Goal: Information Seeking & Learning: Check status

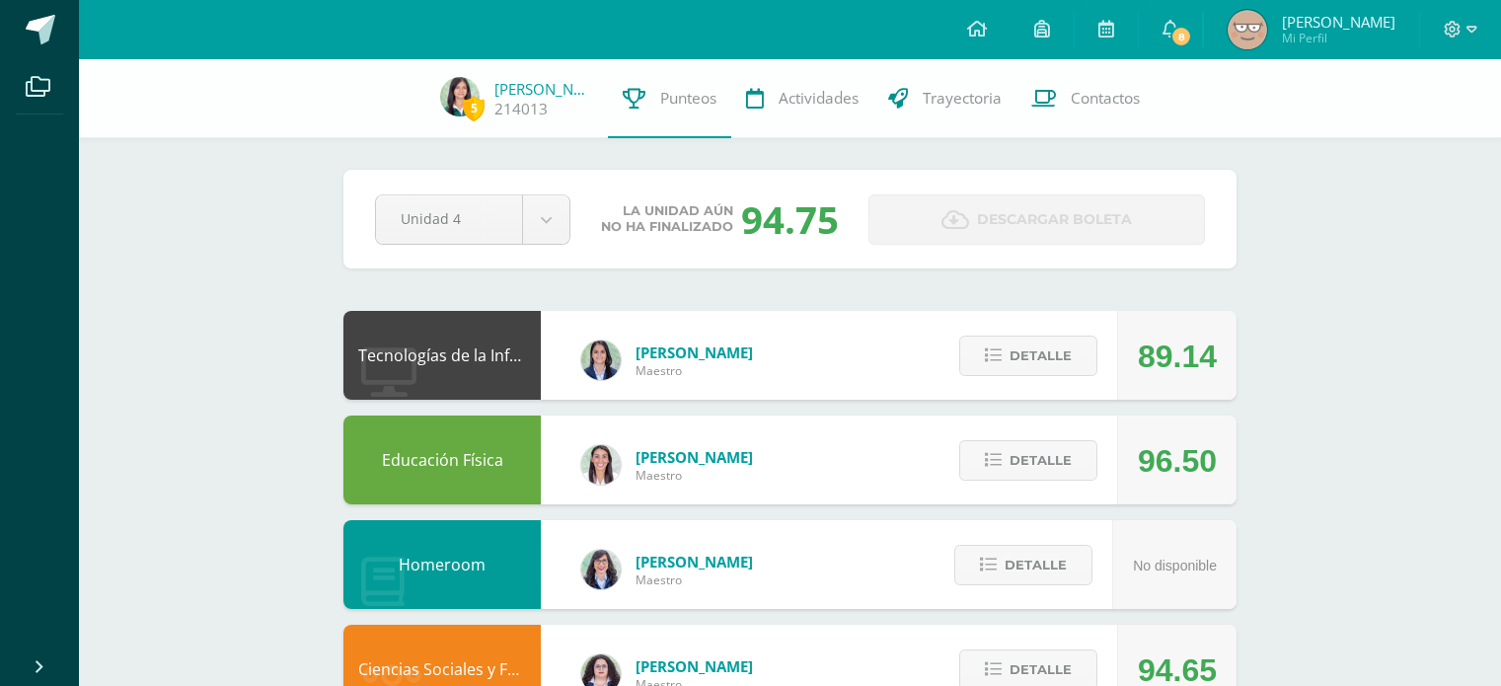
scroll to position [1910, 0]
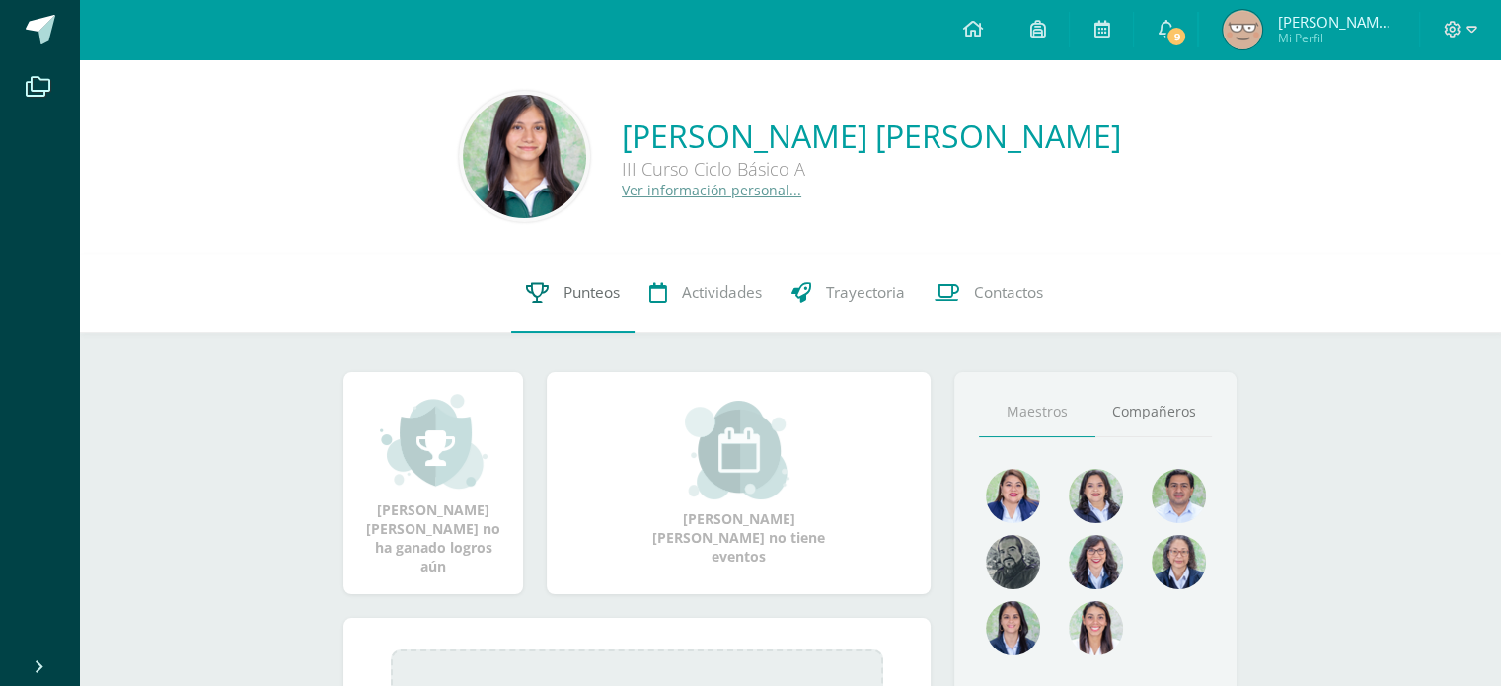
click at [564, 300] on span "Punteos" at bounding box center [592, 292] width 56 height 21
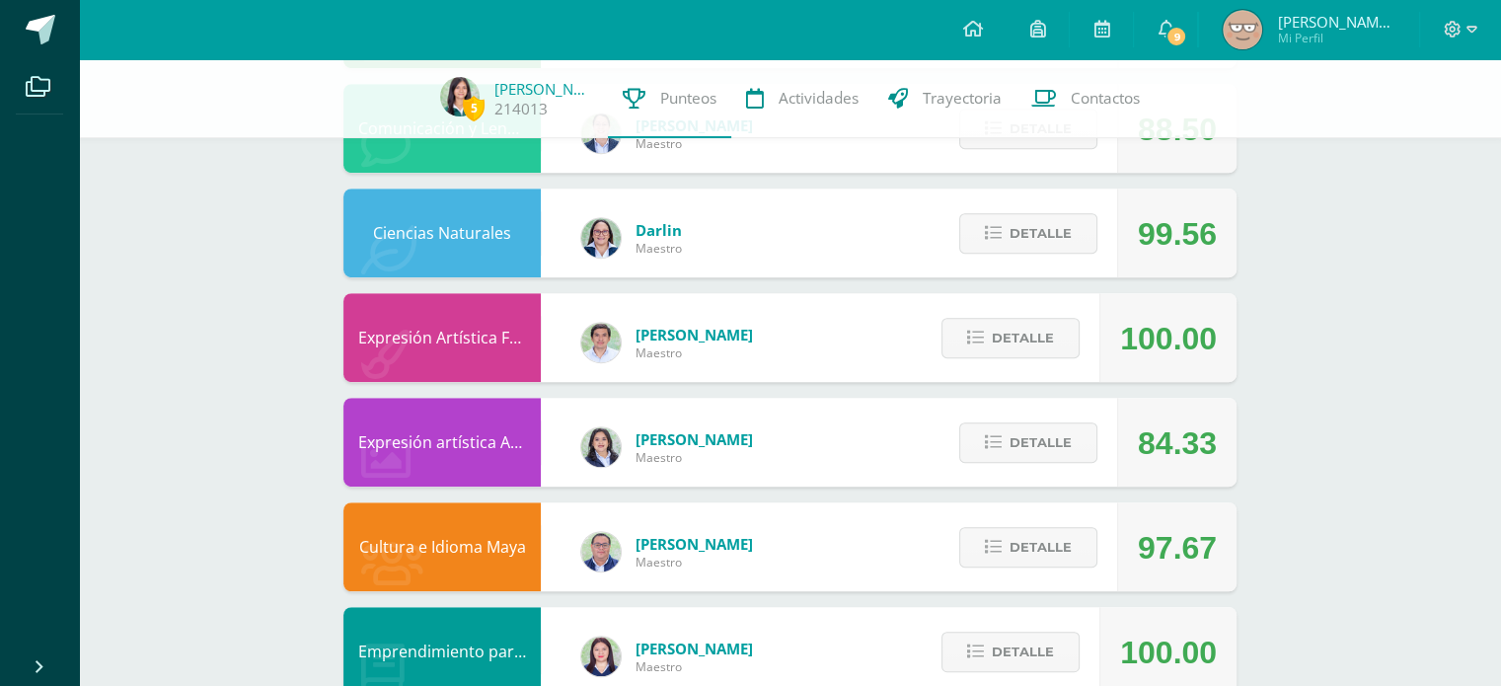
scroll to position [1218, 0]
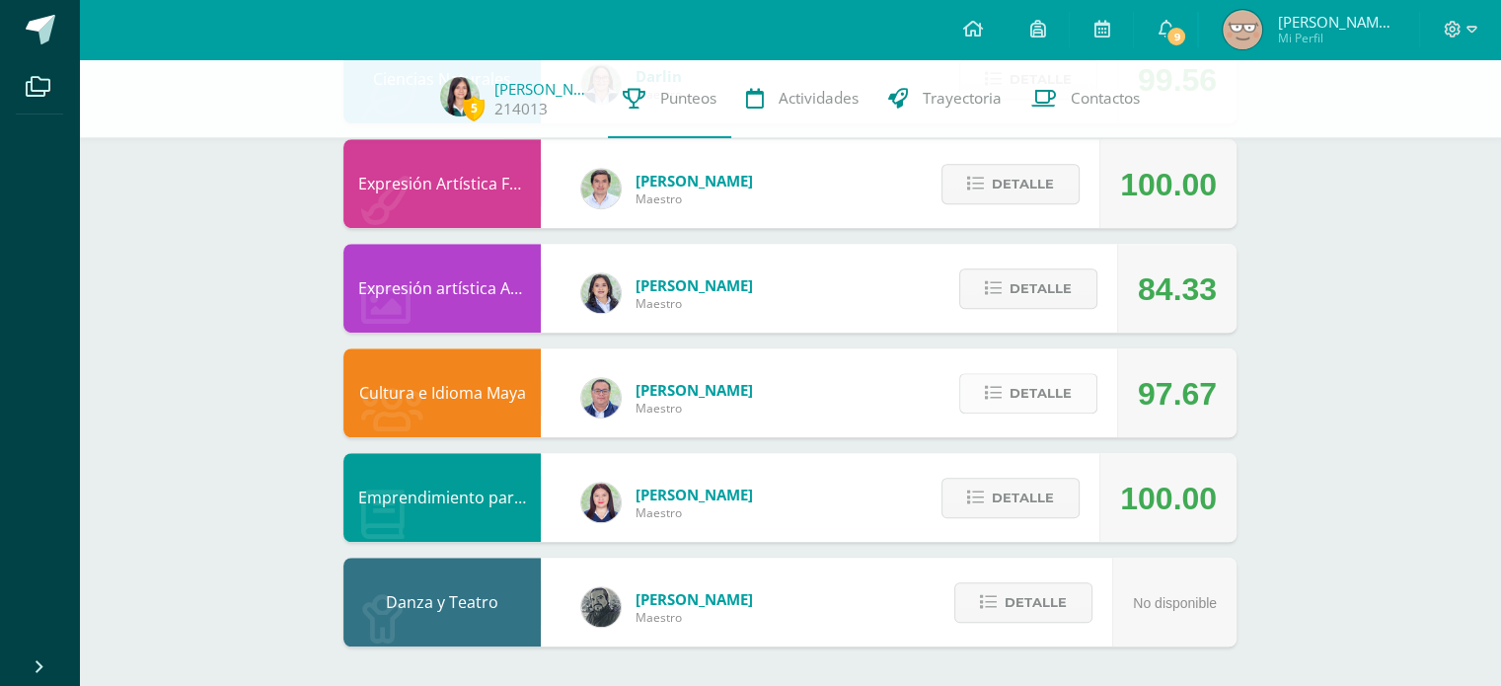
click at [1030, 400] on span "Detalle" at bounding box center [1041, 393] width 62 height 37
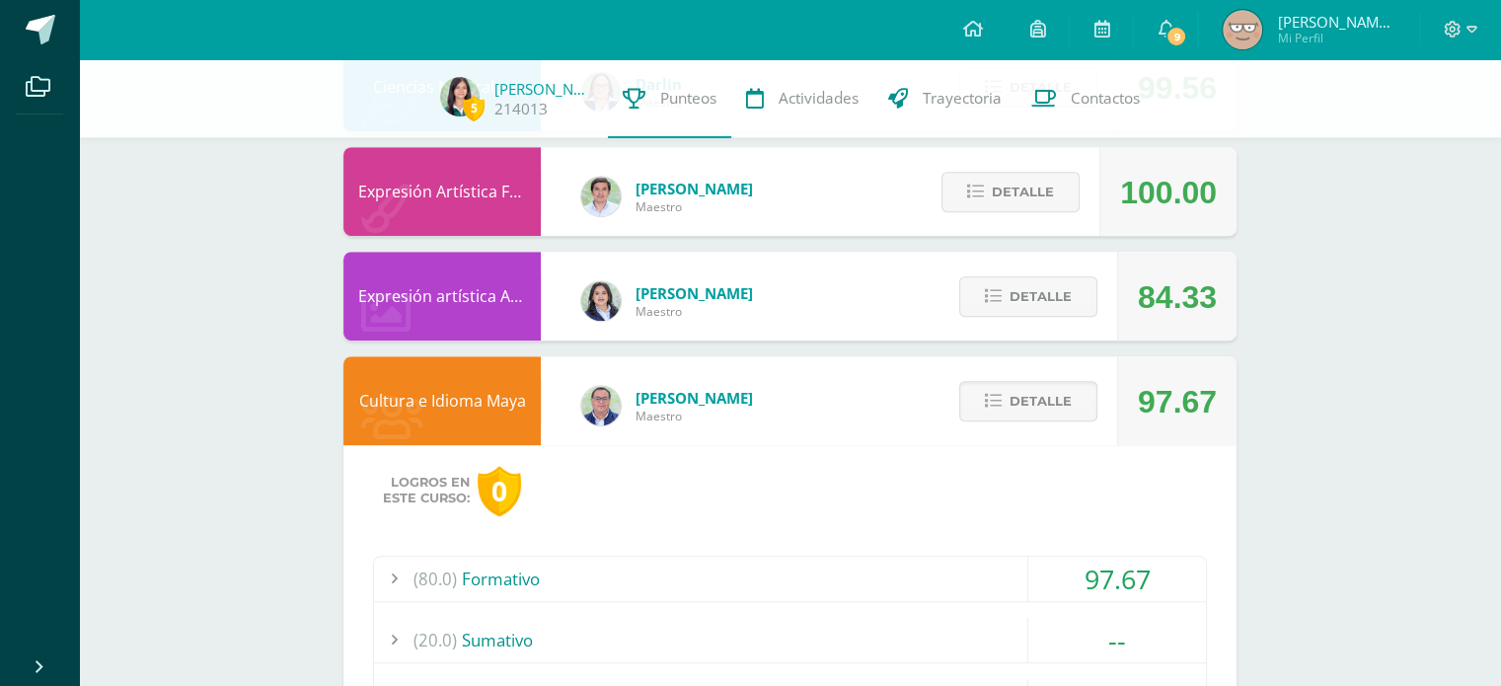
scroll to position [1209, 0]
click at [1054, 300] on span "Detalle" at bounding box center [1041, 297] width 62 height 37
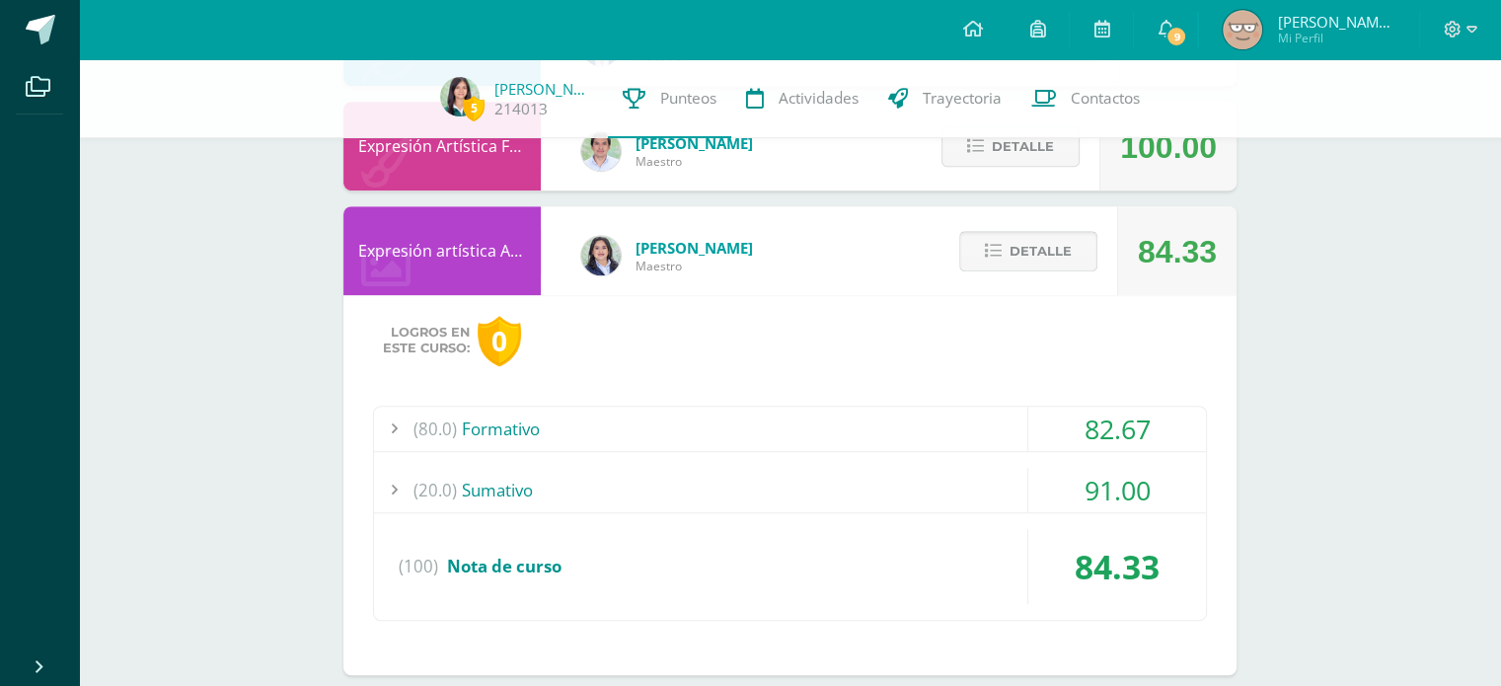
scroll to position [1256, 0]
click at [1056, 253] on span "Detalle" at bounding box center [1041, 250] width 62 height 37
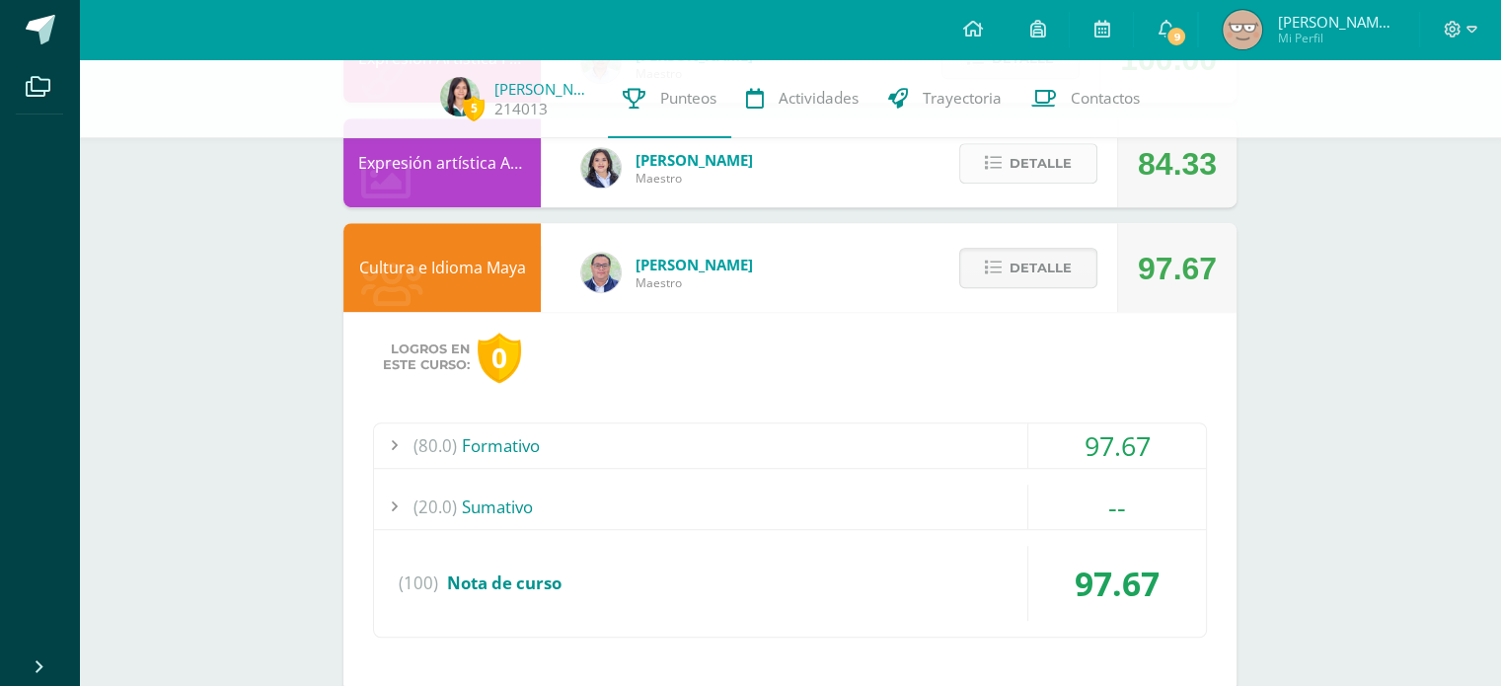
scroll to position [1283, 0]
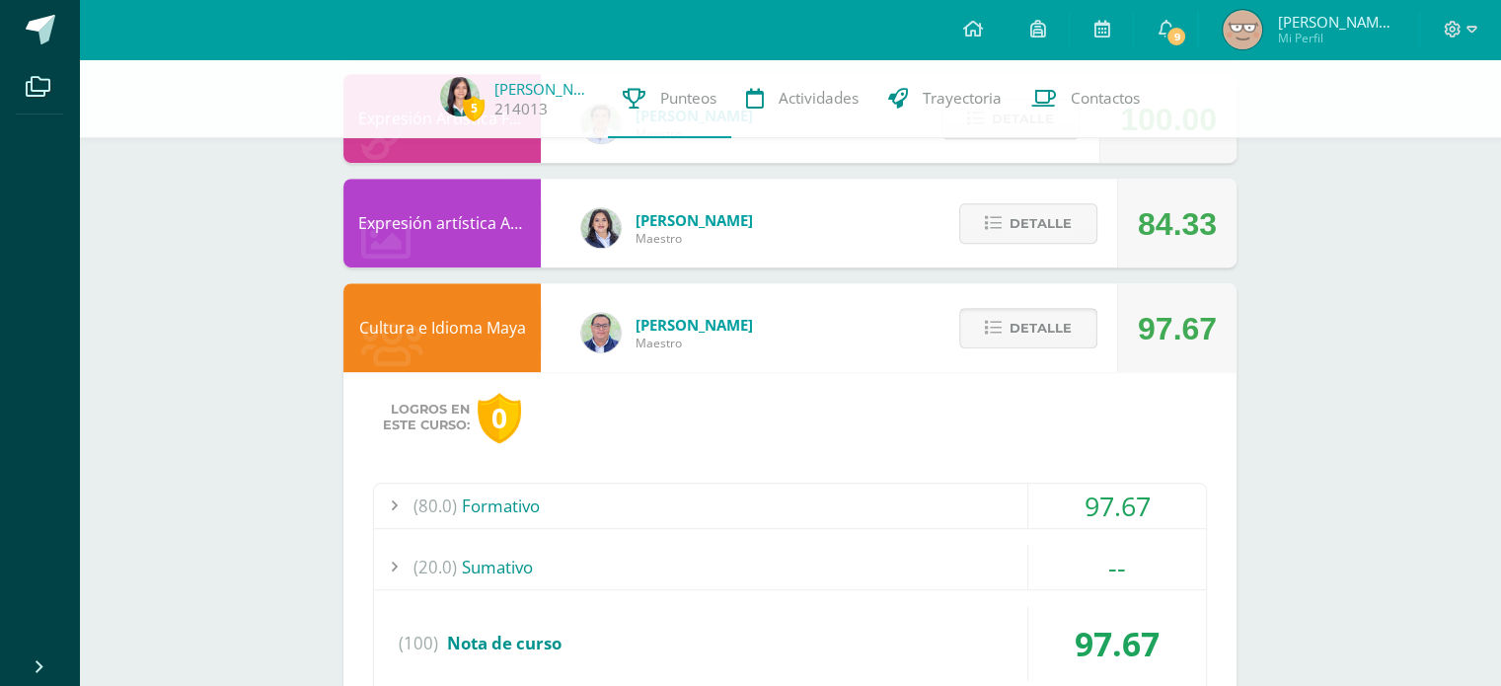
click at [1047, 326] on span "Detalle" at bounding box center [1041, 328] width 62 height 37
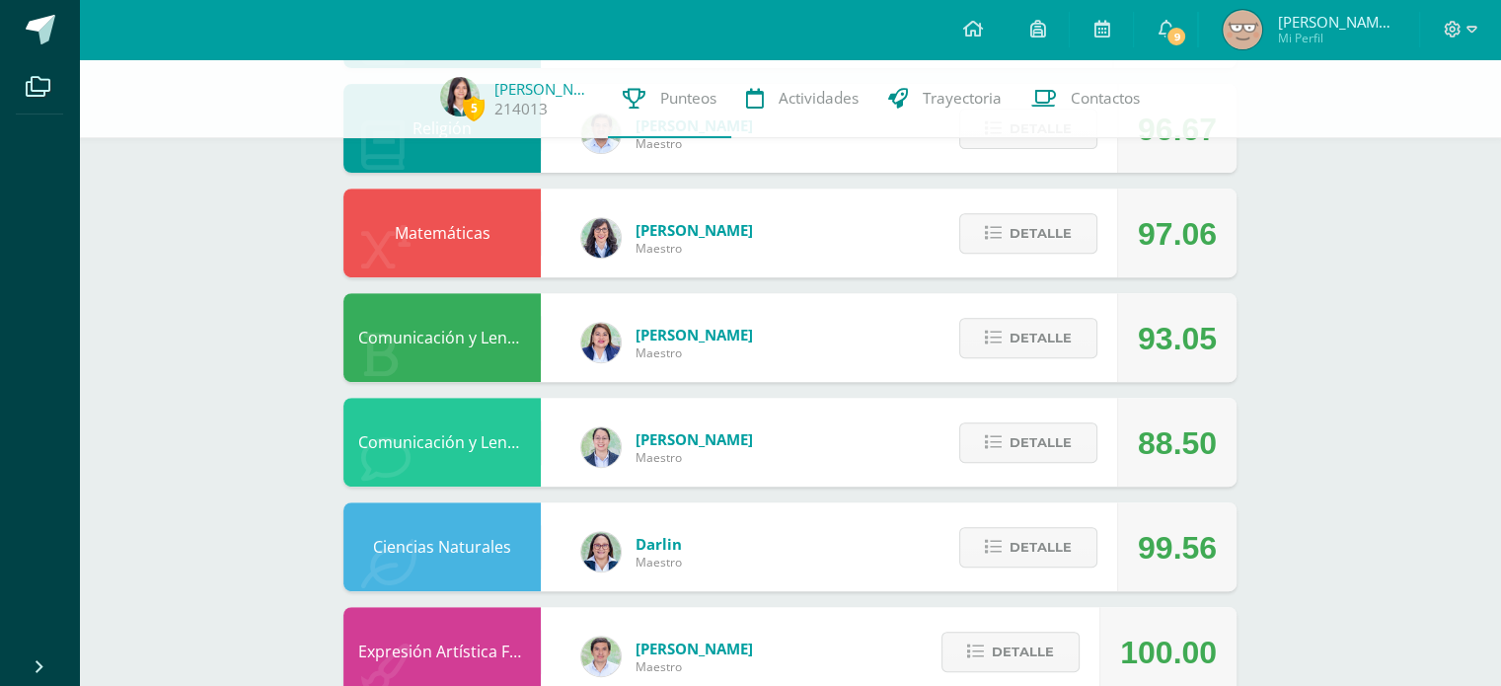
scroll to position [737, 0]
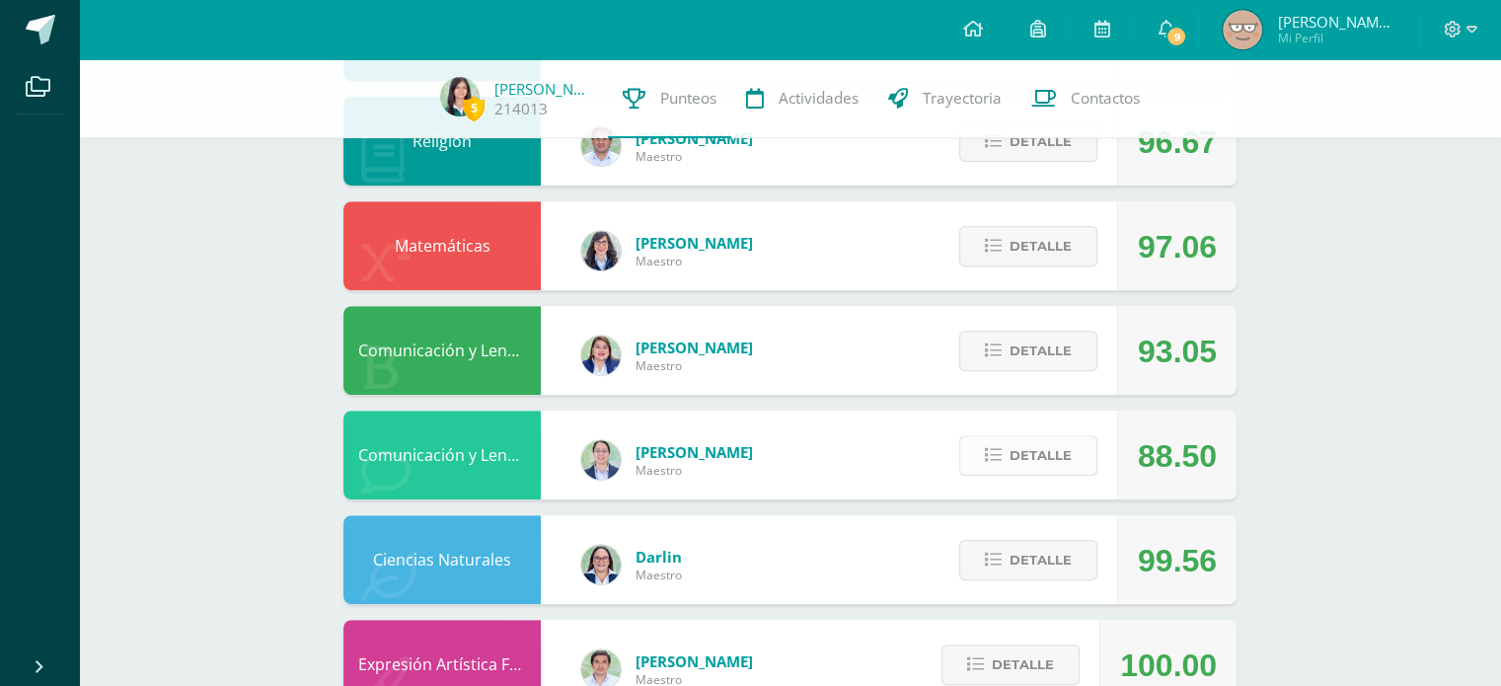
click at [1063, 462] on span "Detalle" at bounding box center [1041, 455] width 62 height 37
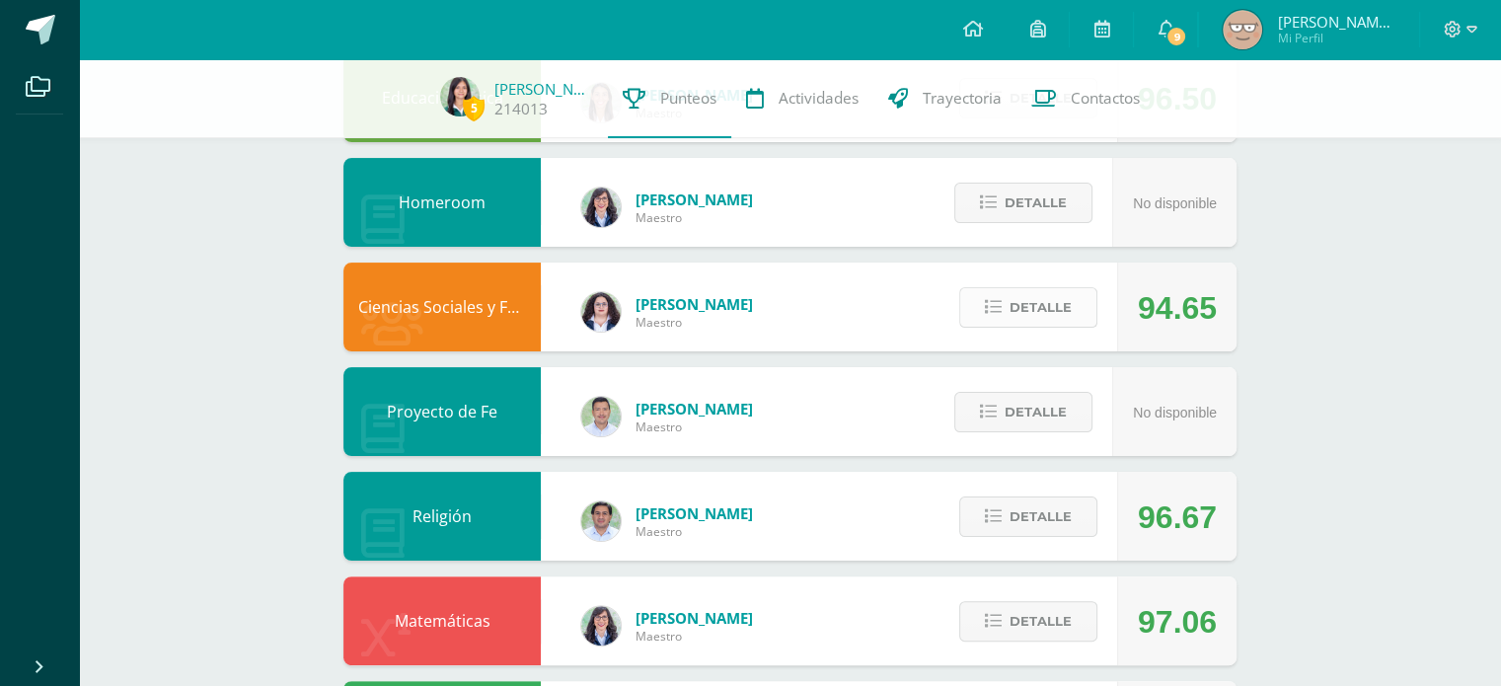
scroll to position [365, 0]
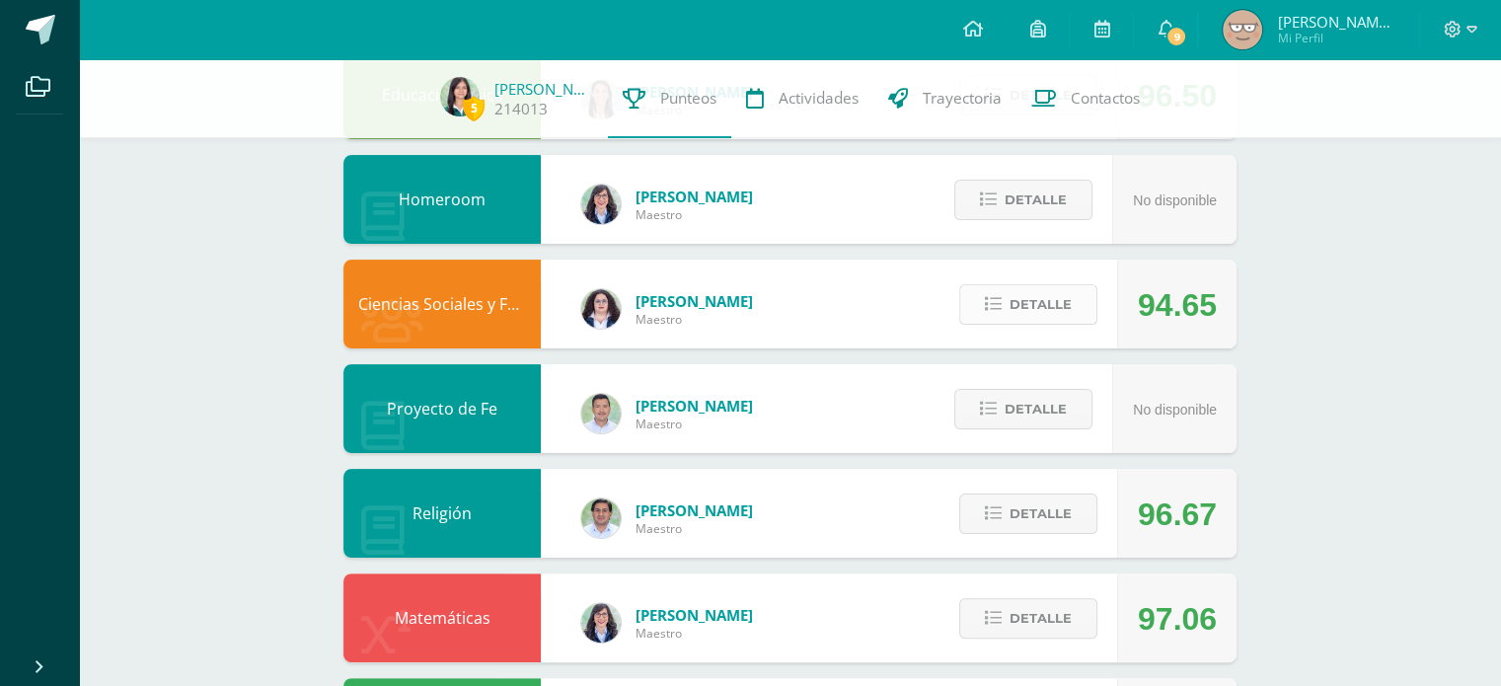
click at [1070, 318] on span "Detalle" at bounding box center [1041, 304] width 62 height 37
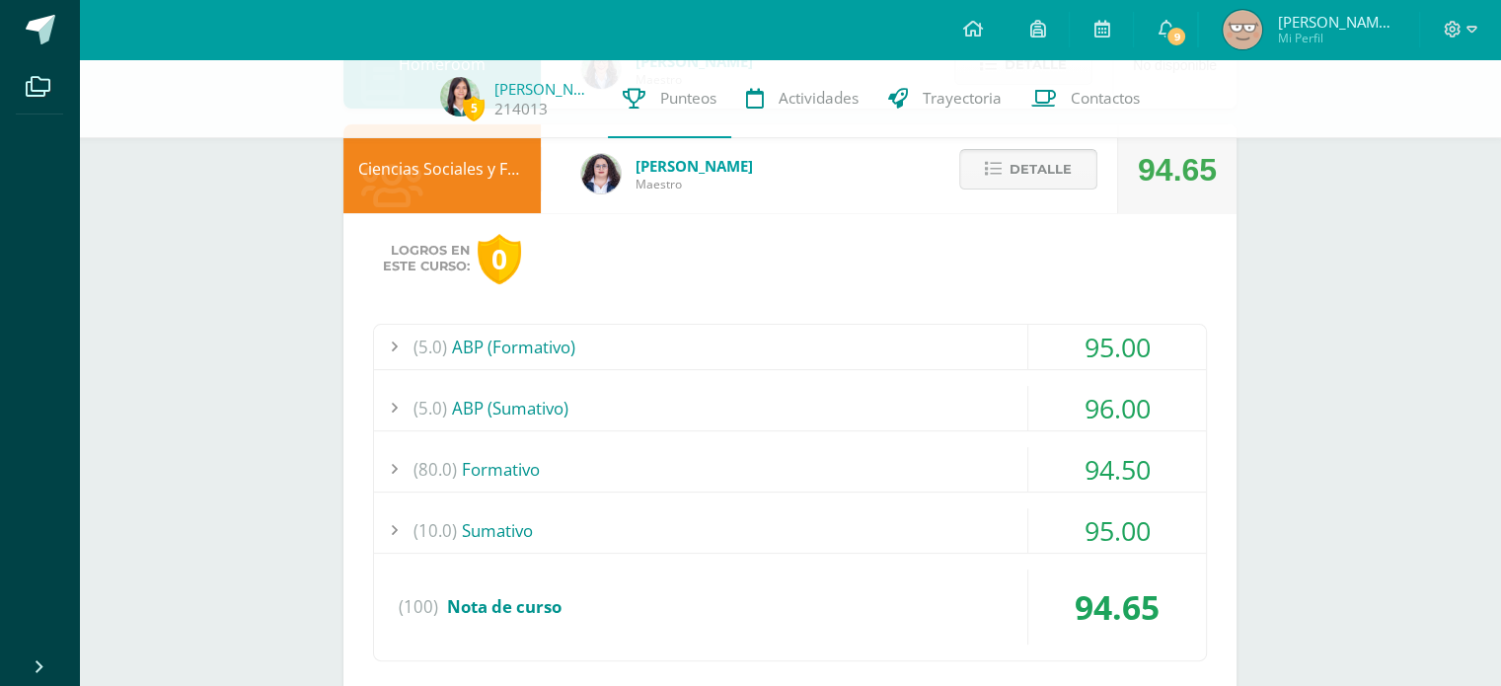
scroll to position [497, 0]
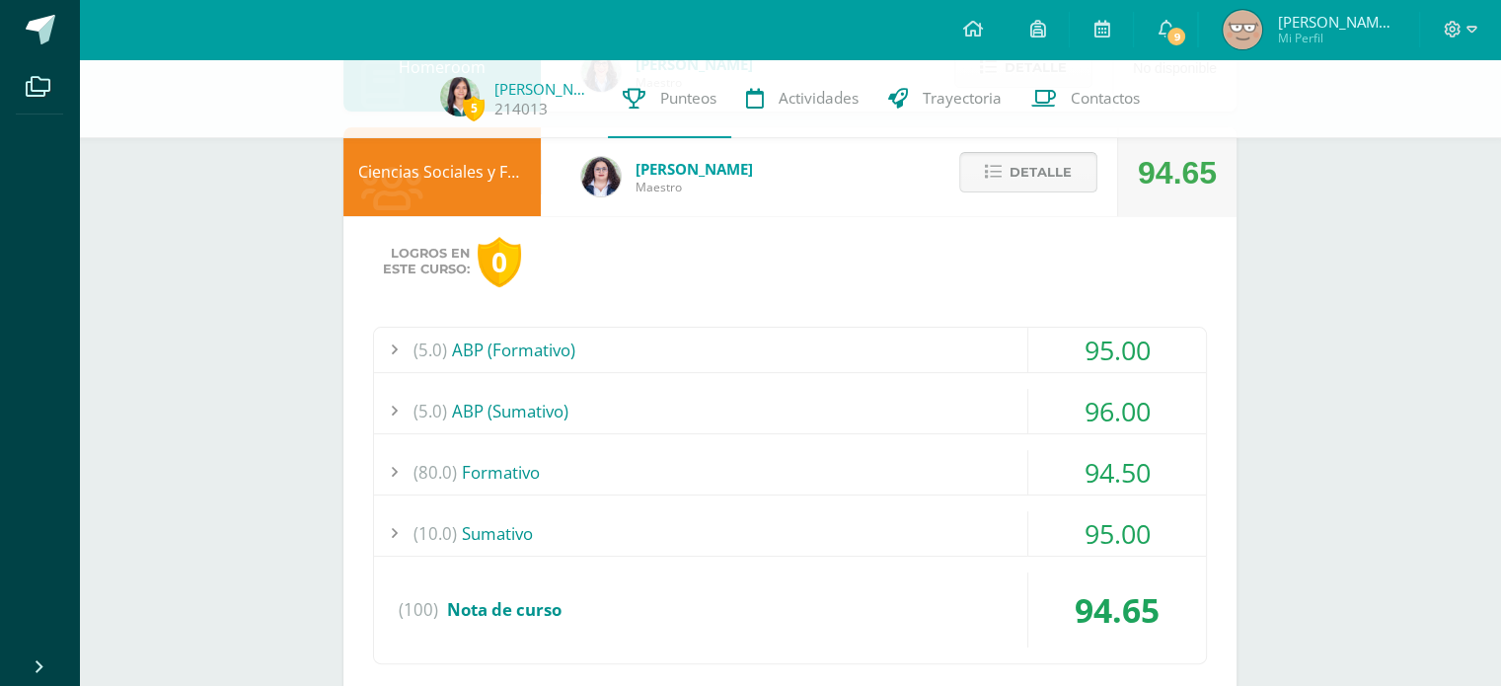
click at [1060, 183] on span "Detalle" at bounding box center [1041, 172] width 62 height 37
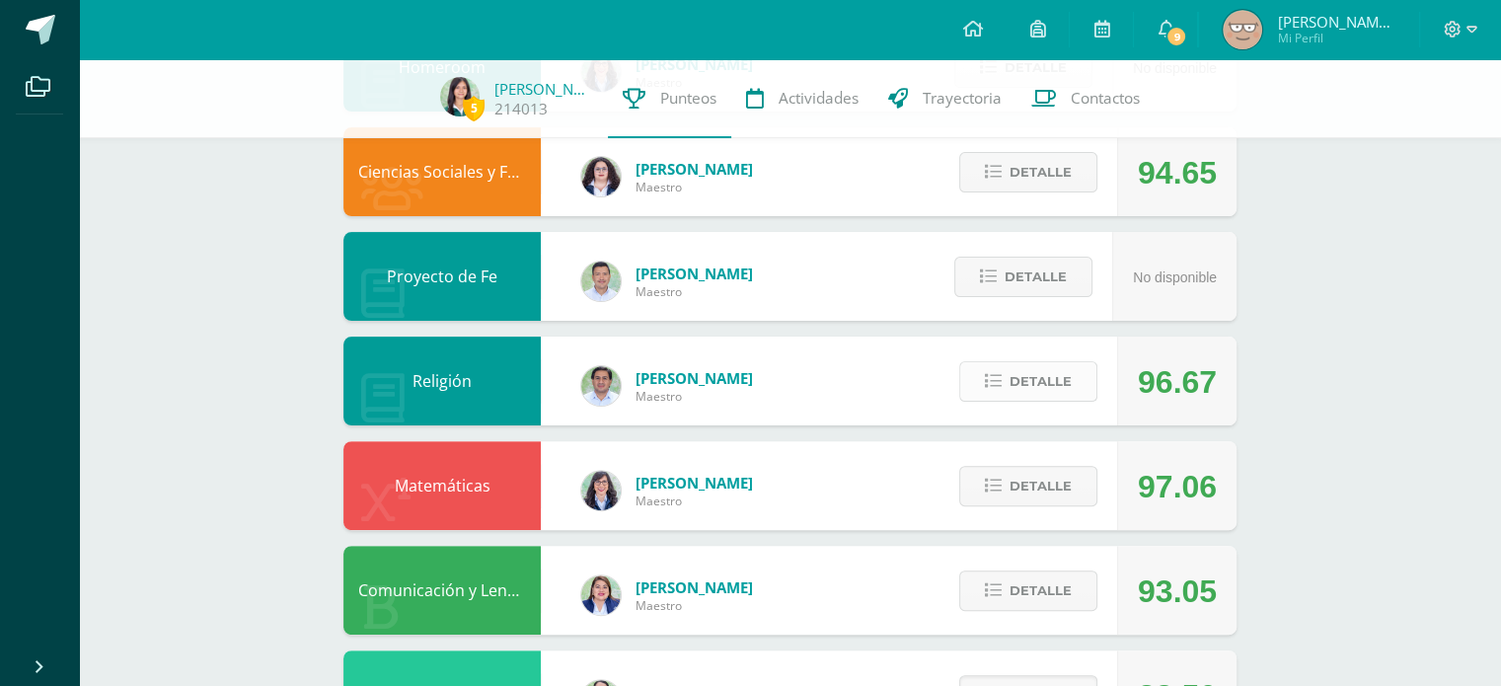
click at [1039, 386] on span "Detalle" at bounding box center [1041, 381] width 62 height 37
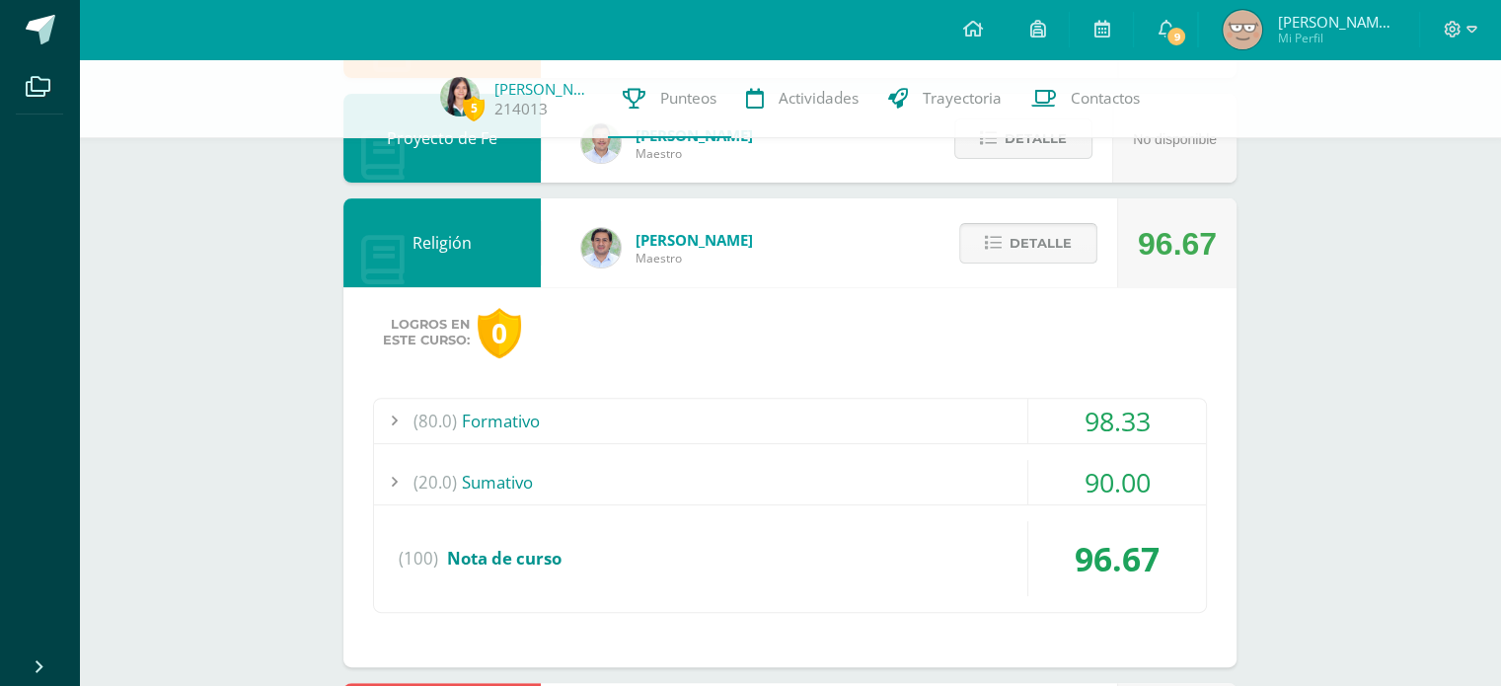
scroll to position [638, 0]
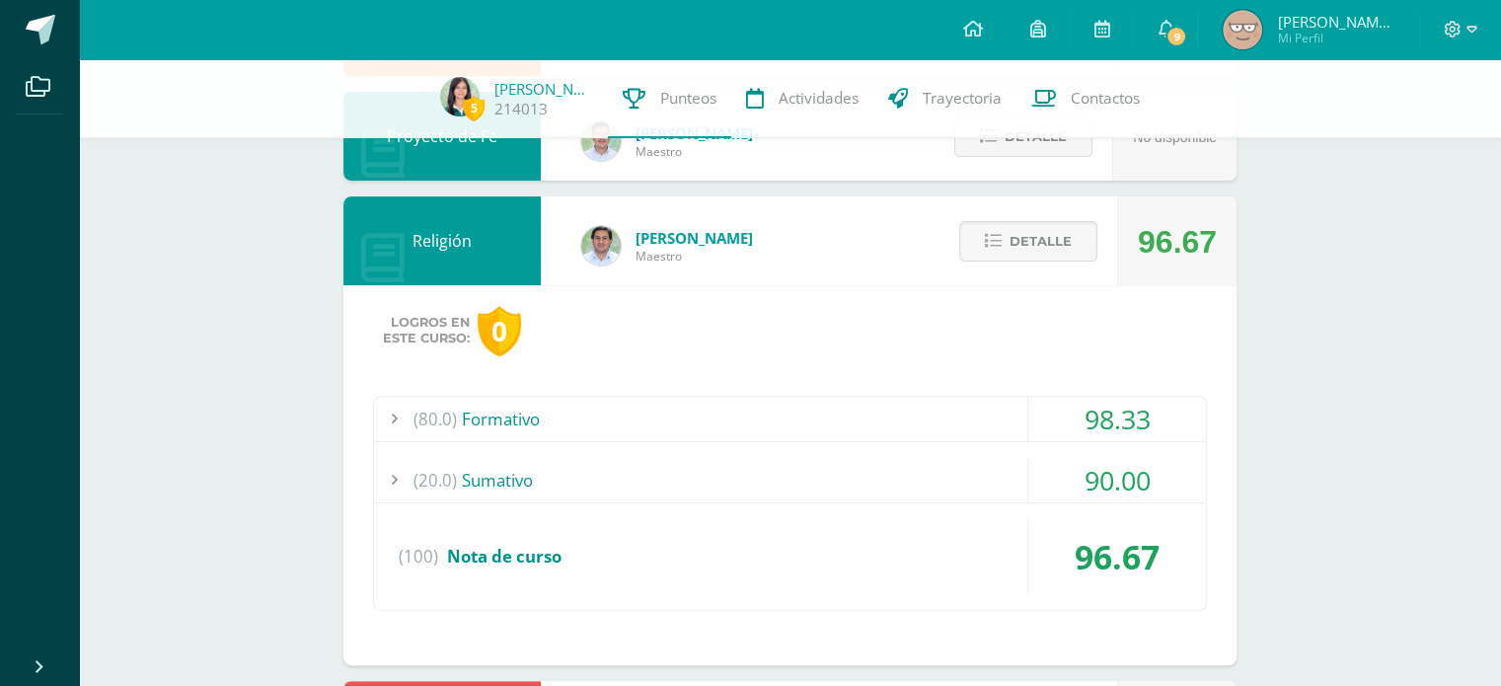
click at [966, 421] on div "(80.0) Formativo" at bounding box center [790, 419] width 832 height 44
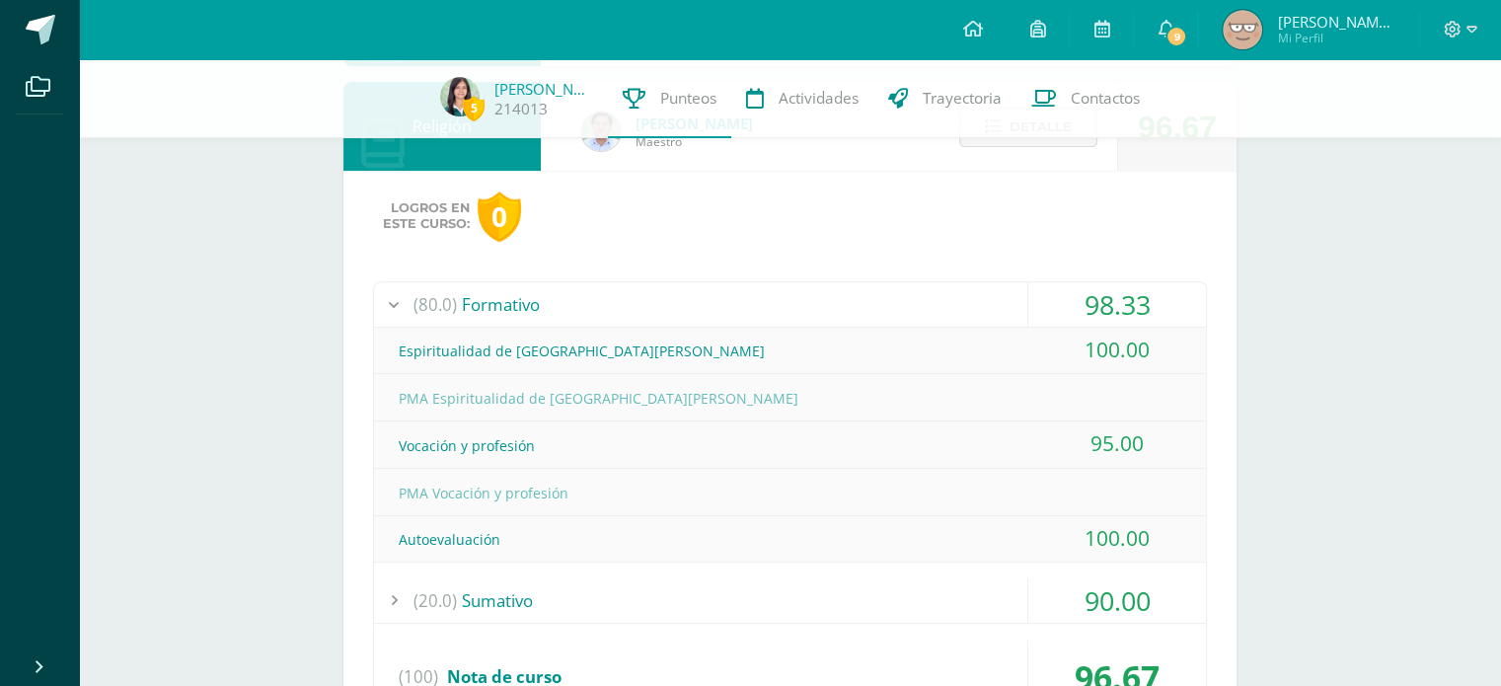
scroll to position [711, 0]
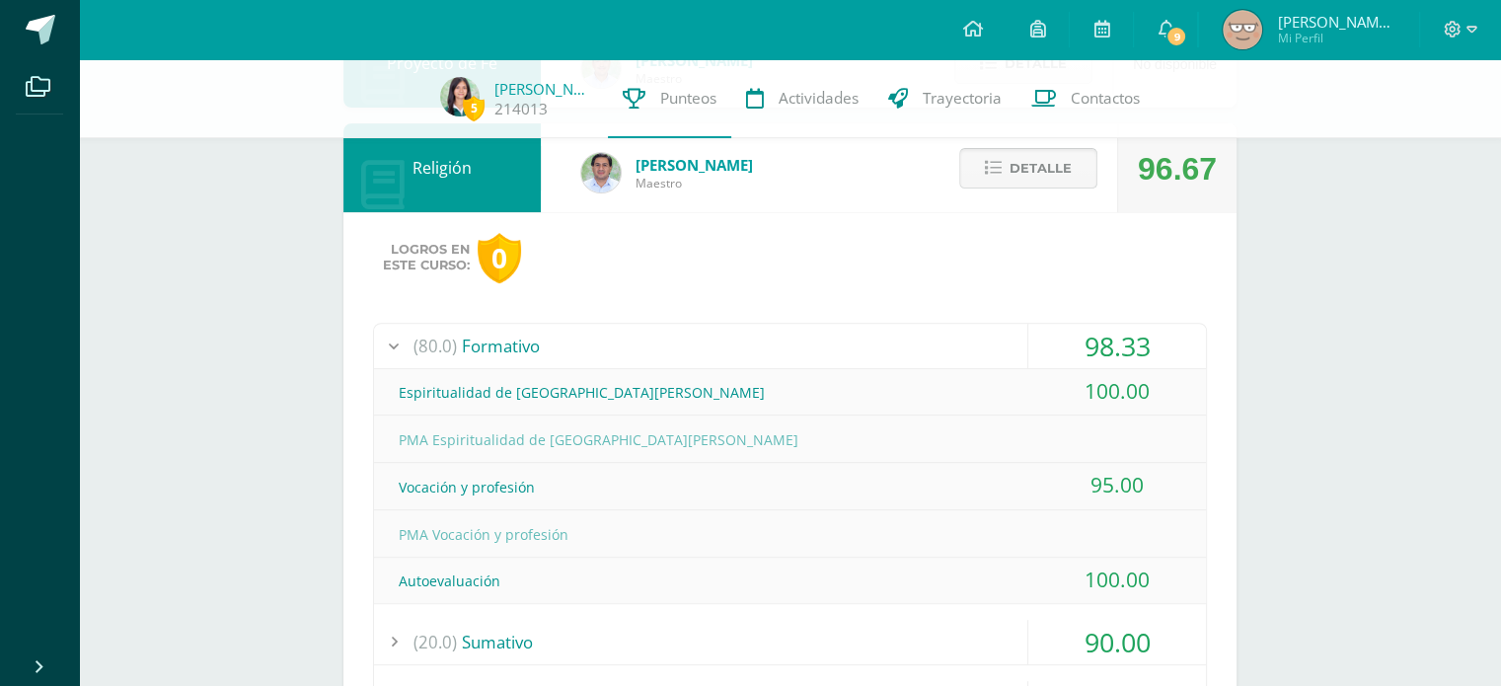
click at [1040, 161] on span "Detalle" at bounding box center [1041, 168] width 62 height 37
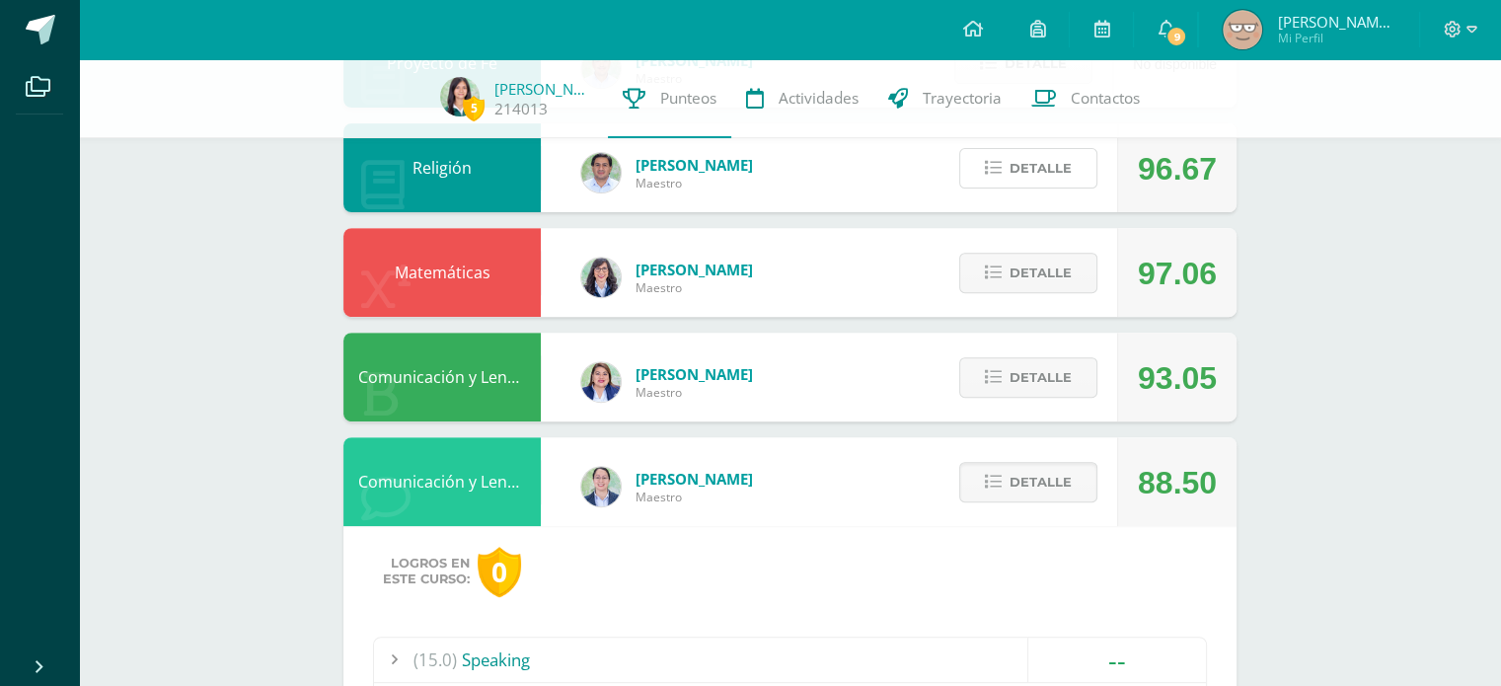
scroll to position [734, 0]
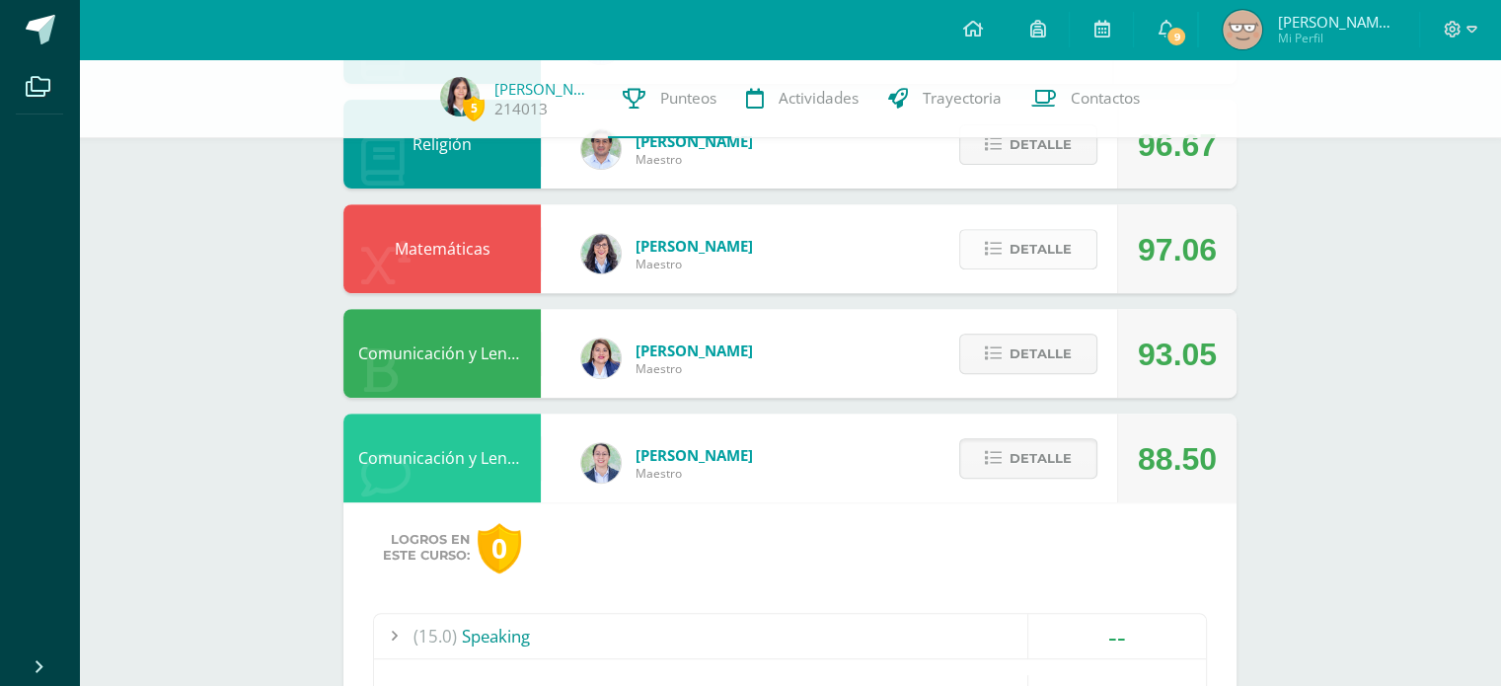
click at [1058, 250] on span "Detalle" at bounding box center [1041, 249] width 62 height 37
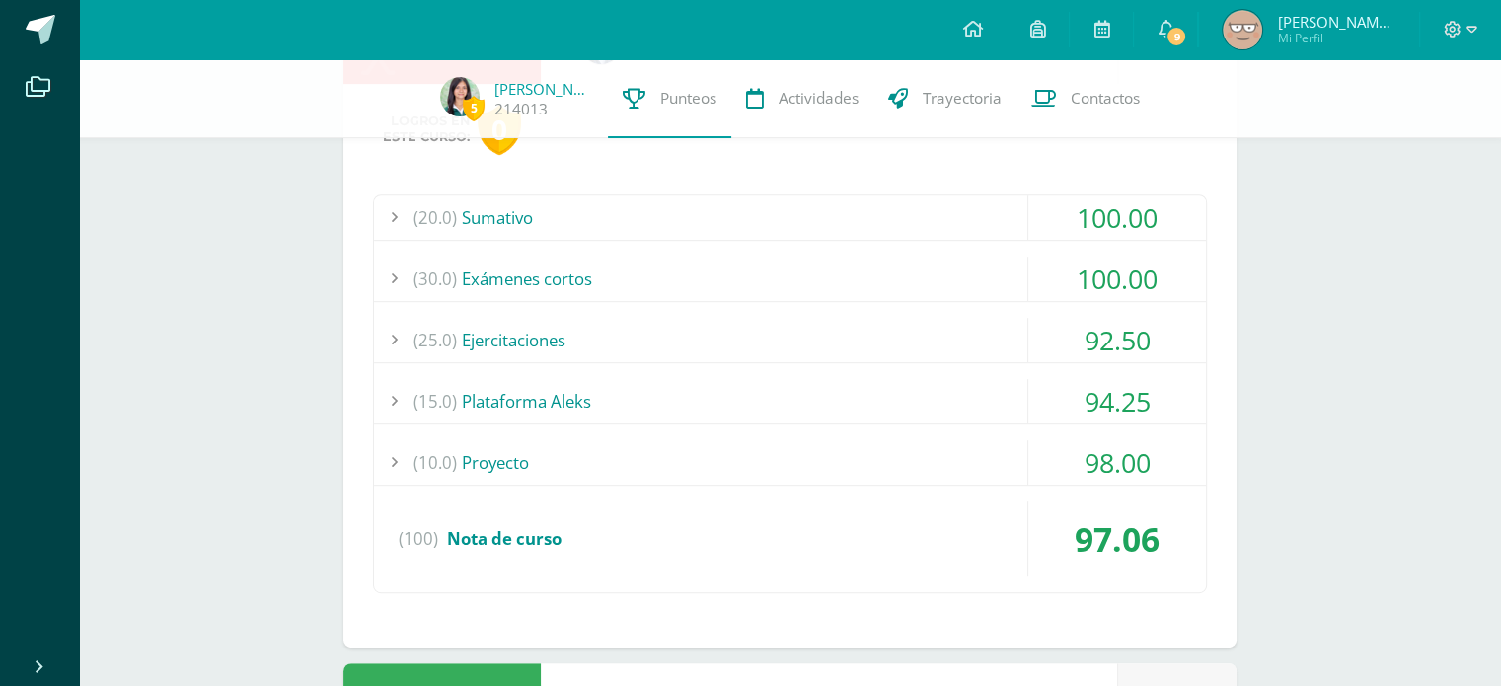
scroll to position [928, 0]
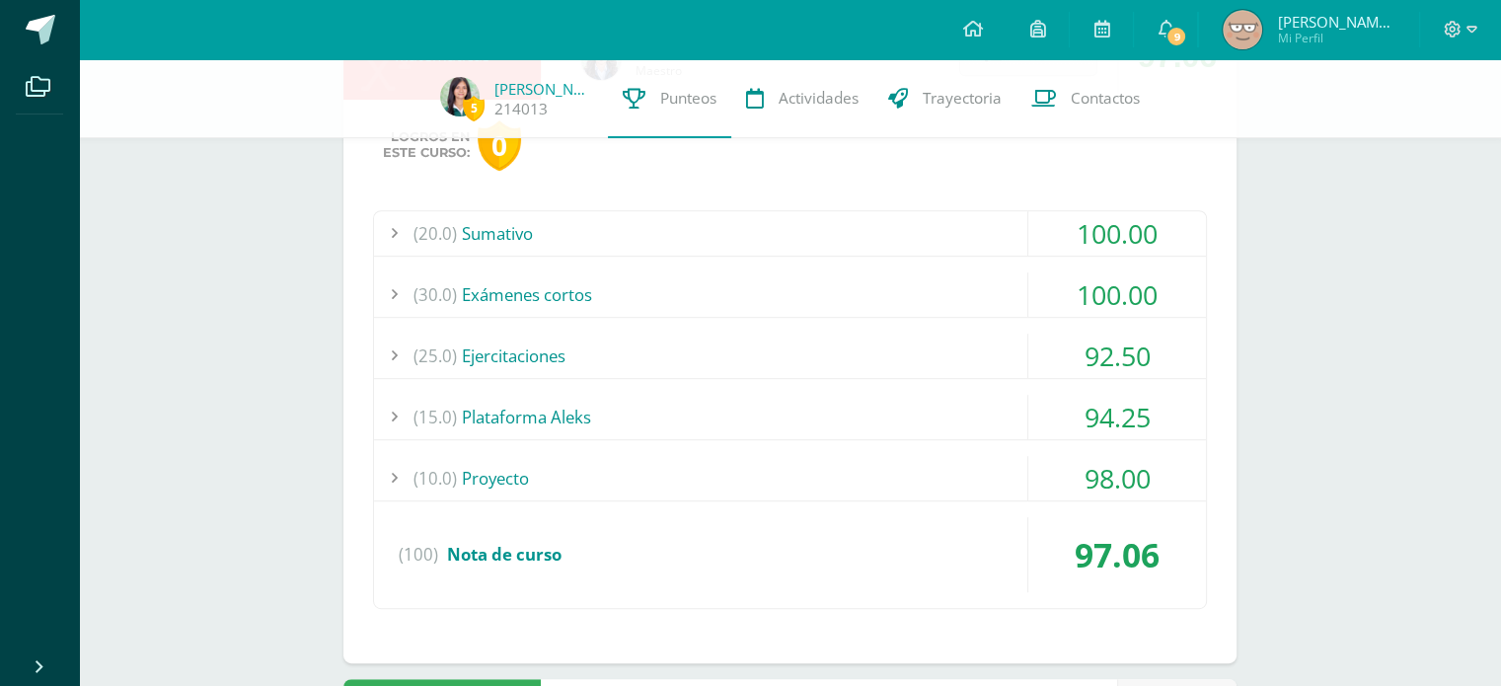
click at [978, 378] on div "(20.0) Sumativo 100.00 Prueba objetiva 100.00" at bounding box center [790, 409] width 834 height 399
click at [973, 354] on div "(25.0) Ejercitaciones" at bounding box center [790, 356] width 832 height 44
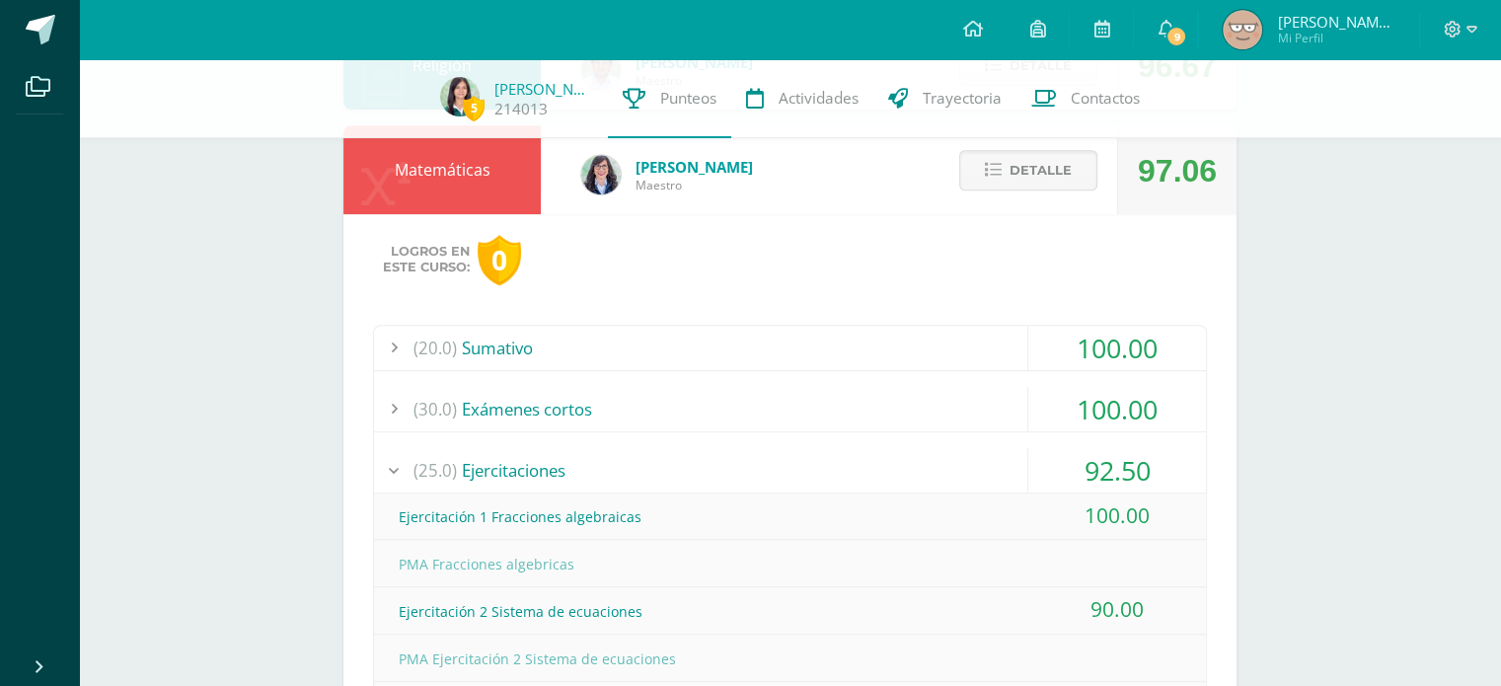
scroll to position [805, 0]
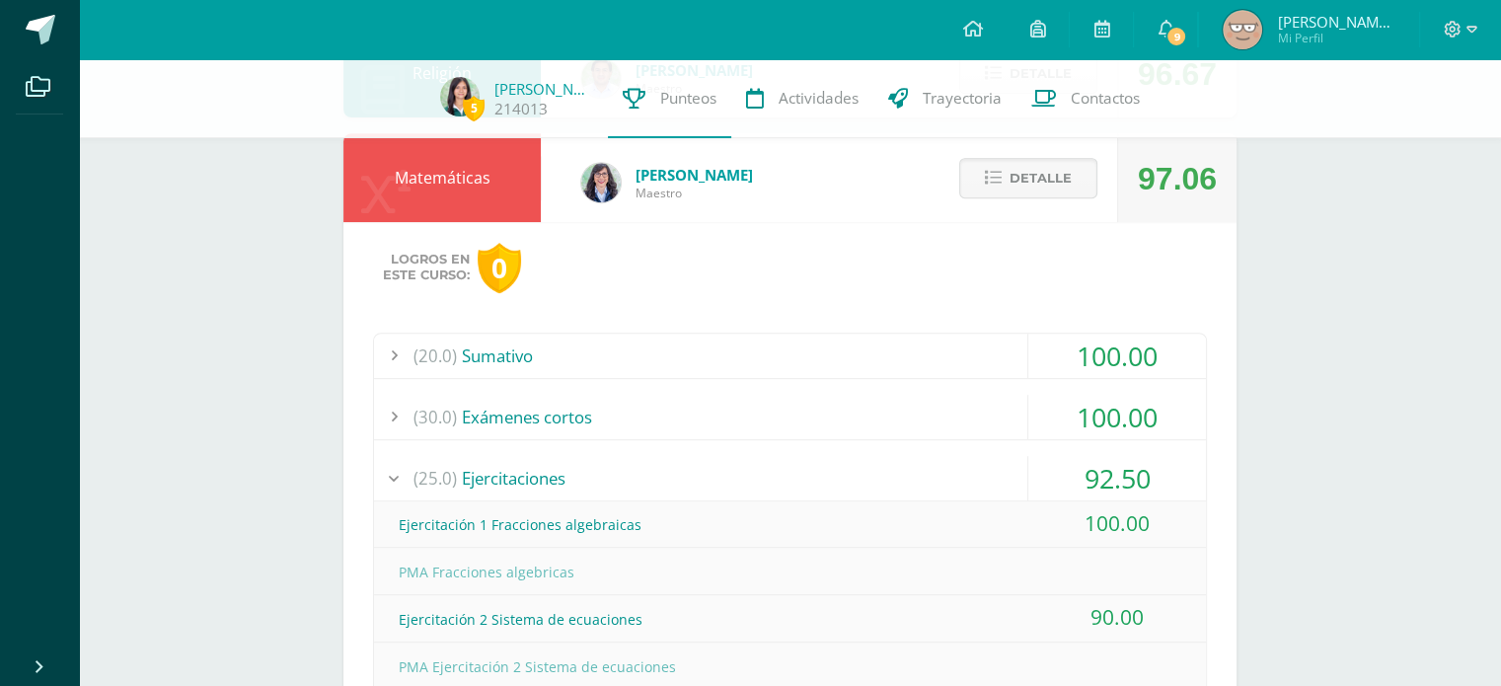
click at [961, 459] on div "(25.0) Ejercitaciones" at bounding box center [790, 478] width 832 height 44
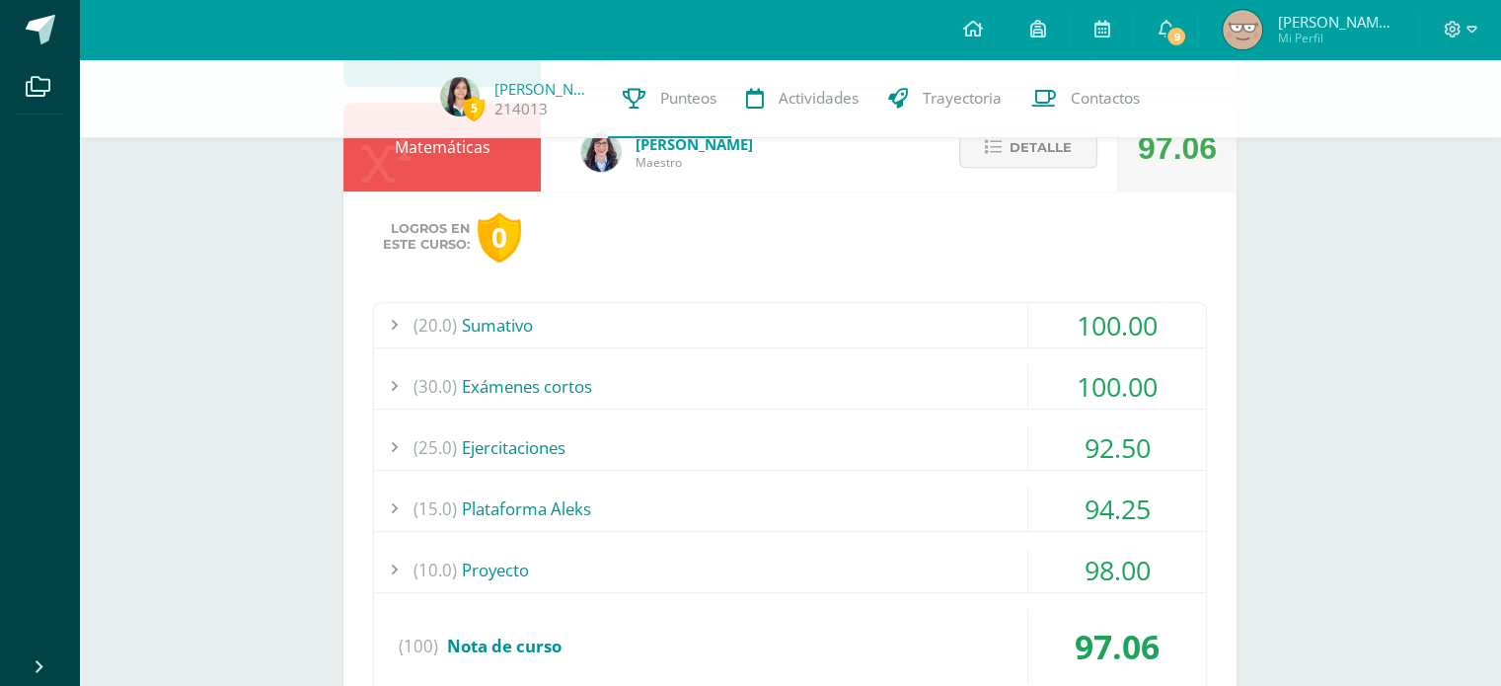
scroll to position [828, 0]
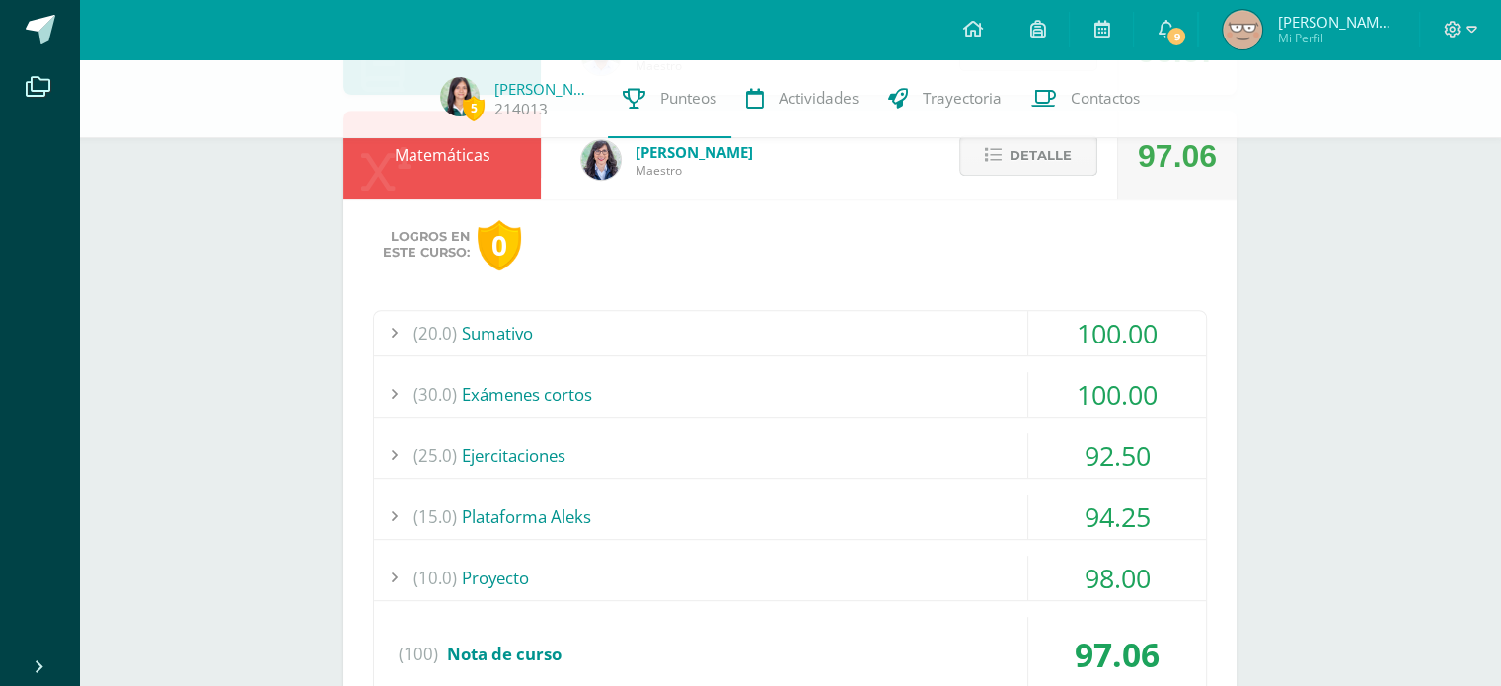
click at [1070, 154] on span "Detalle" at bounding box center [1041, 155] width 62 height 37
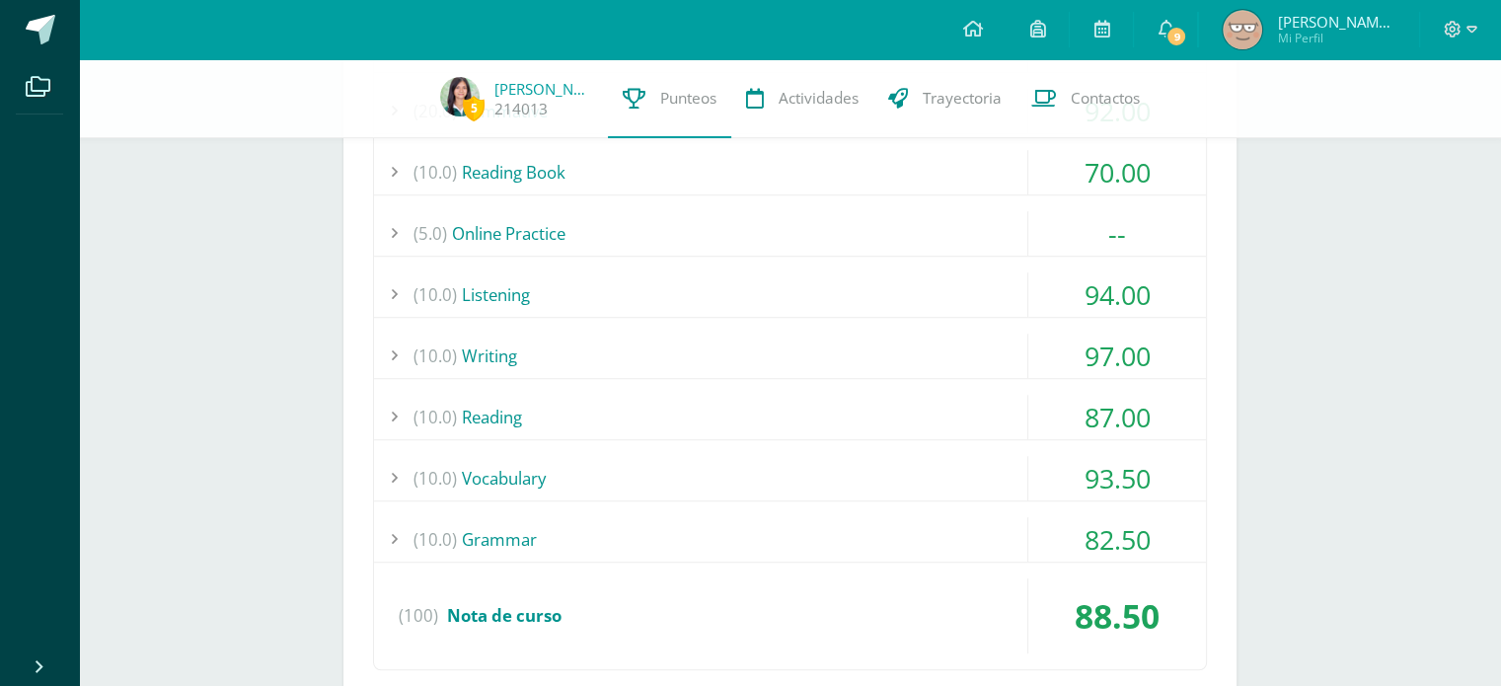
scroll to position [1318, 0]
click at [964, 551] on div "(10.0) Grammar" at bounding box center [790, 541] width 832 height 44
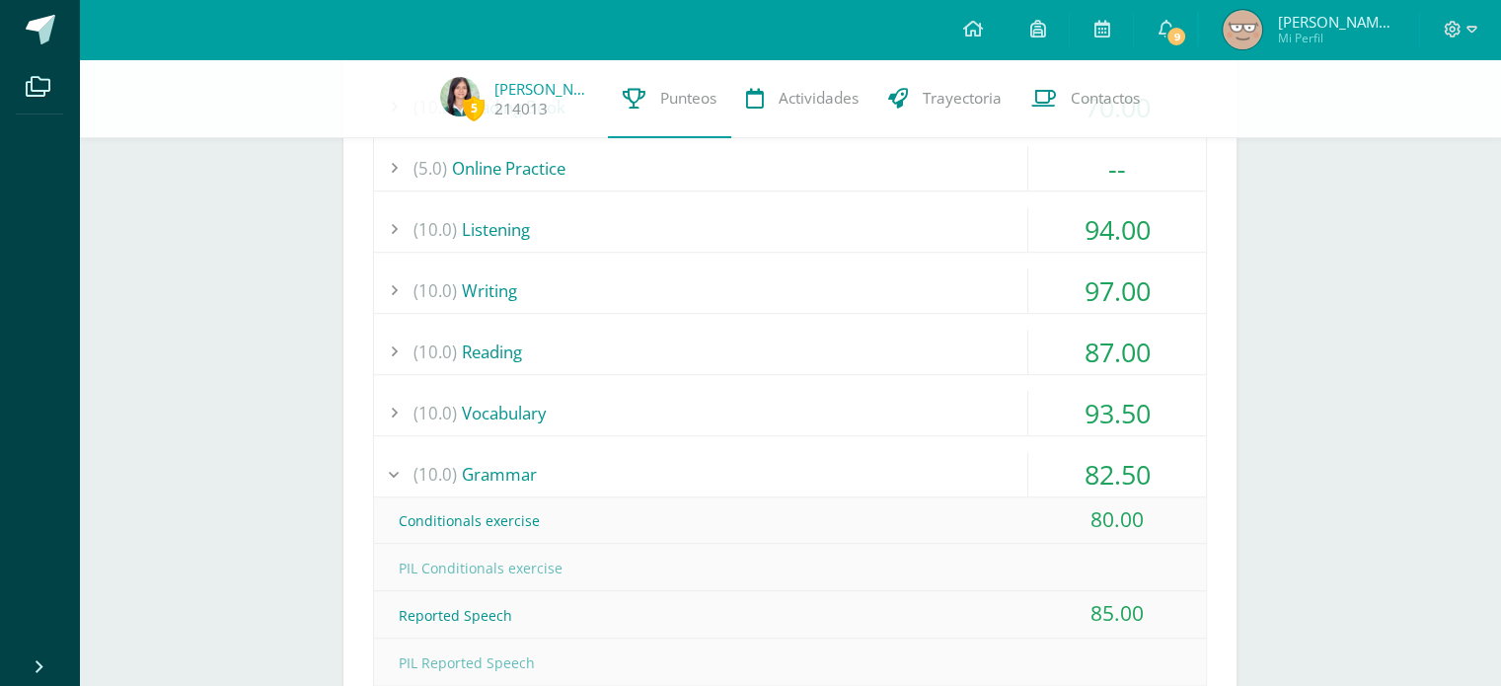
scroll to position [1385, 0]
click at [953, 468] on div "(10.0) Grammar" at bounding box center [790, 475] width 832 height 44
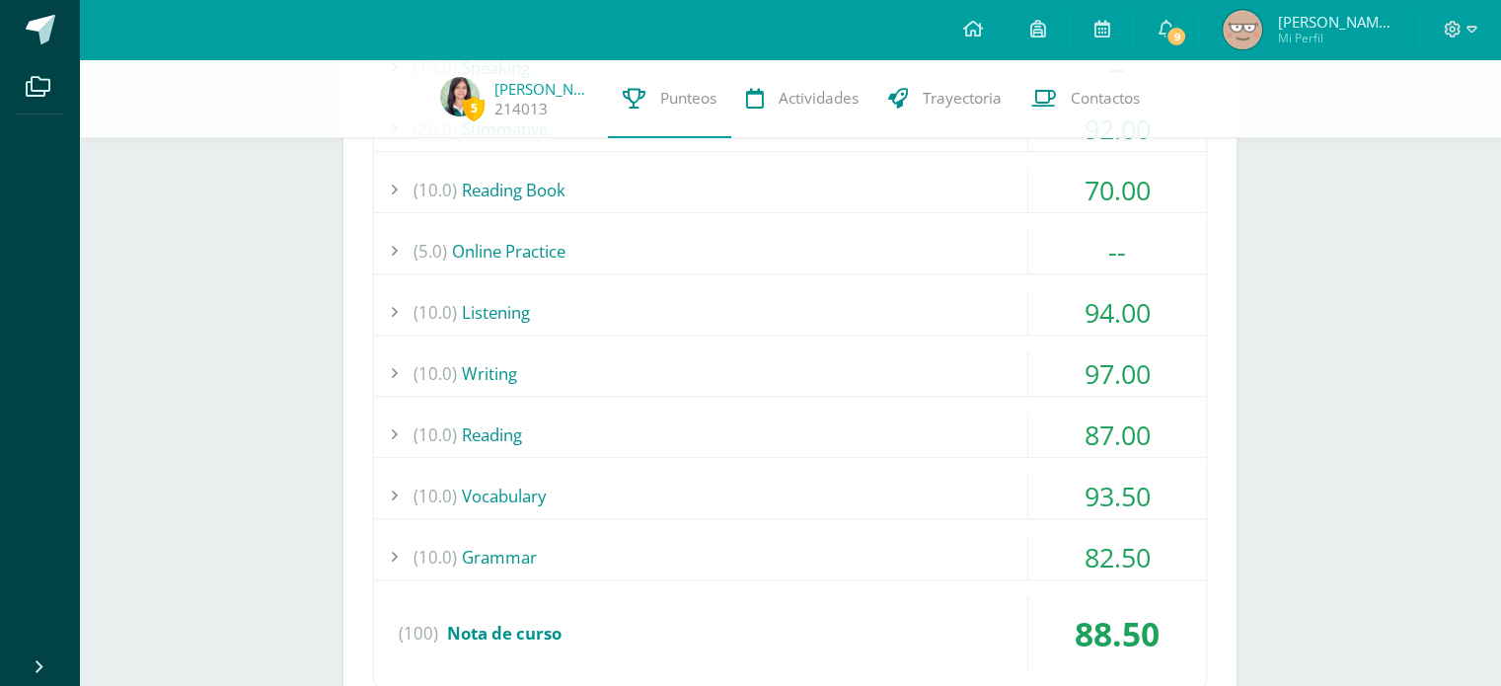
scroll to position [1303, 0]
click at [970, 417] on div "(10.0) Reading" at bounding box center [790, 435] width 832 height 44
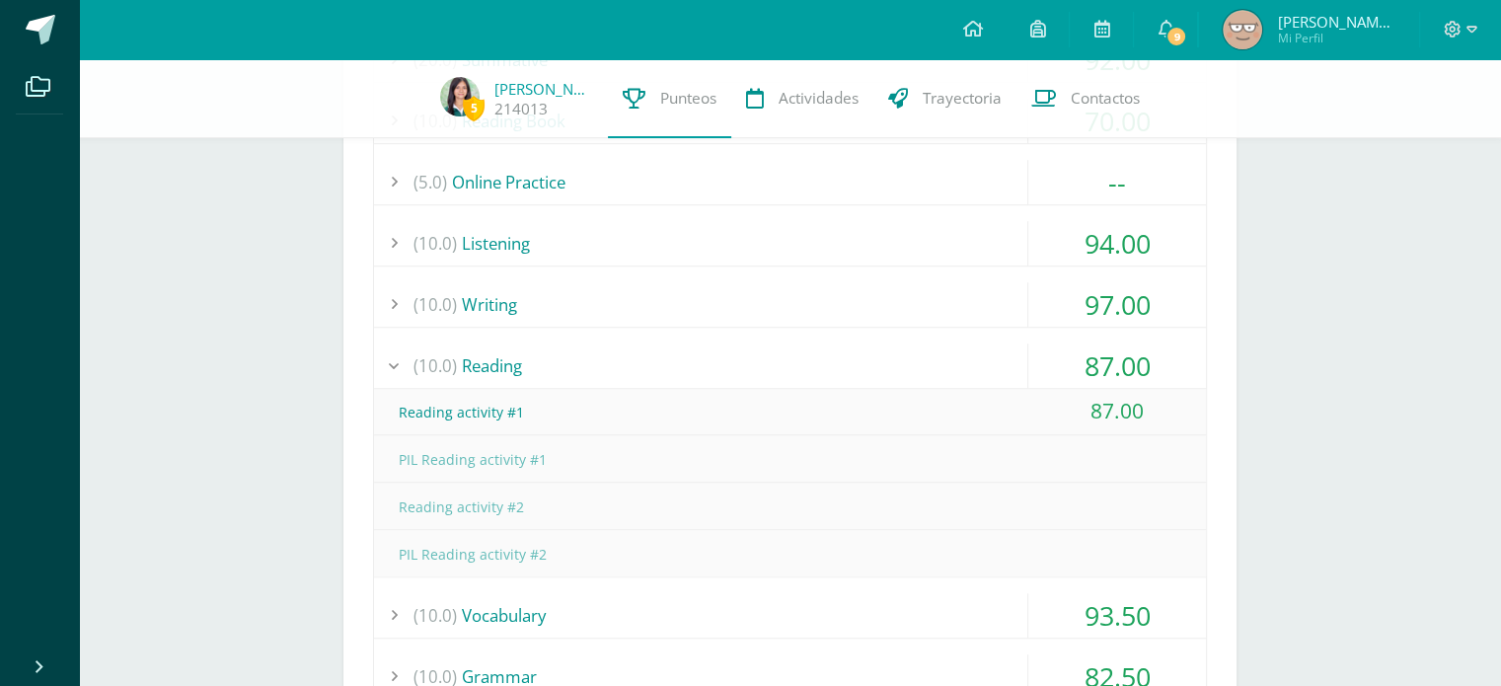
scroll to position [1370, 0]
click at [971, 364] on div "(10.0) Reading" at bounding box center [790, 367] width 832 height 44
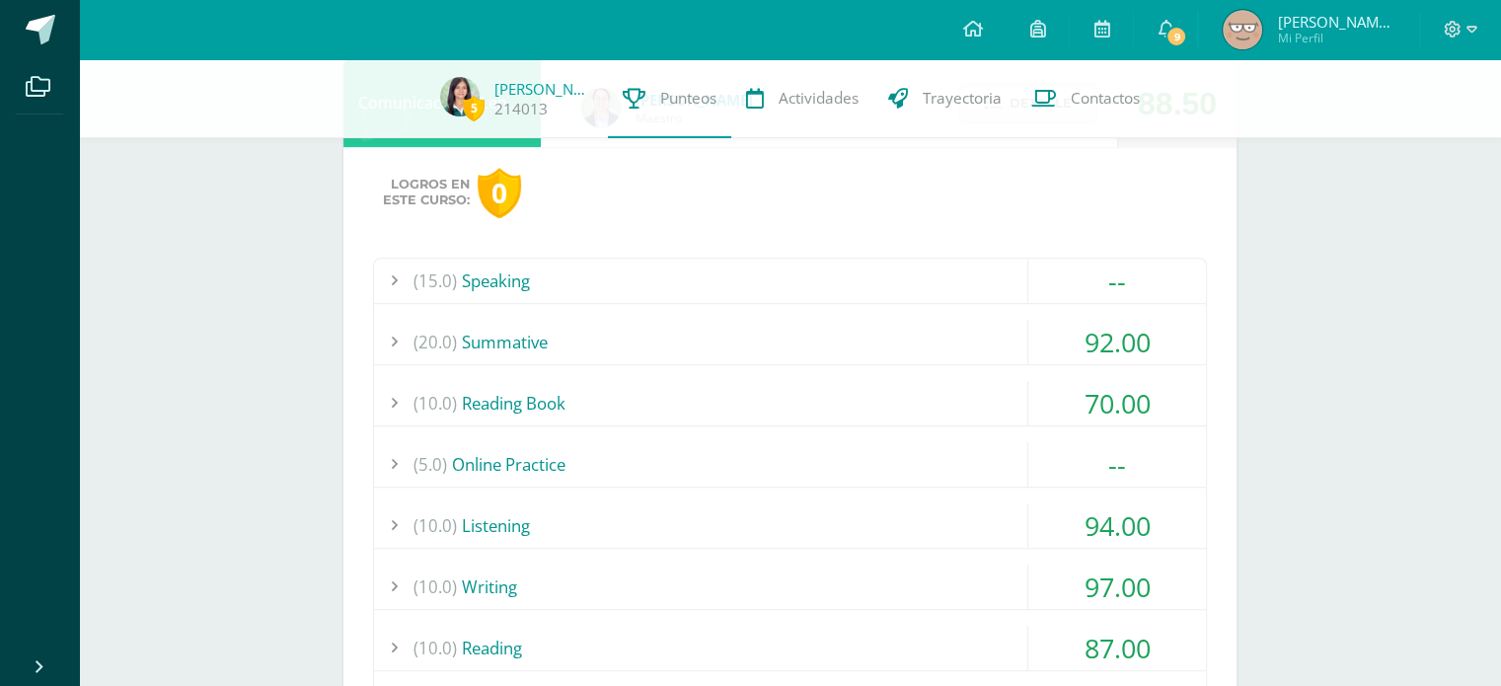
scroll to position [1089, 0]
click at [959, 292] on div "(15.0) Speaking" at bounding box center [790, 282] width 832 height 44
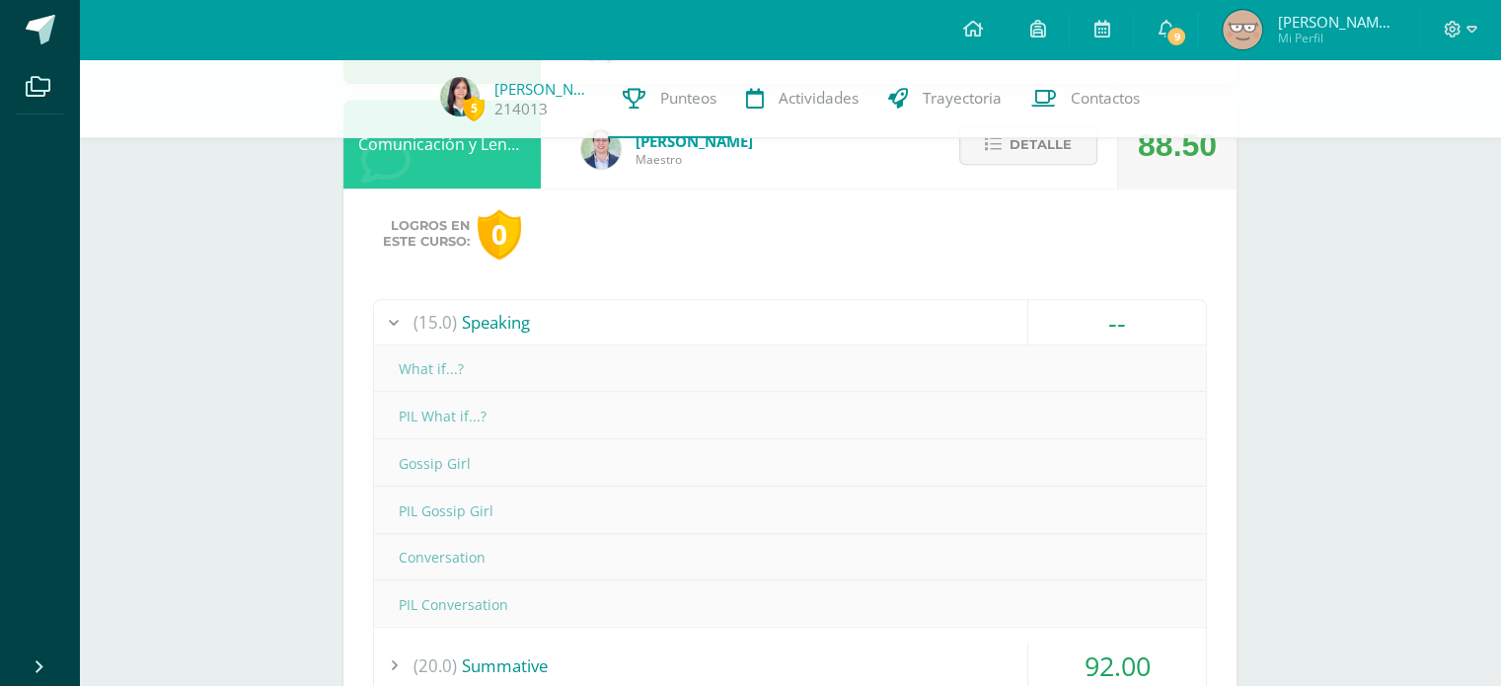
scroll to position [1049, 0]
click at [955, 323] on div "(15.0) Speaking" at bounding box center [790, 321] width 832 height 44
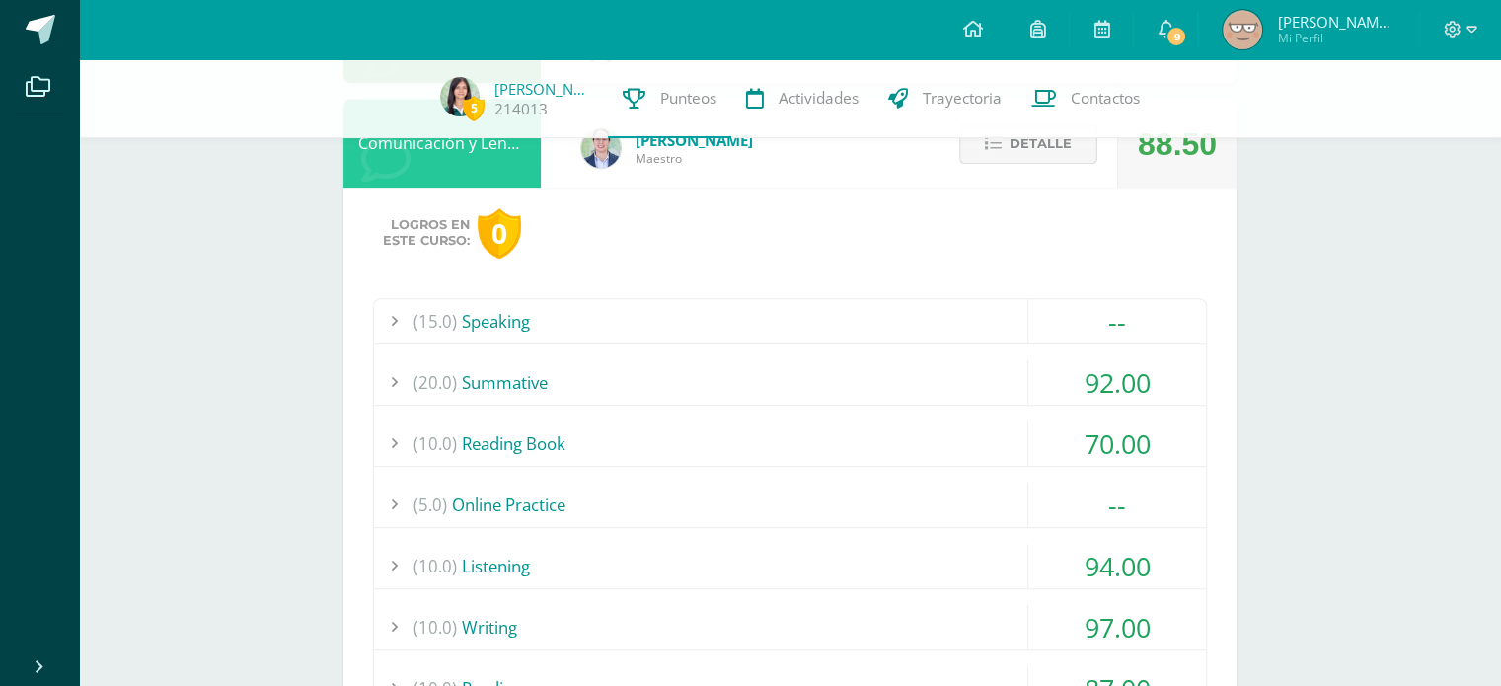
click at [1018, 162] on span "Detalle" at bounding box center [1041, 143] width 62 height 37
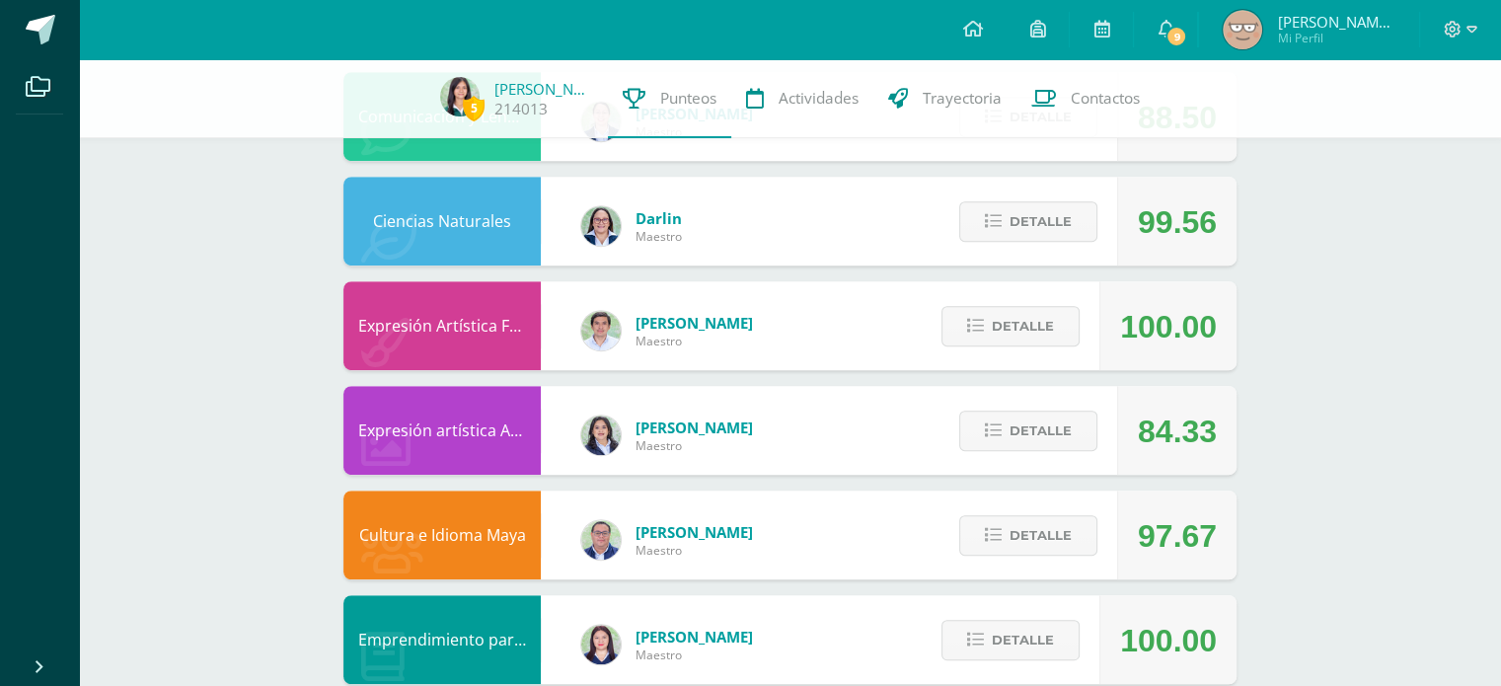
scroll to position [1077, 0]
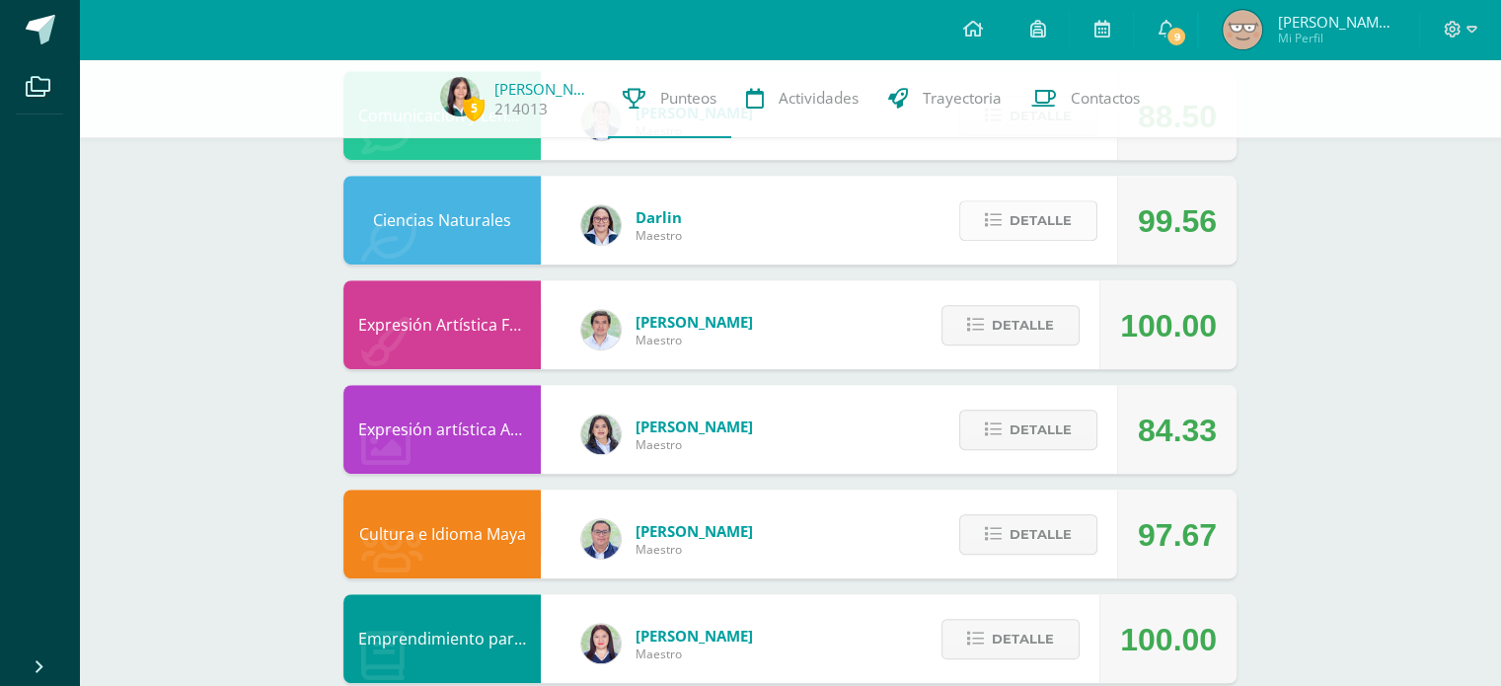
click at [1035, 221] on span "Detalle" at bounding box center [1041, 220] width 62 height 37
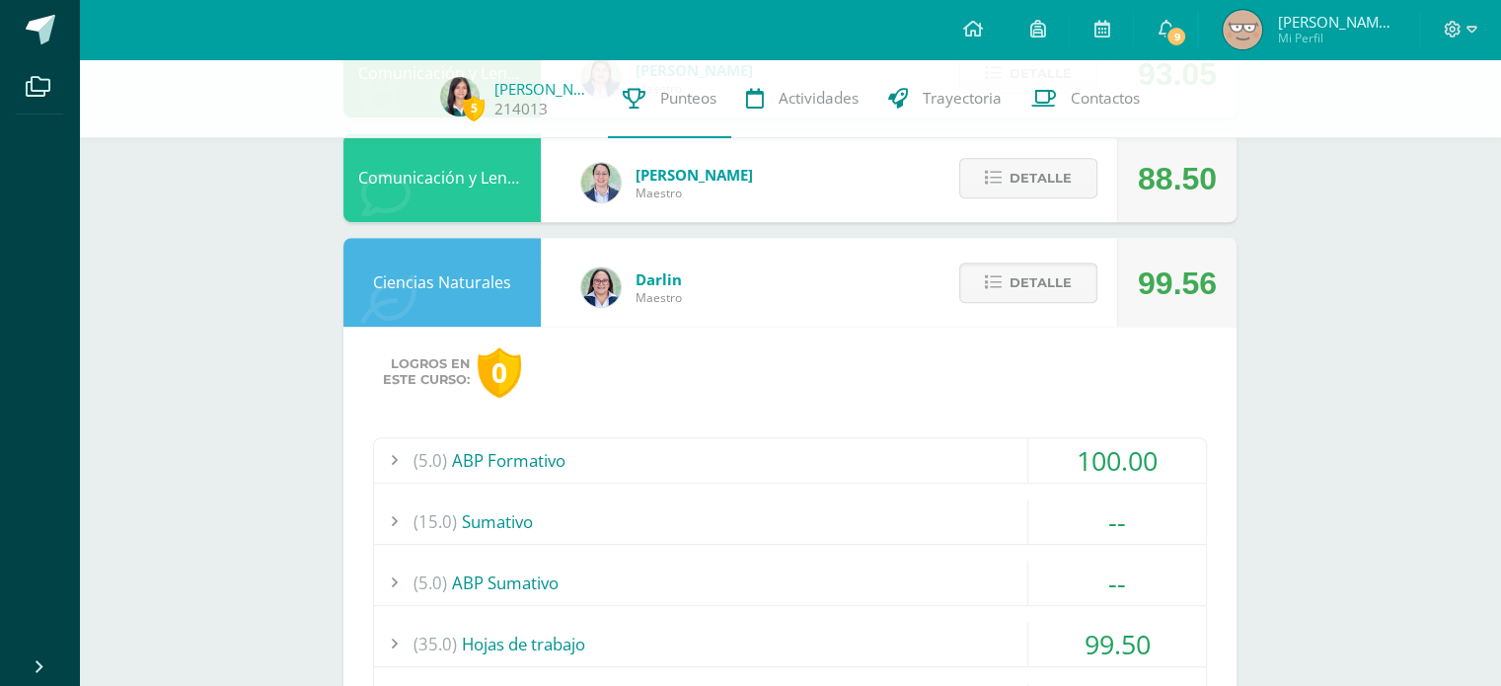
scroll to position [1010, 0]
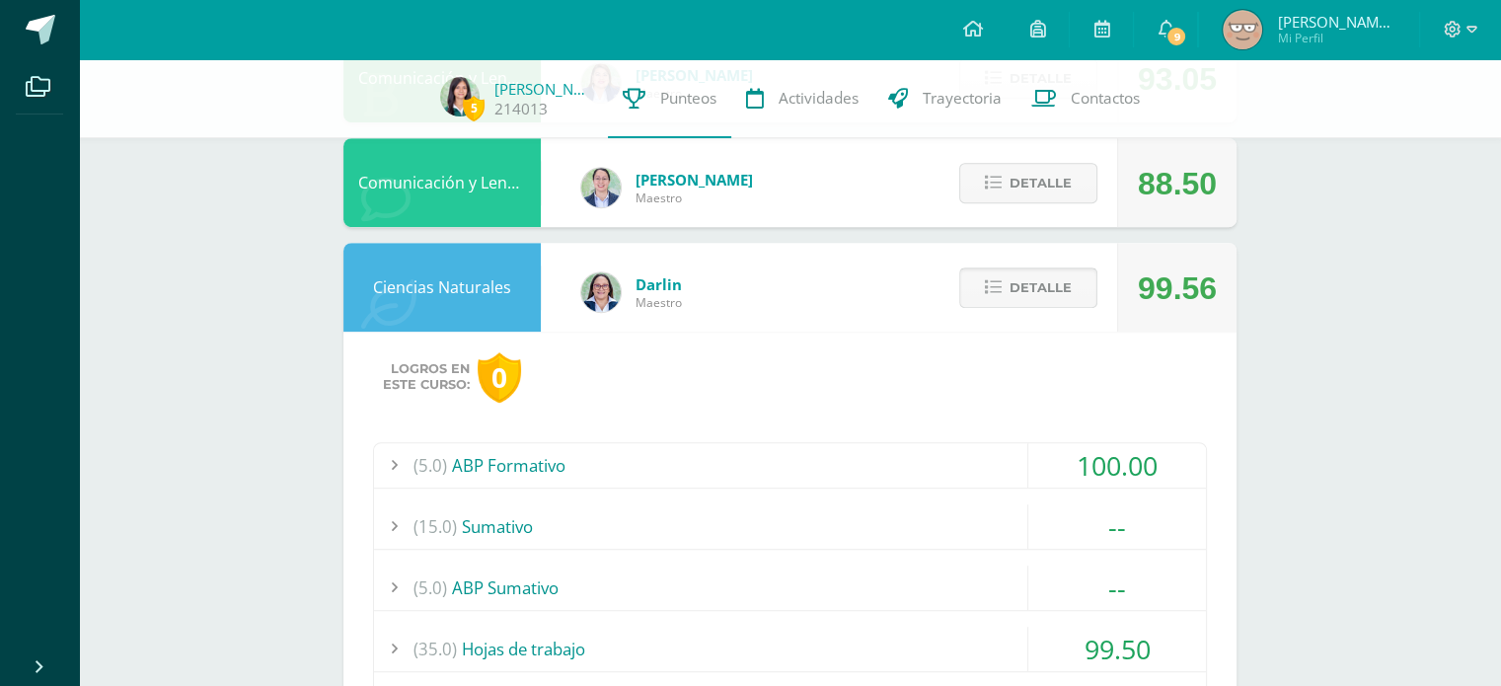
click at [1011, 281] on span "Detalle" at bounding box center [1041, 287] width 62 height 37
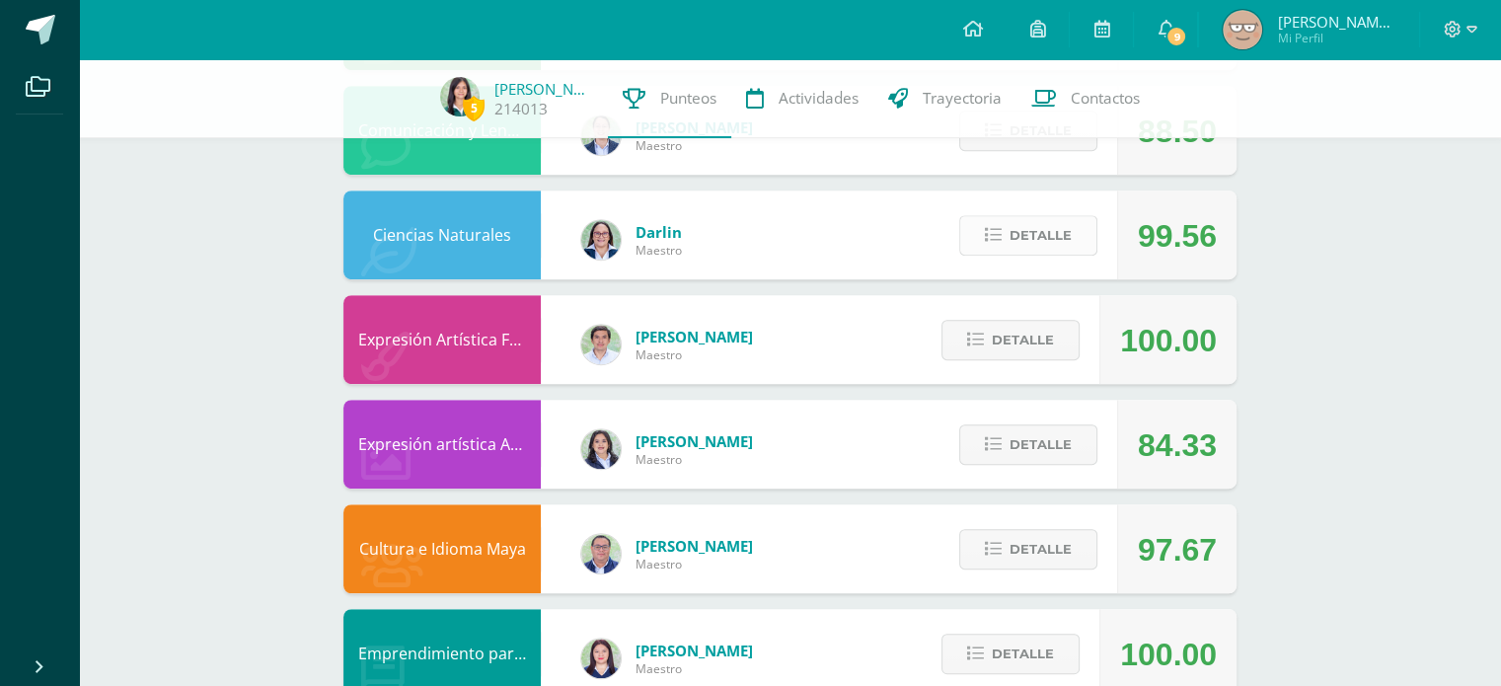
scroll to position [1062, 0]
click at [1023, 323] on span "Detalle" at bounding box center [1023, 340] width 62 height 37
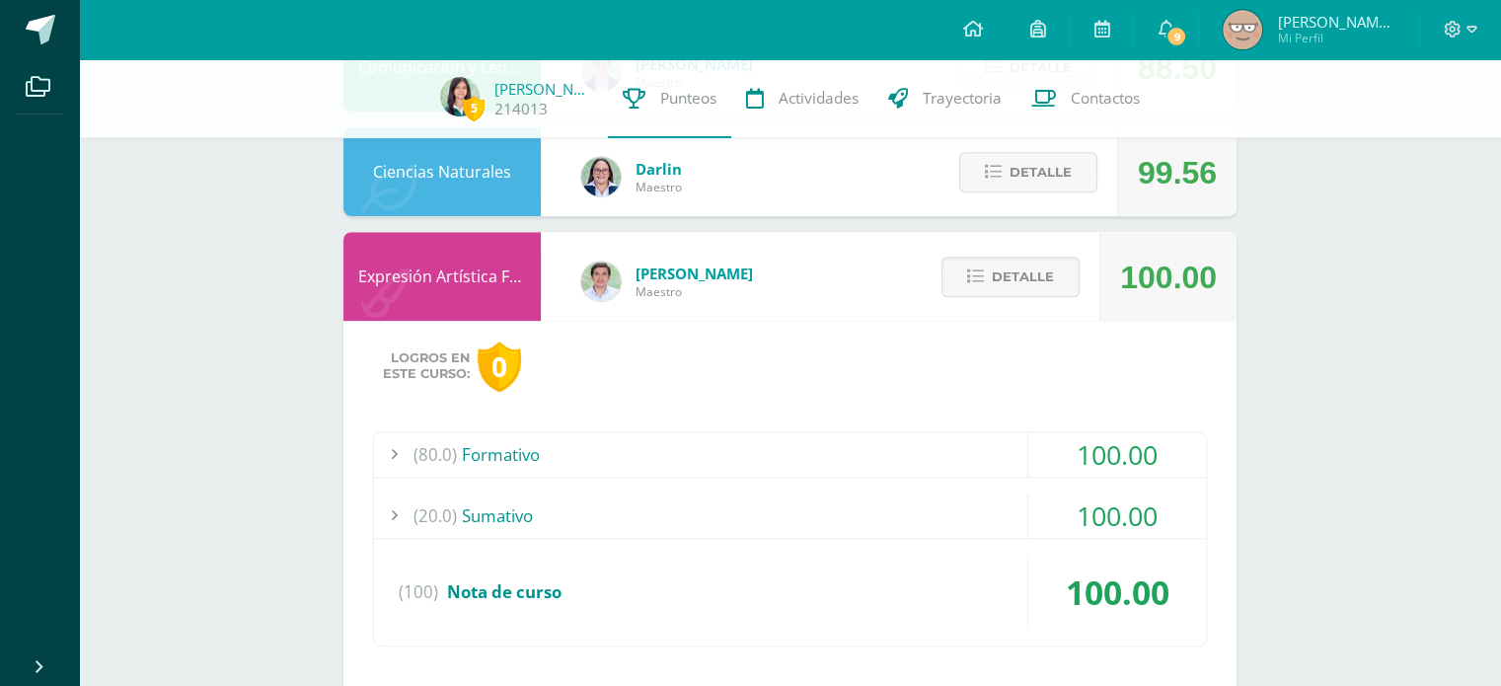
scroll to position [1129, 0]
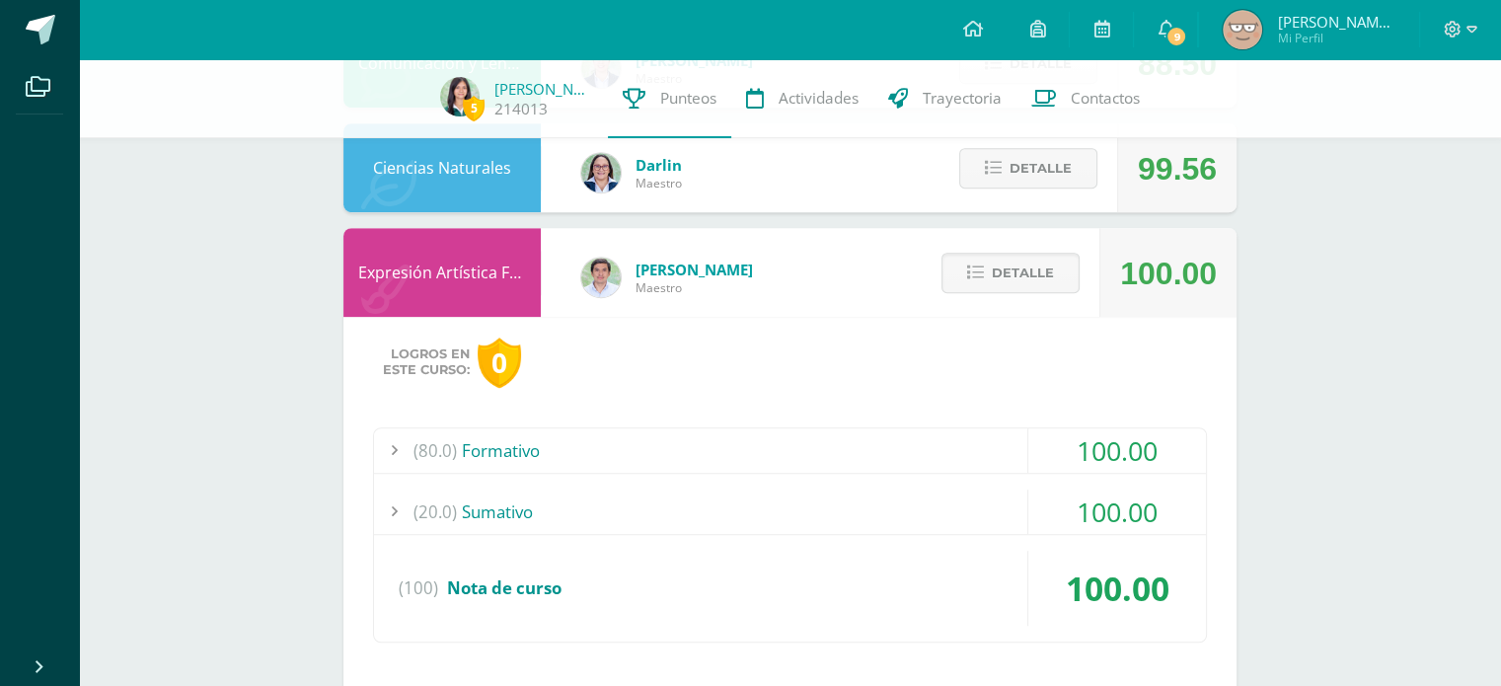
click at [1025, 449] on div "(80.0) Formativo" at bounding box center [790, 450] width 832 height 44
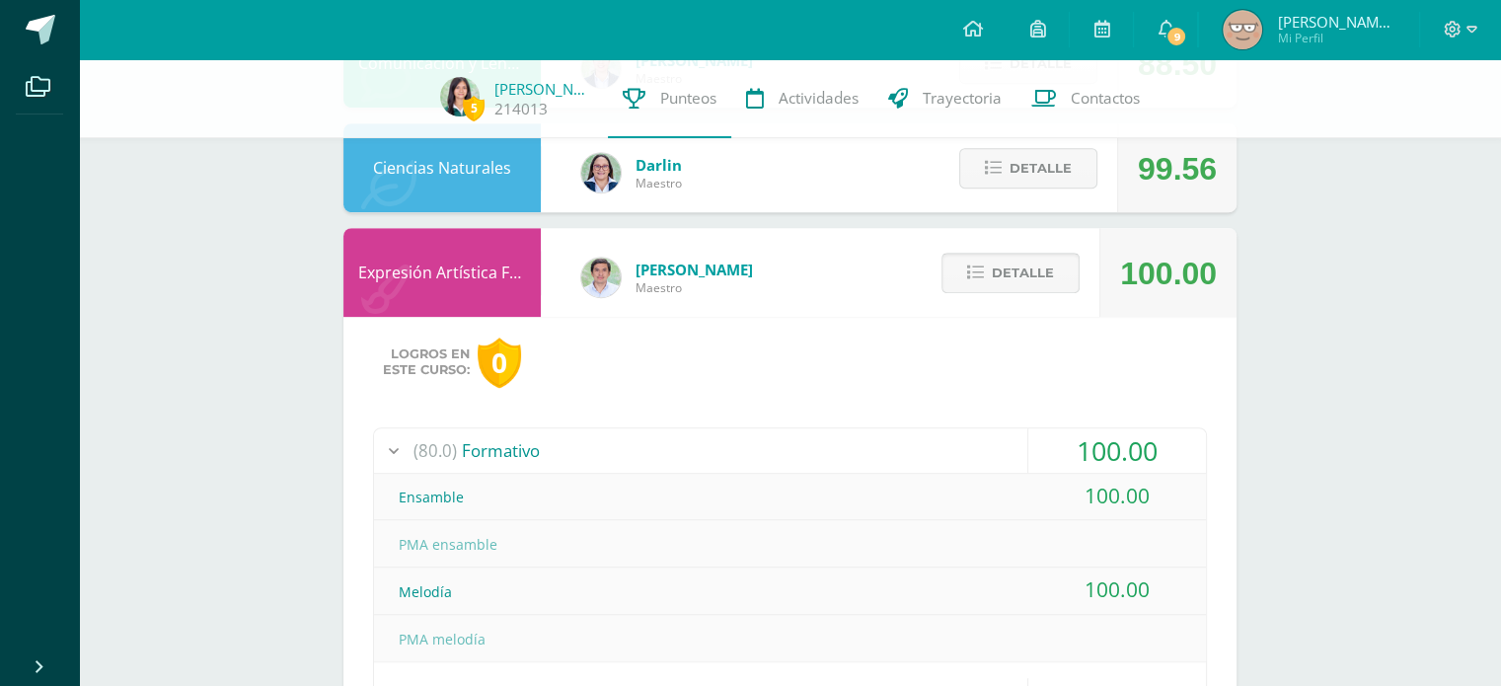
click at [1025, 273] on span "Detalle" at bounding box center [1023, 273] width 62 height 37
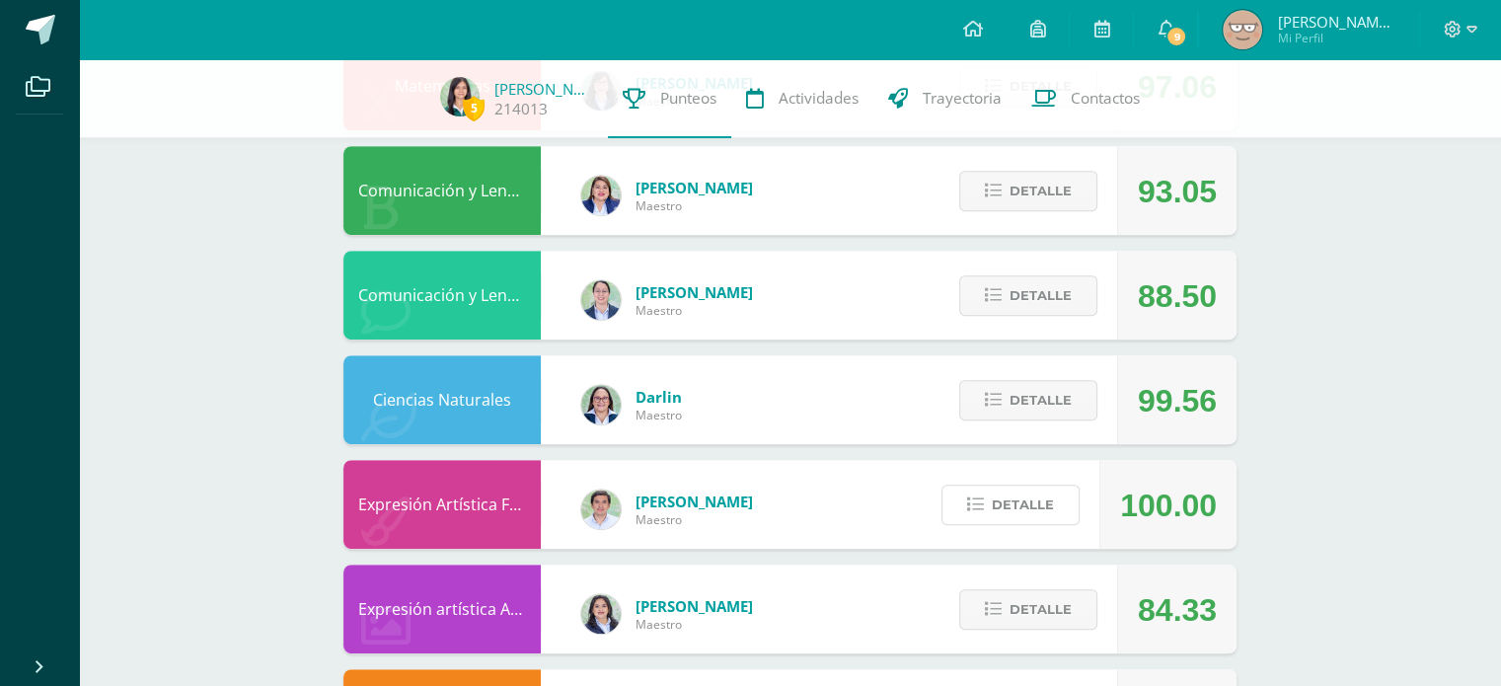
scroll to position [822, 0]
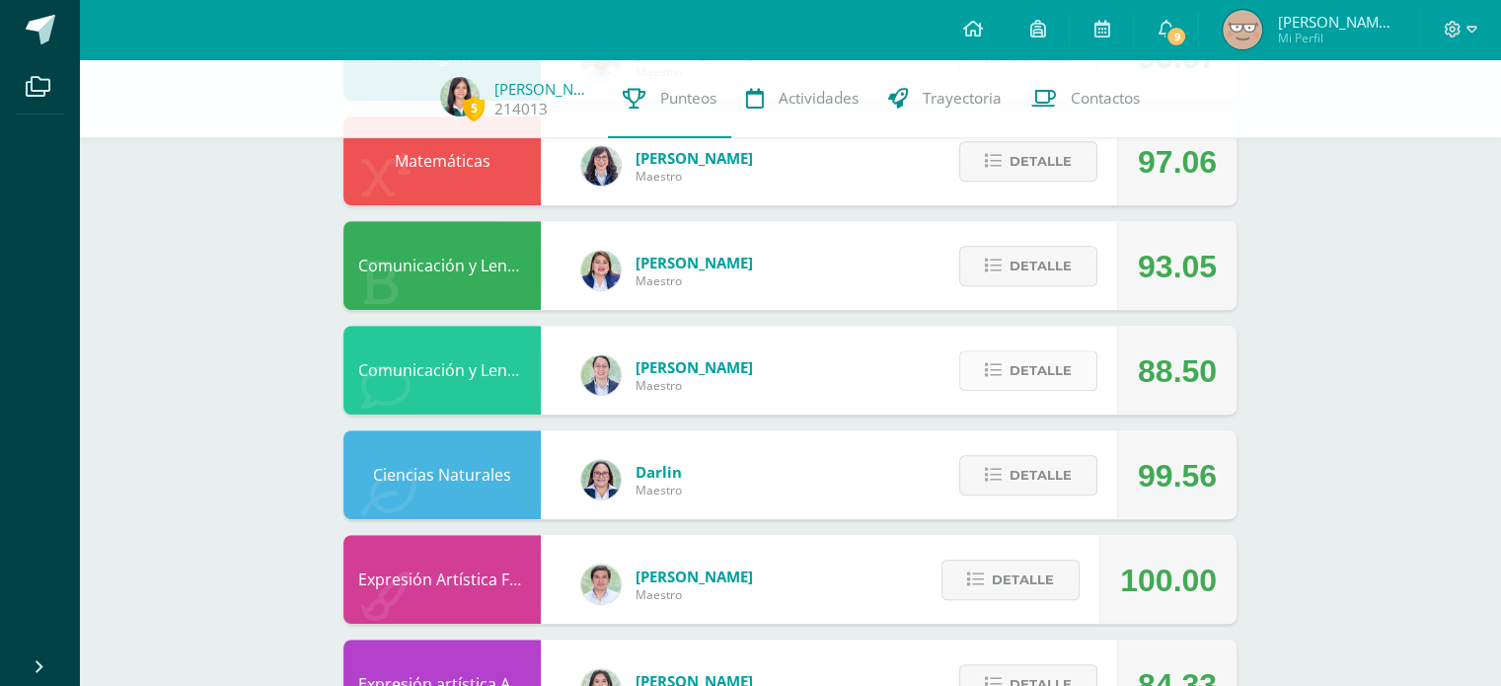
click at [1059, 389] on span "Detalle" at bounding box center [1041, 370] width 62 height 37
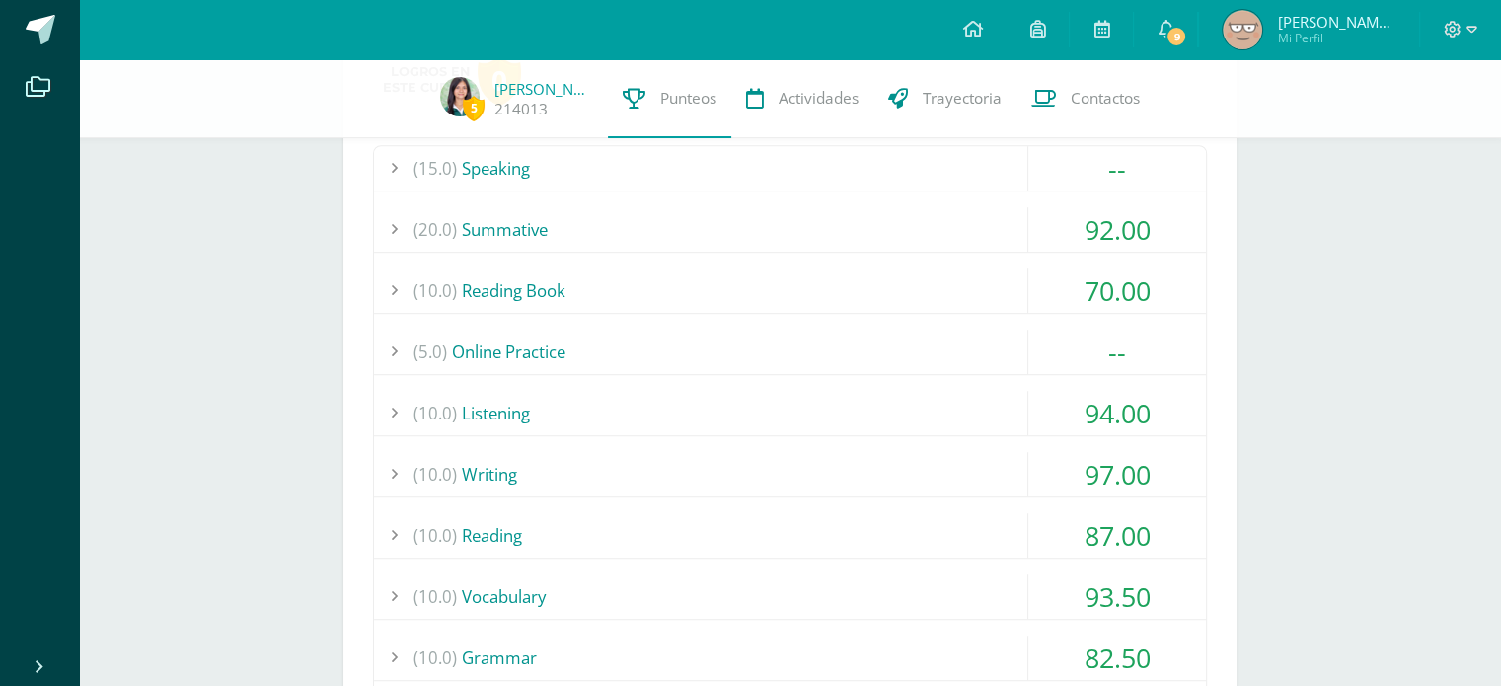
scroll to position [1203, 0]
click at [1006, 299] on div "(10.0) Reading Book" at bounding box center [790, 289] width 832 height 44
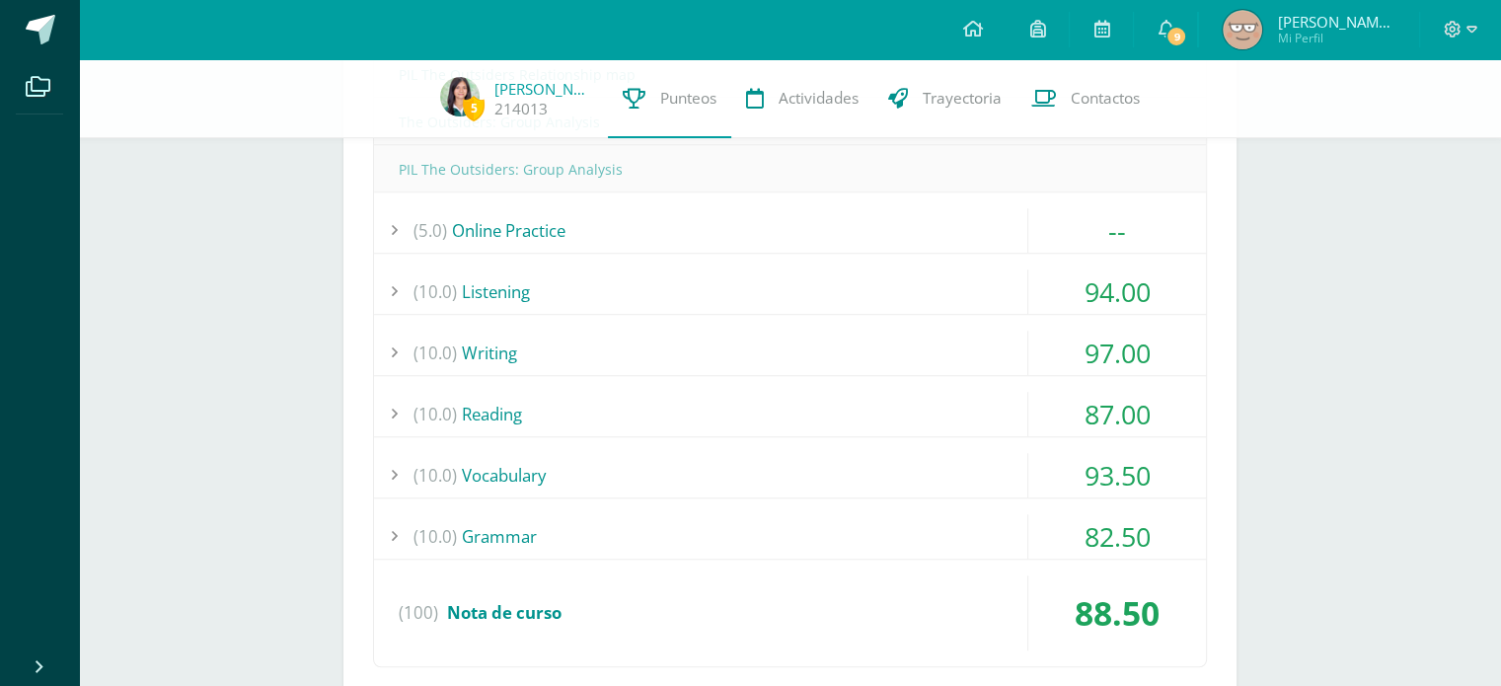
scroll to position [1511, 0]
click at [940, 552] on div "(10.0) Grammar" at bounding box center [790, 537] width 832 height 44
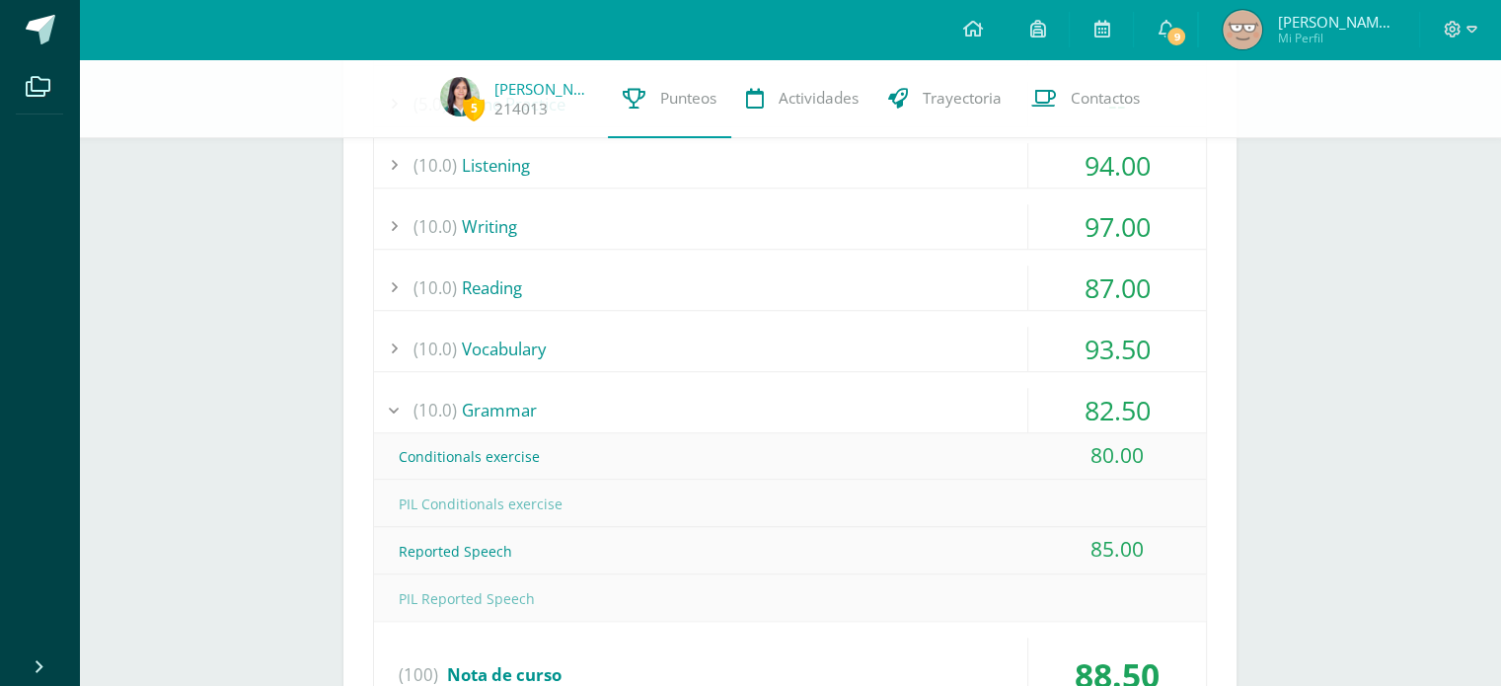
scroll to position [1446, 0]
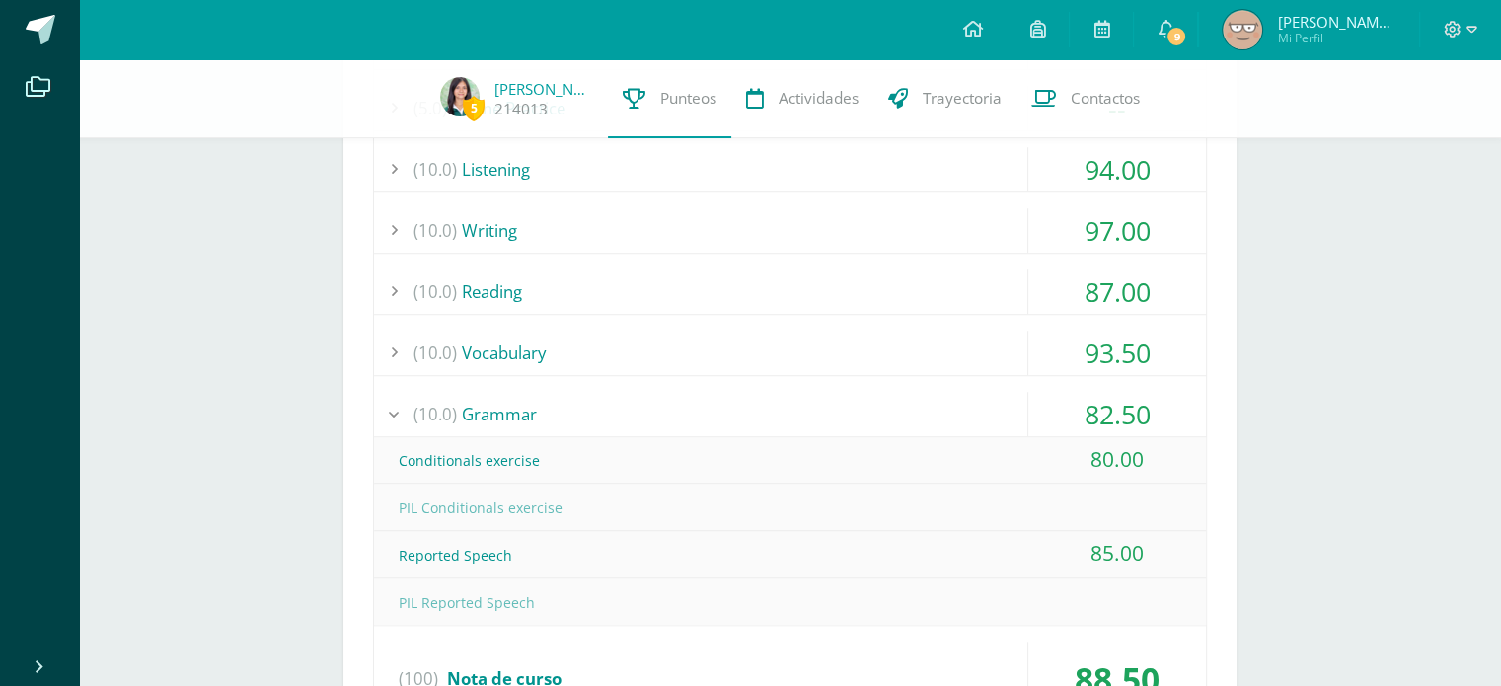
click at [997, 408] on div "(10.0) Grammar" at bounding box center [790, 414] width 832 height 44
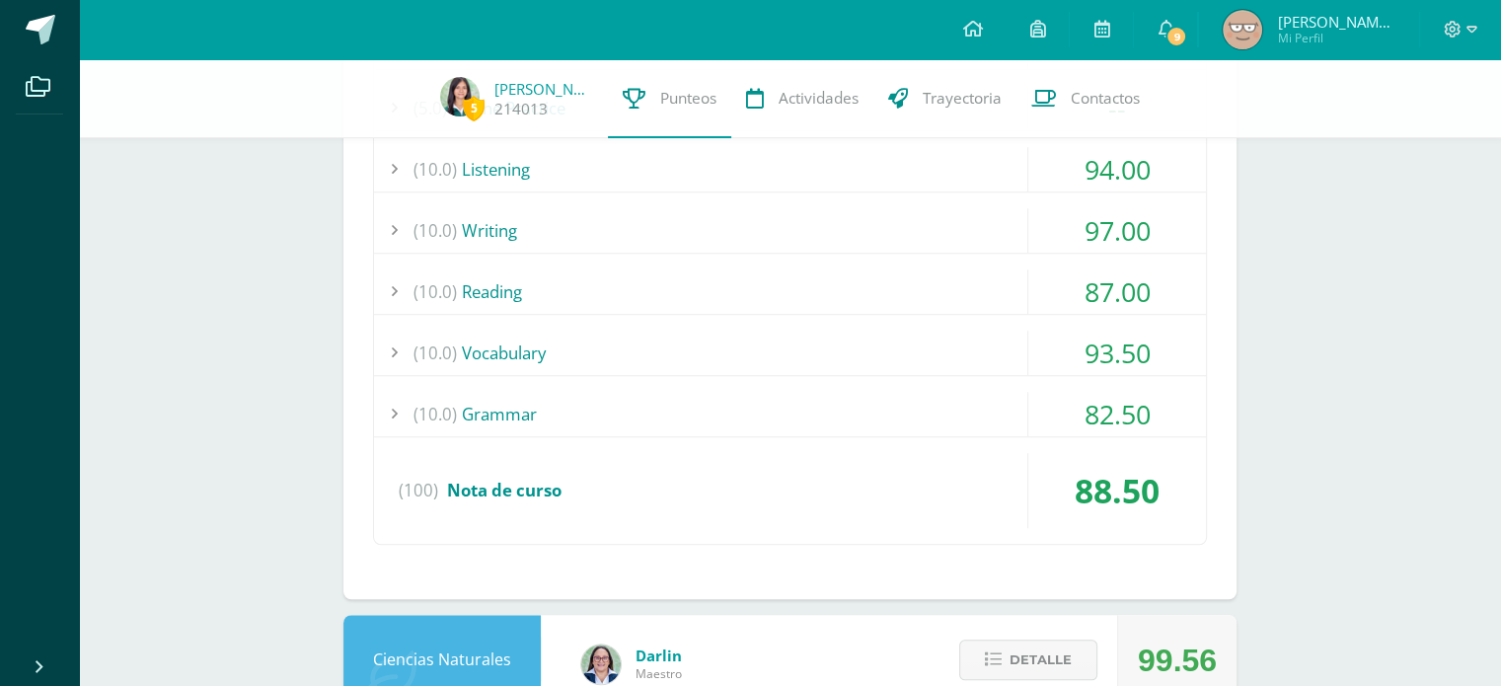
click at [1012, 370] on div "(10.0) Vocabulary" at bounding box center [790, 353] width 832 height 44
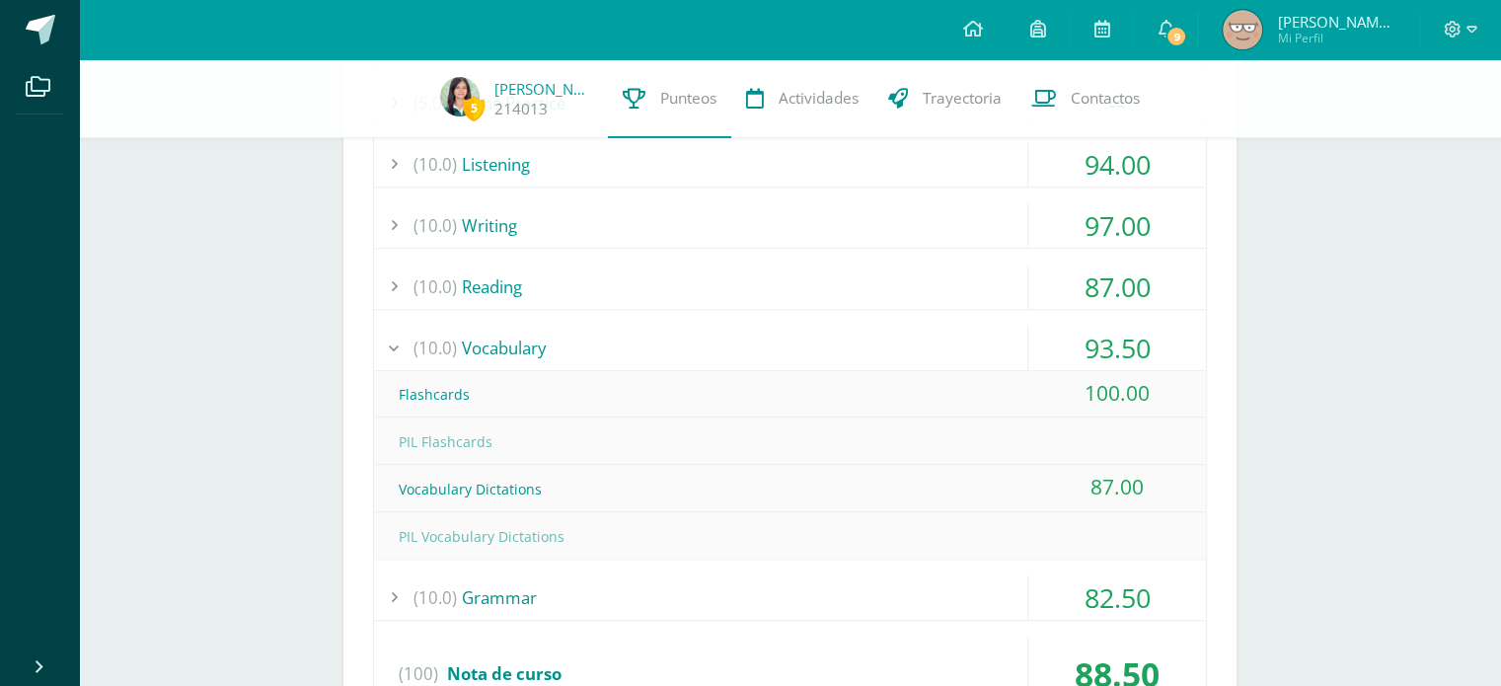
scroll to position [1453, 0]
click at [1014, 279] on div "(10.0) Reading" at bounding box center [790, 285] width 832 height 44
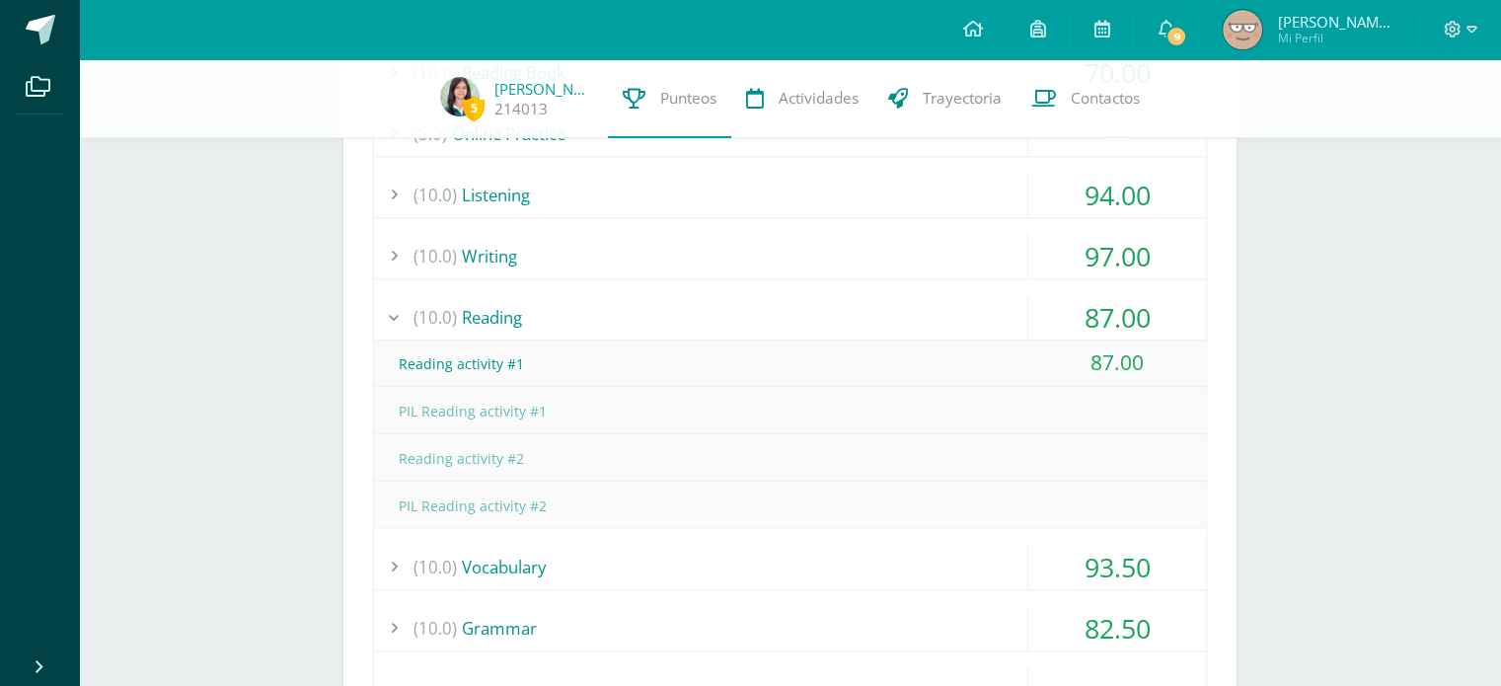
scroll to position [1421, 0]
click at [971, 255] on div "(10.0) Writing" at bounding box center [790, 255] width 832 height 44
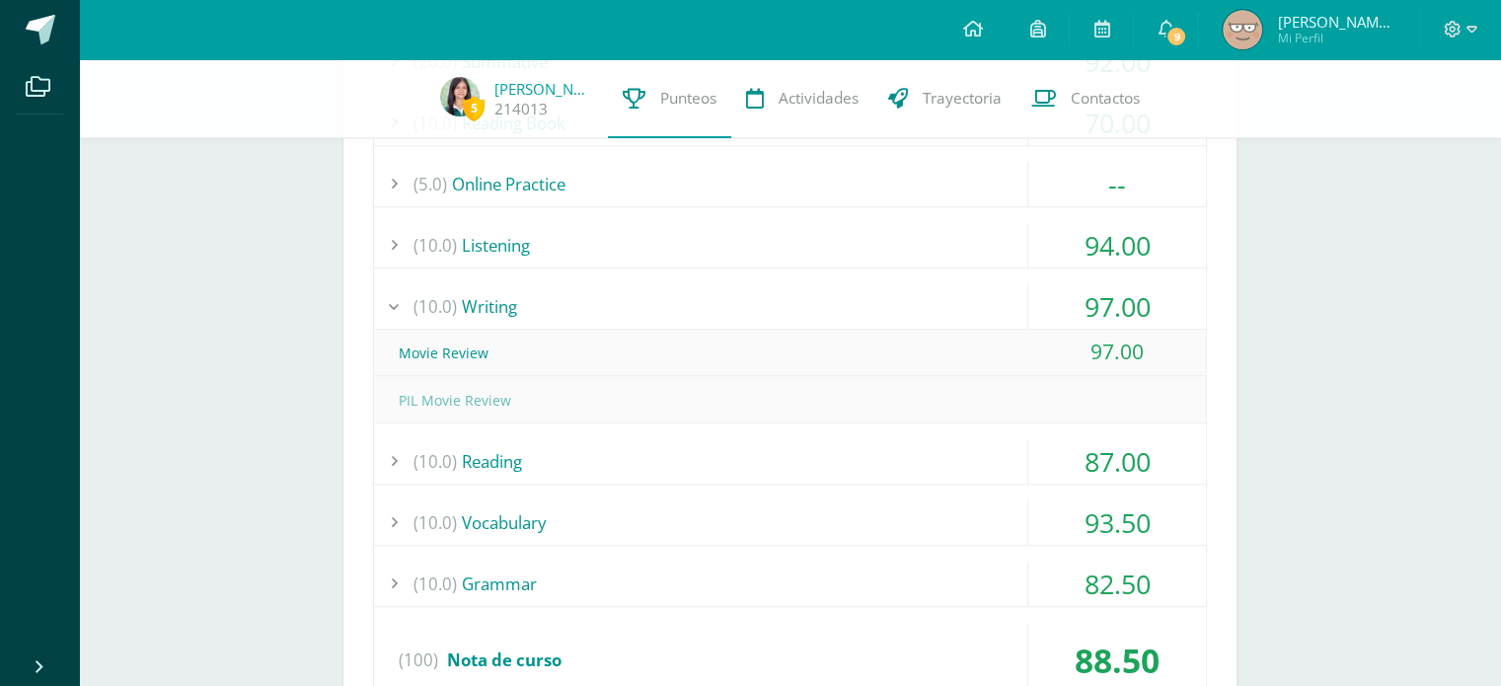
scroll to position [1368, 0]
click at [967, 252] on div "(10.0) Listening" at bounding box center [790, 247] width 832 height 44
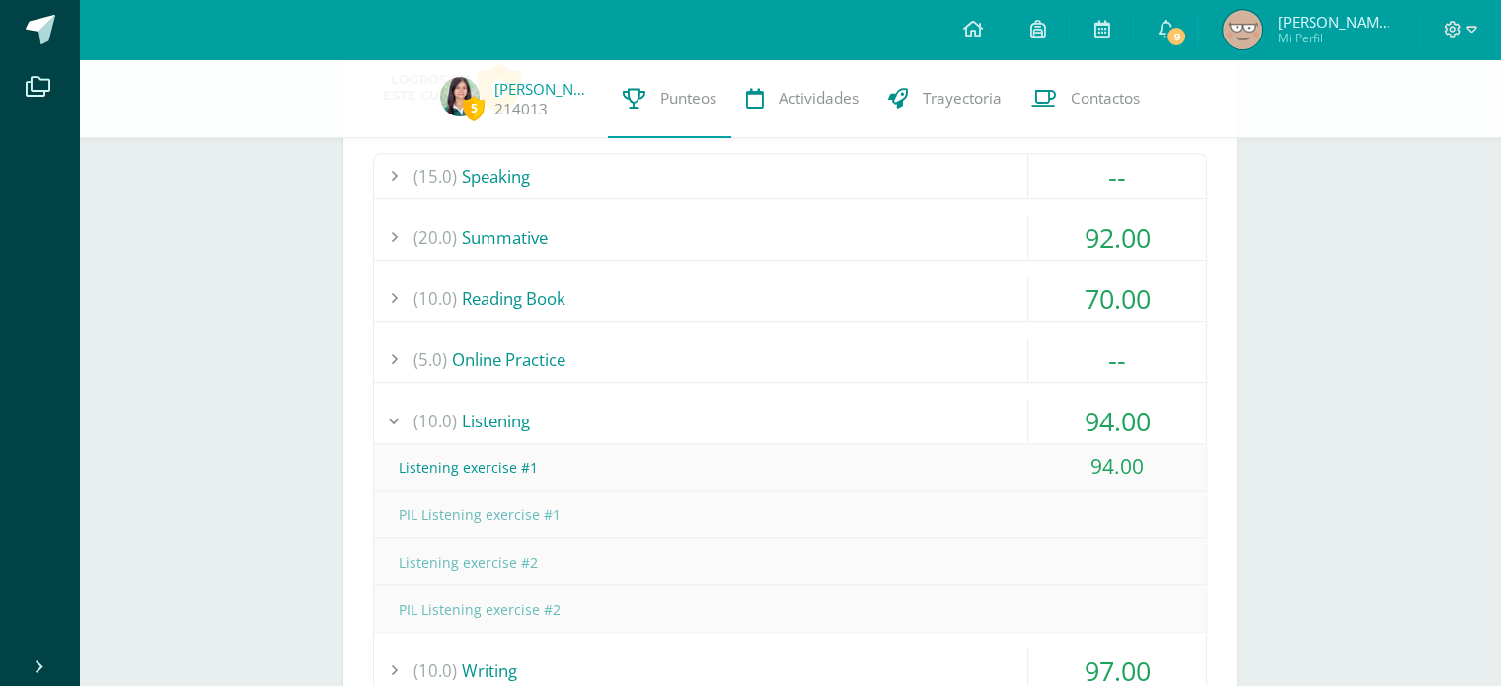
scroll to position [1192, 0]
click at [864, 417] on div "(10.0) Listening" at bounding box center [790, 423] width 832 height 44
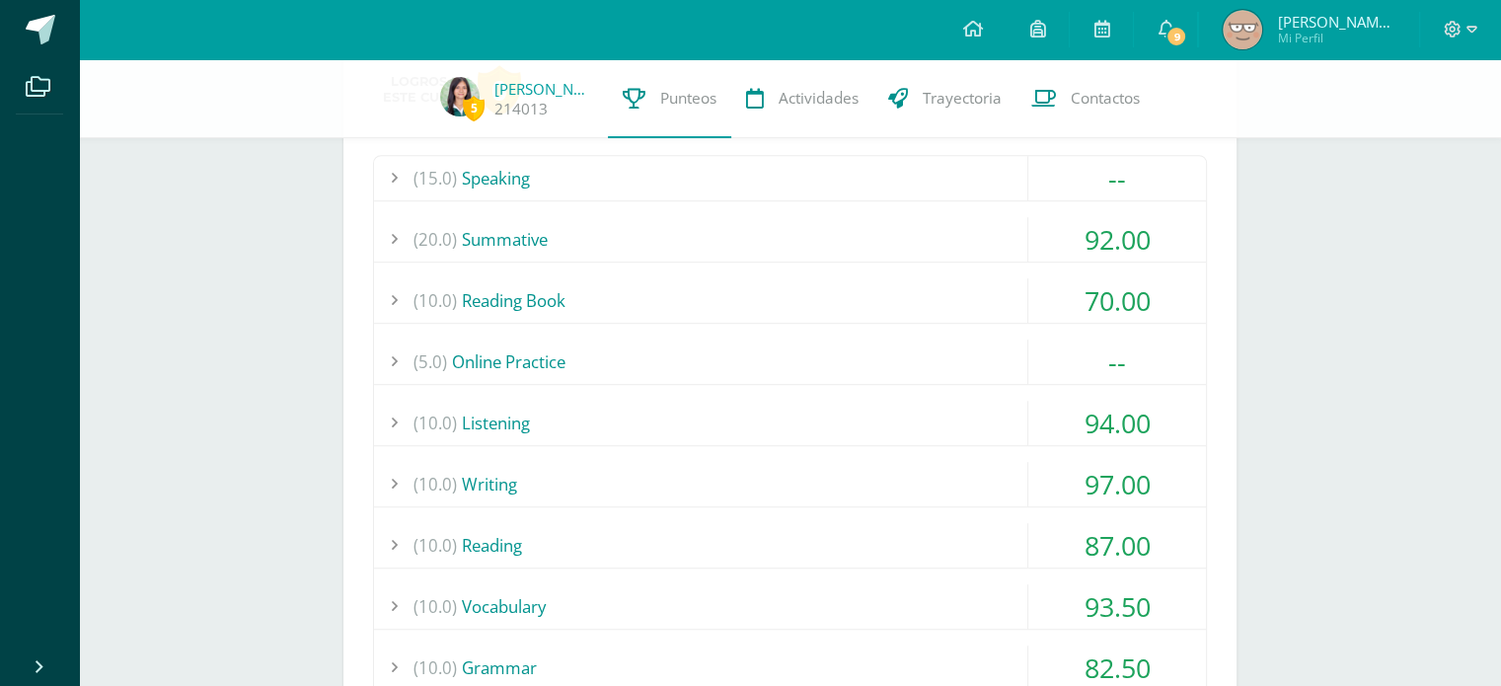
click at [924, 291] on div "(10.0) Reading Book" at bounding box center [790, 300] width 832 height 44
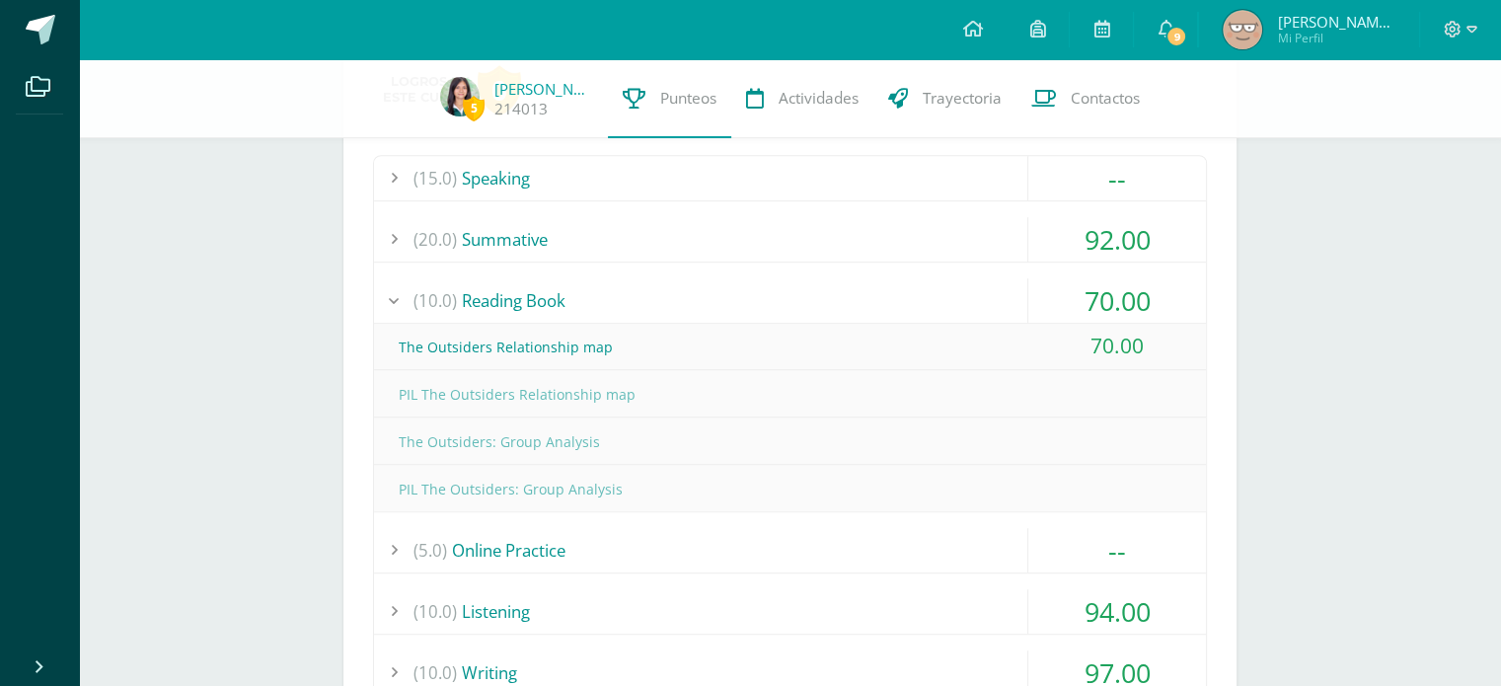
click at [886, 302] on div "(10.0) Reading Book" at bounding box center [790, 300] width 832 height 44
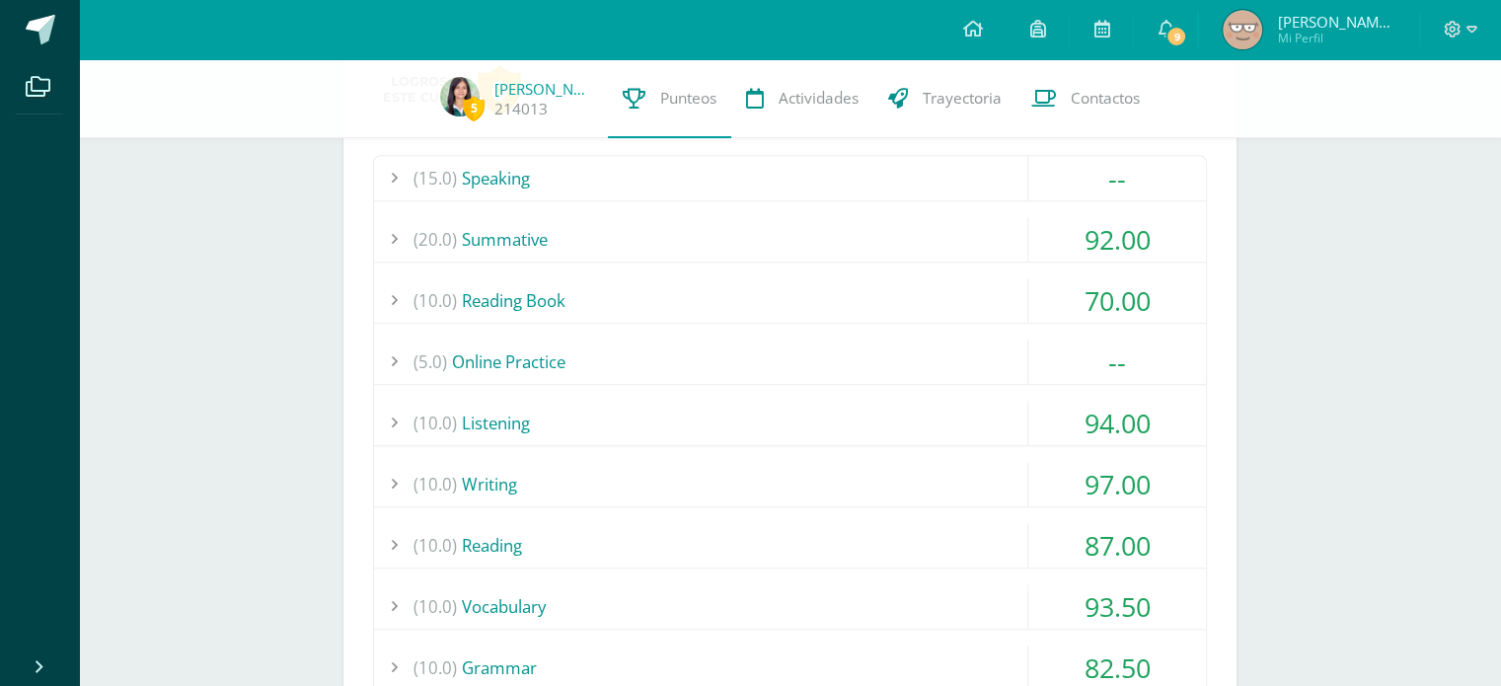
click at [886, 302] on div "(10.0) Reading Book" at bounding box center [790, 300] width 832 height 44
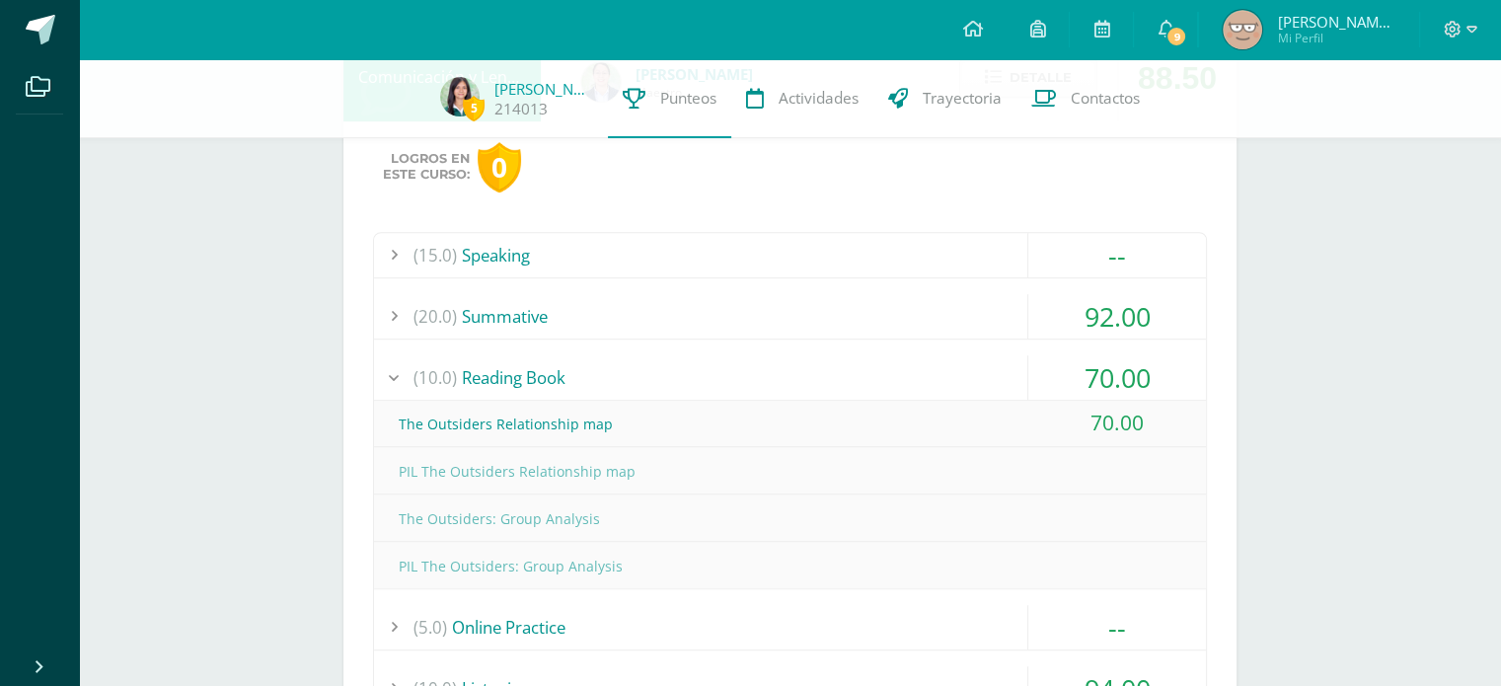
scroll to position [1114, 0]
click at [769, 379] on div "(10.0) Reading Book" at bounding box center [790, 378] width 832 height 44
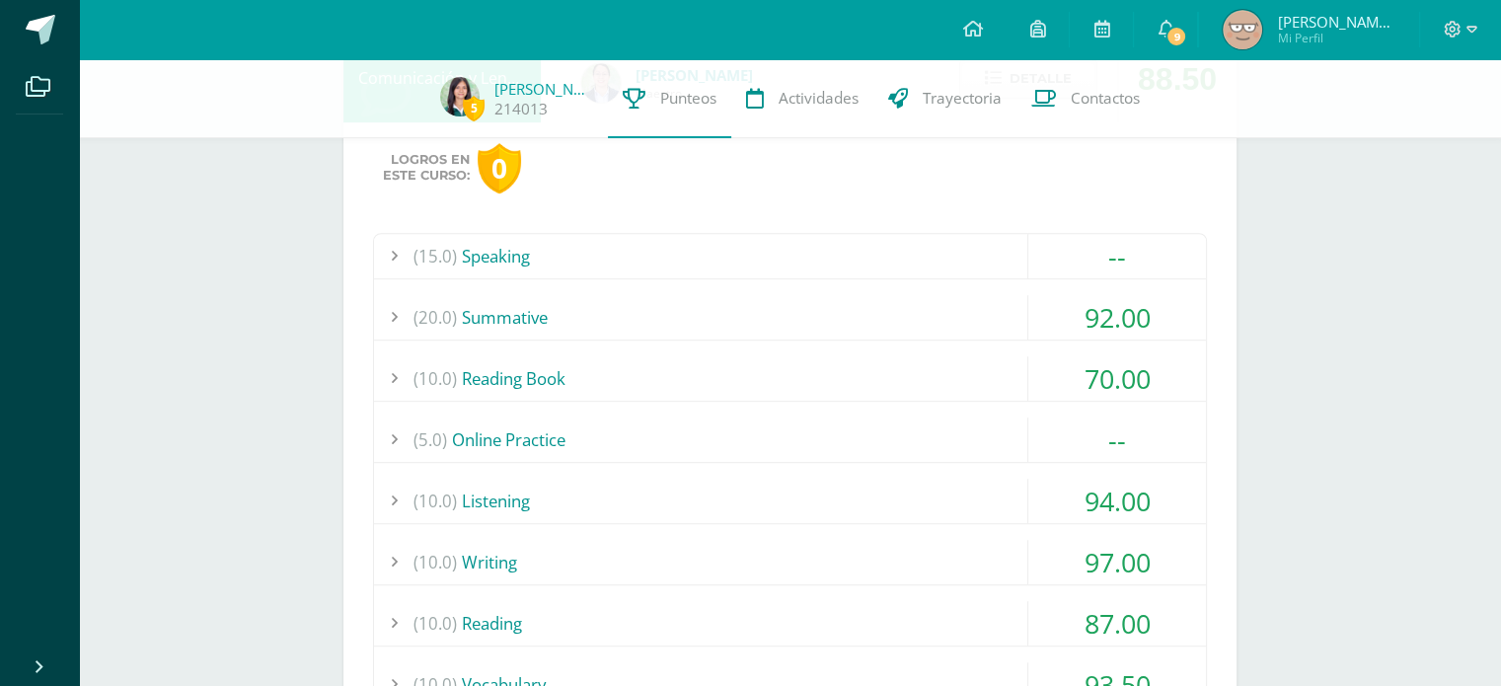
click at [778, 323] on div "(20.0) Summative" at bounding box center [790, 317] width 832 height 44
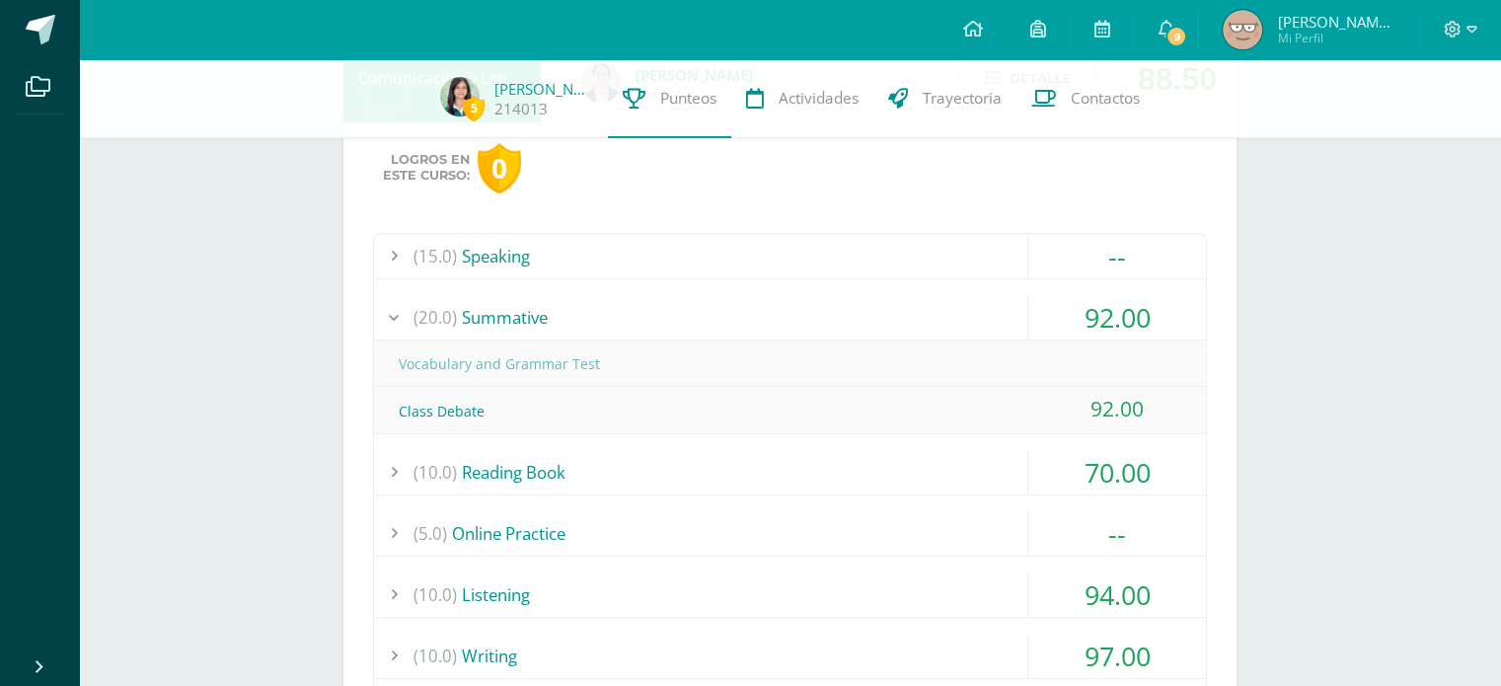
click at [778, 323] on div "(20.0) Summative" at bounding box center [790, 317] width 832 height 44
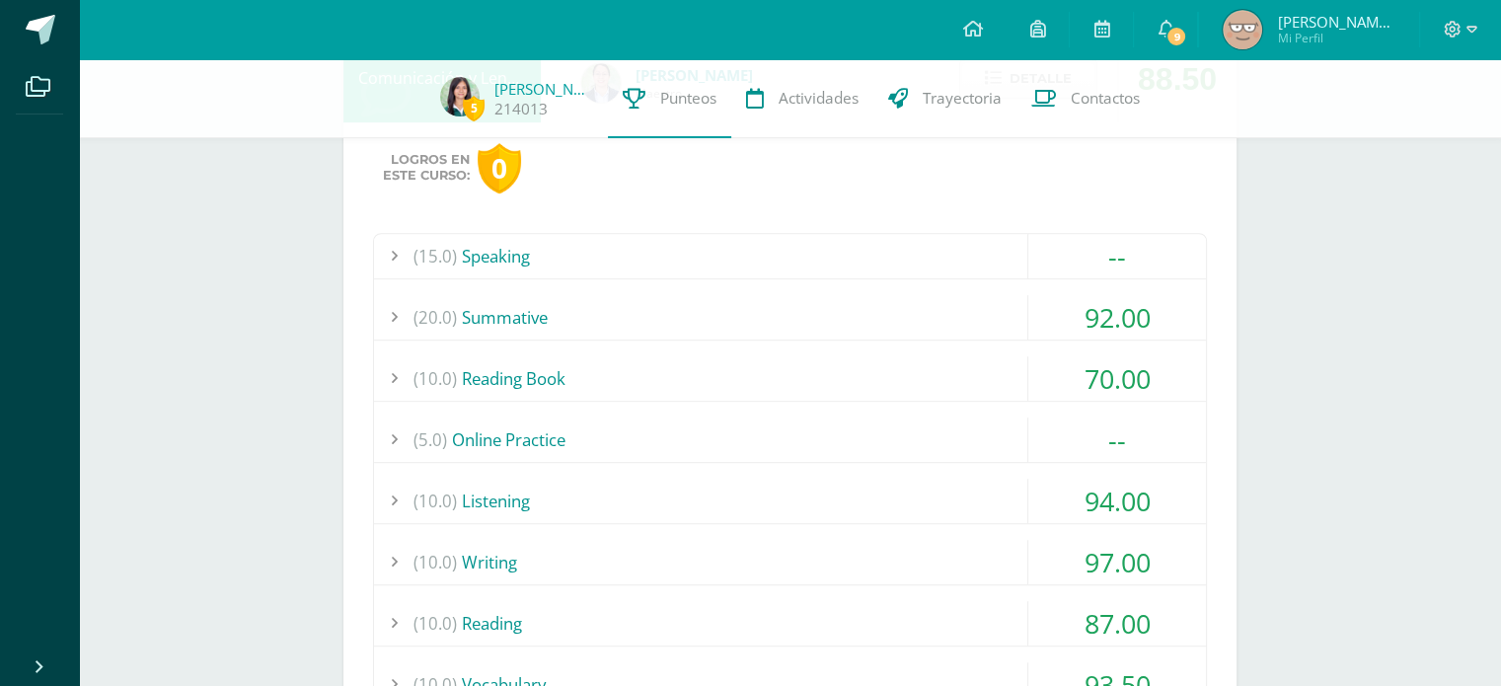
click at [778, 323] on div "(20.0) Summative" at bounding box center [790, 317] width 832 height 44
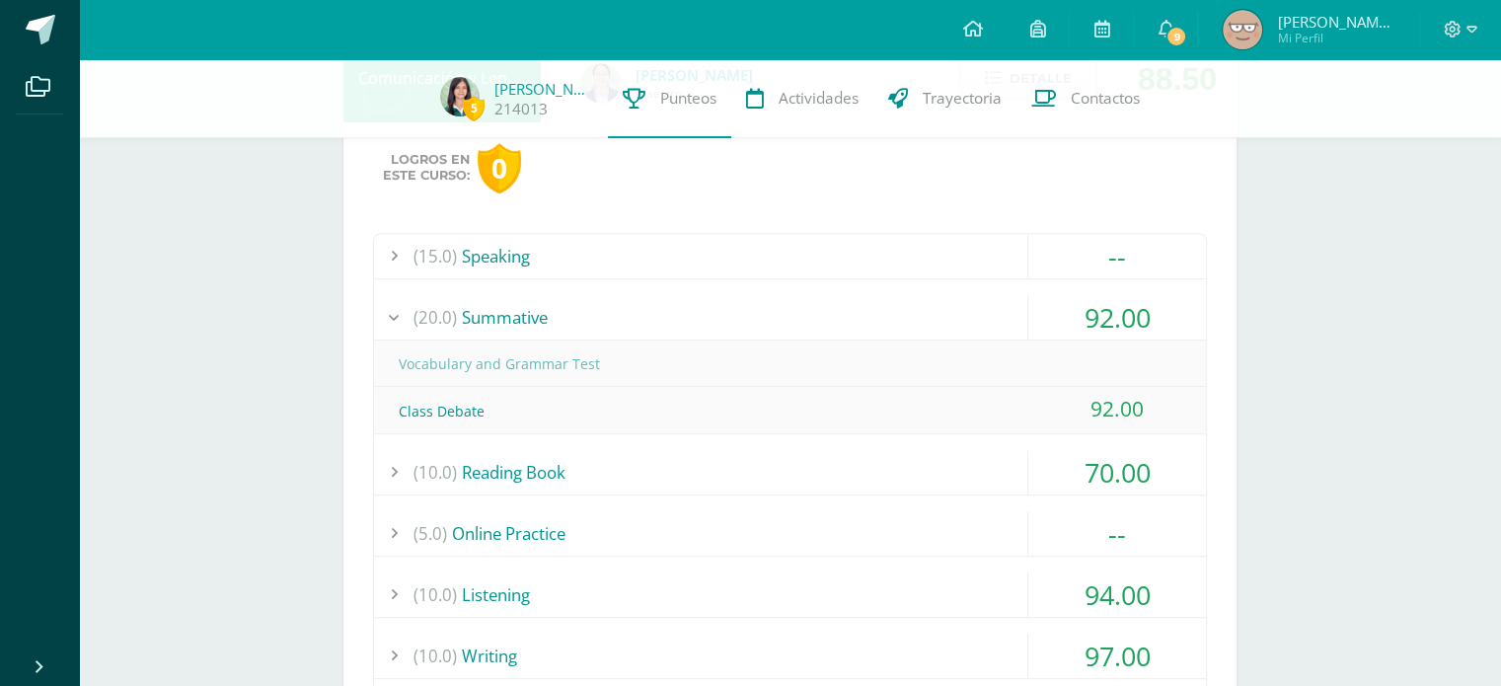
click at [778, 323] on div "(20.0) Summative" at bounding box center [790, 317] width 832 height 44
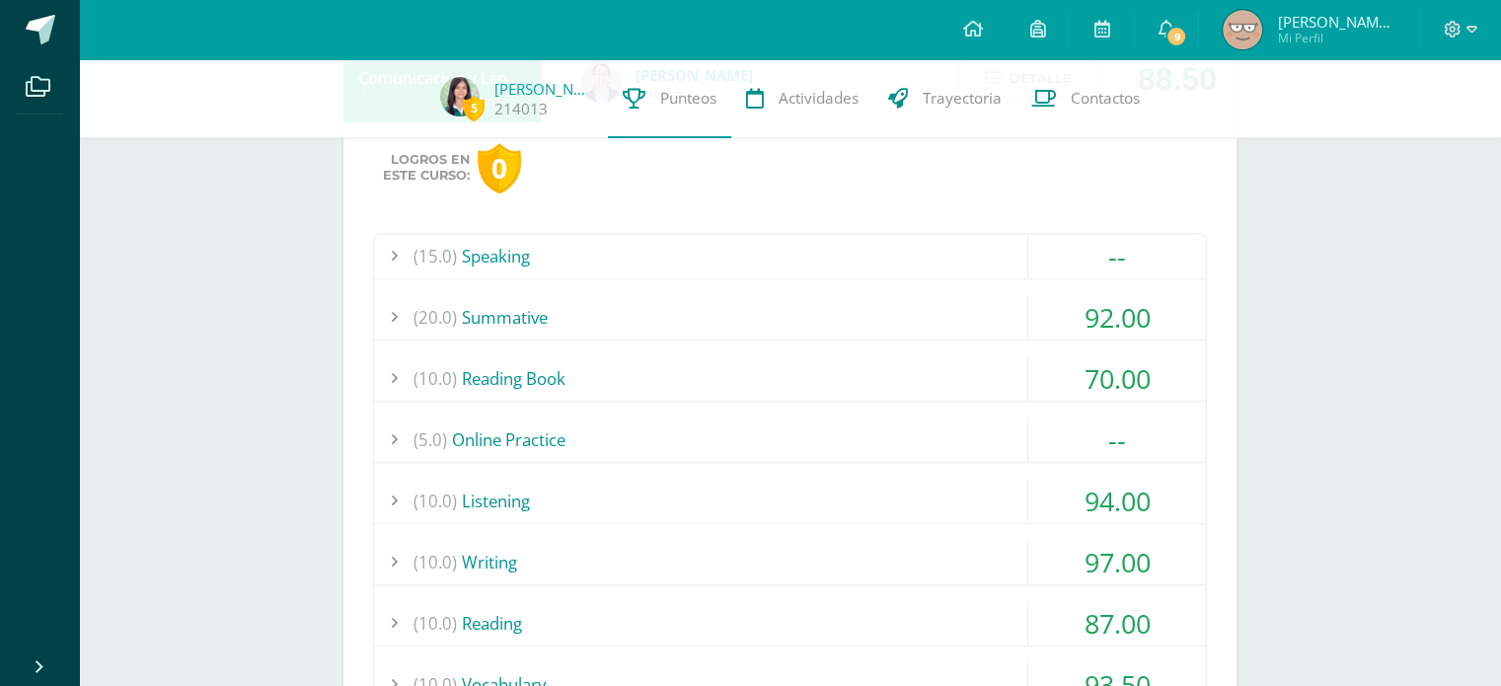
click at [780, 310] on div "(20.0) Summative" at bounding box center [790, 317] width 832 height 44
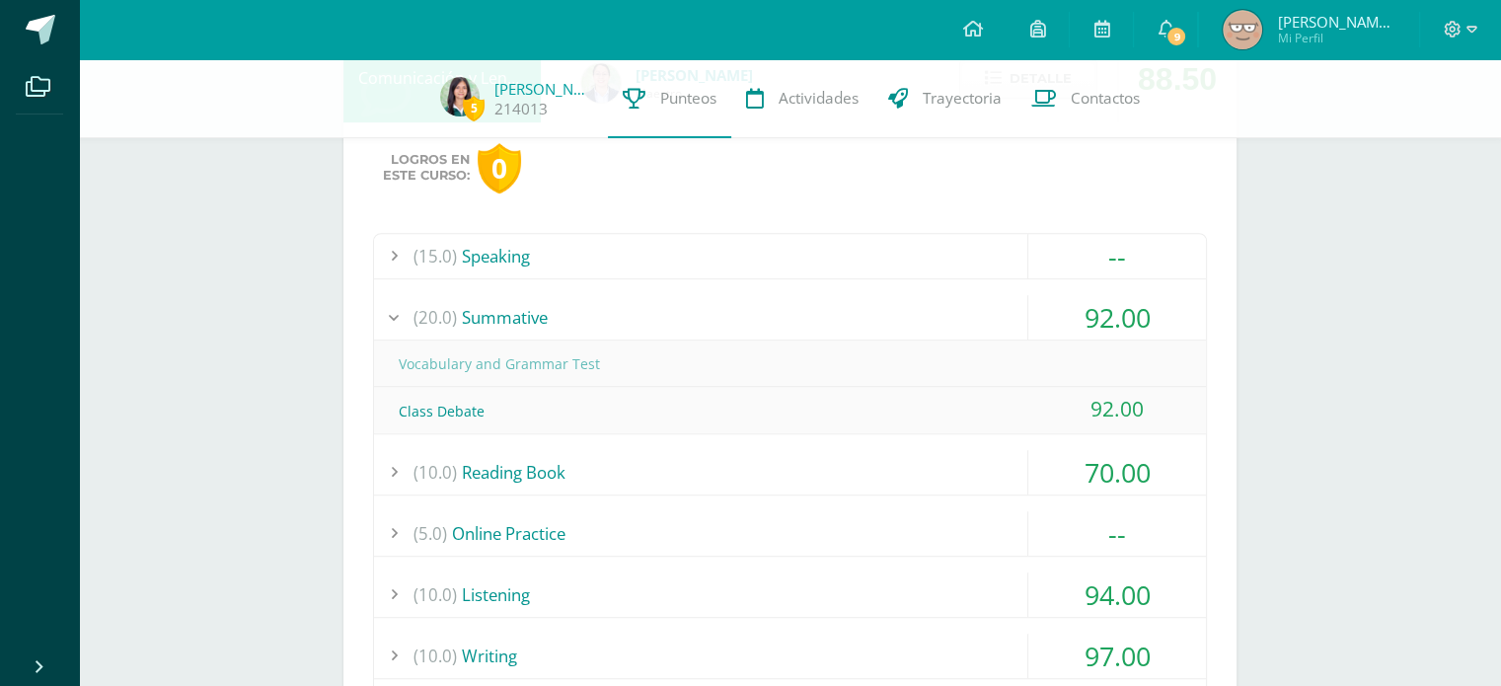
click at [780, 310] on div "(20.0) Summative" at bounding box center [790, 317] width 832 height 44
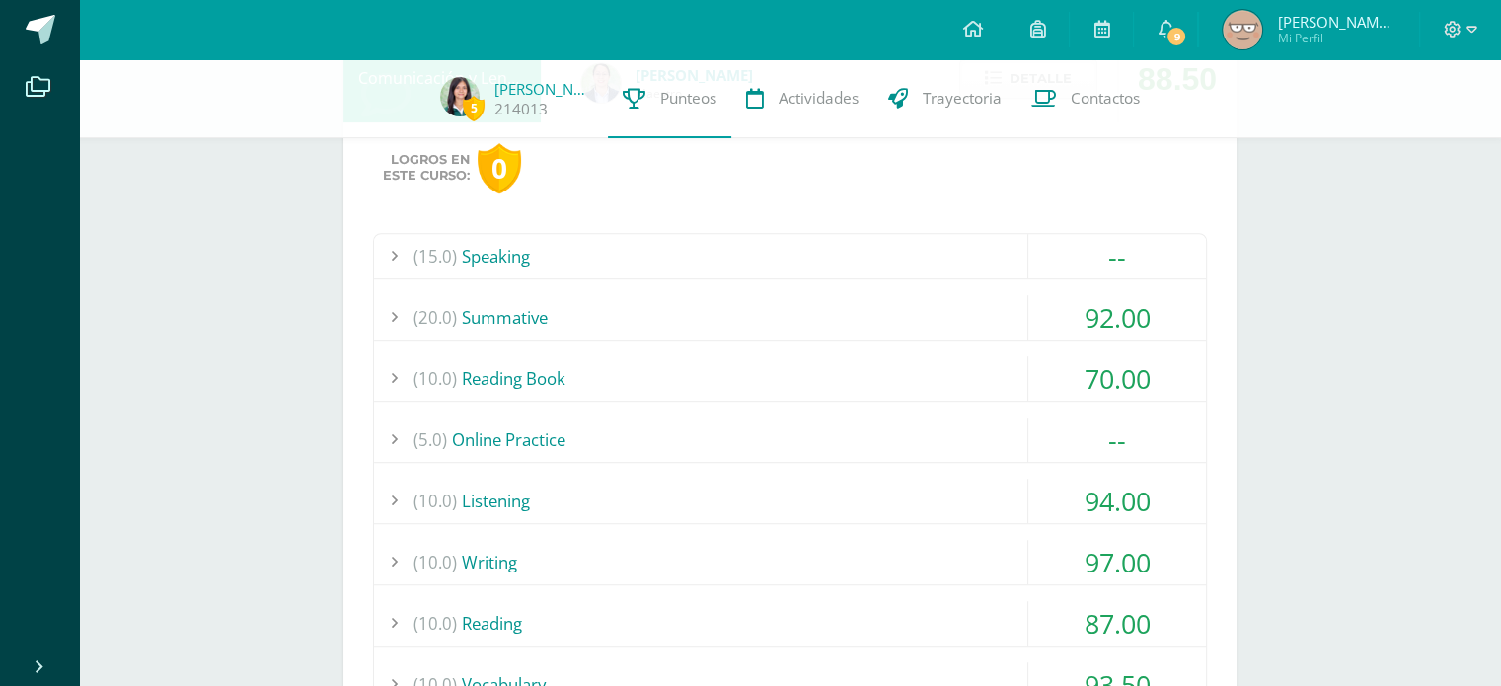
click at [792, 262] on div "(15.0) Speaking" at bounding box center [790, 256] width 832 height 44
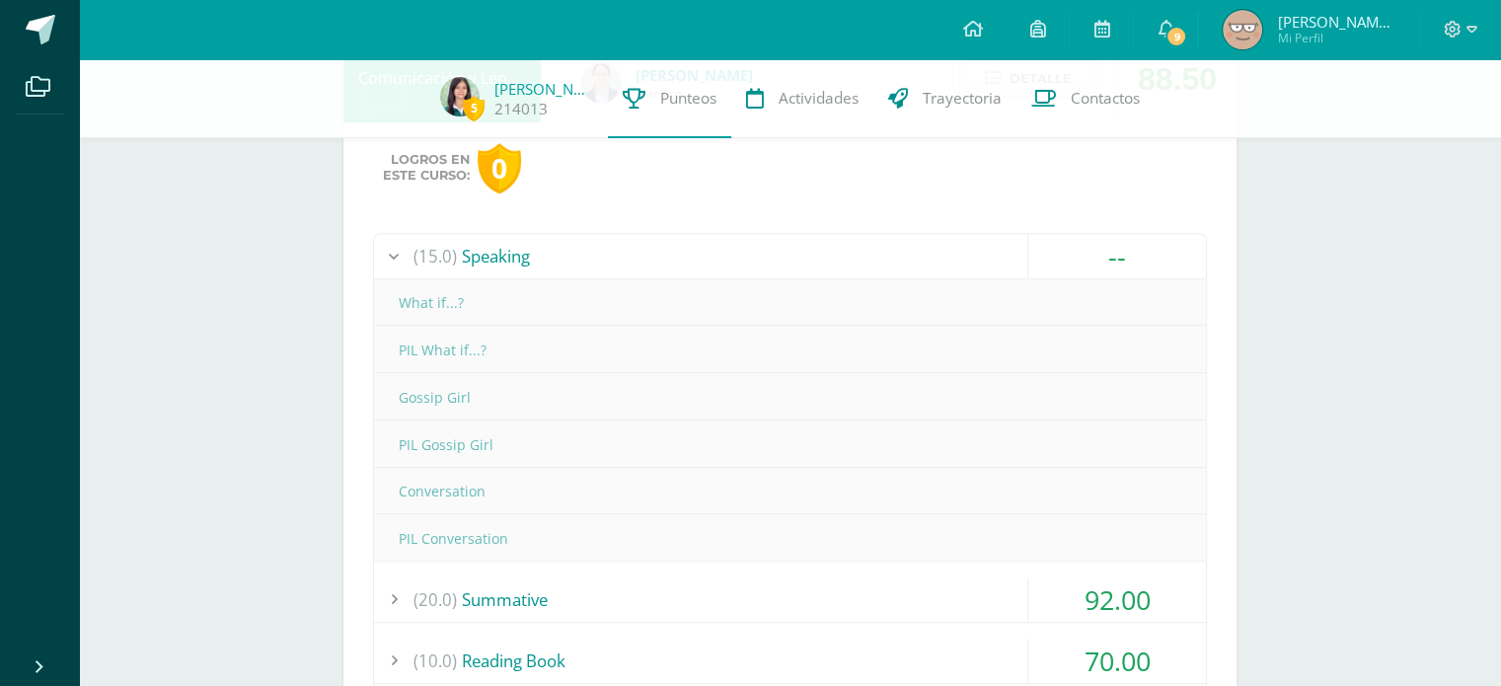
click at [792, 262] on div "(15.0) Speaking" at bounding box center [790, 256] width 832 height 44
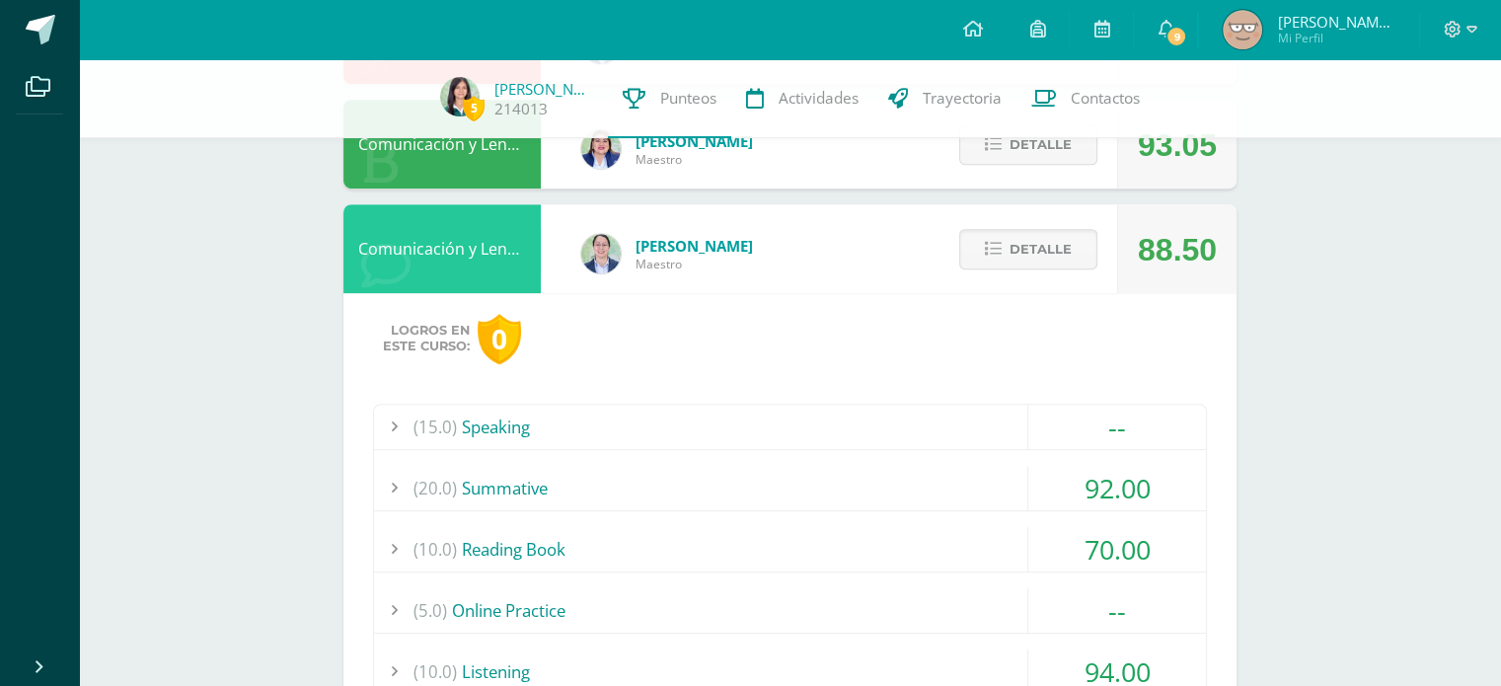
scroll to position [951, 0]
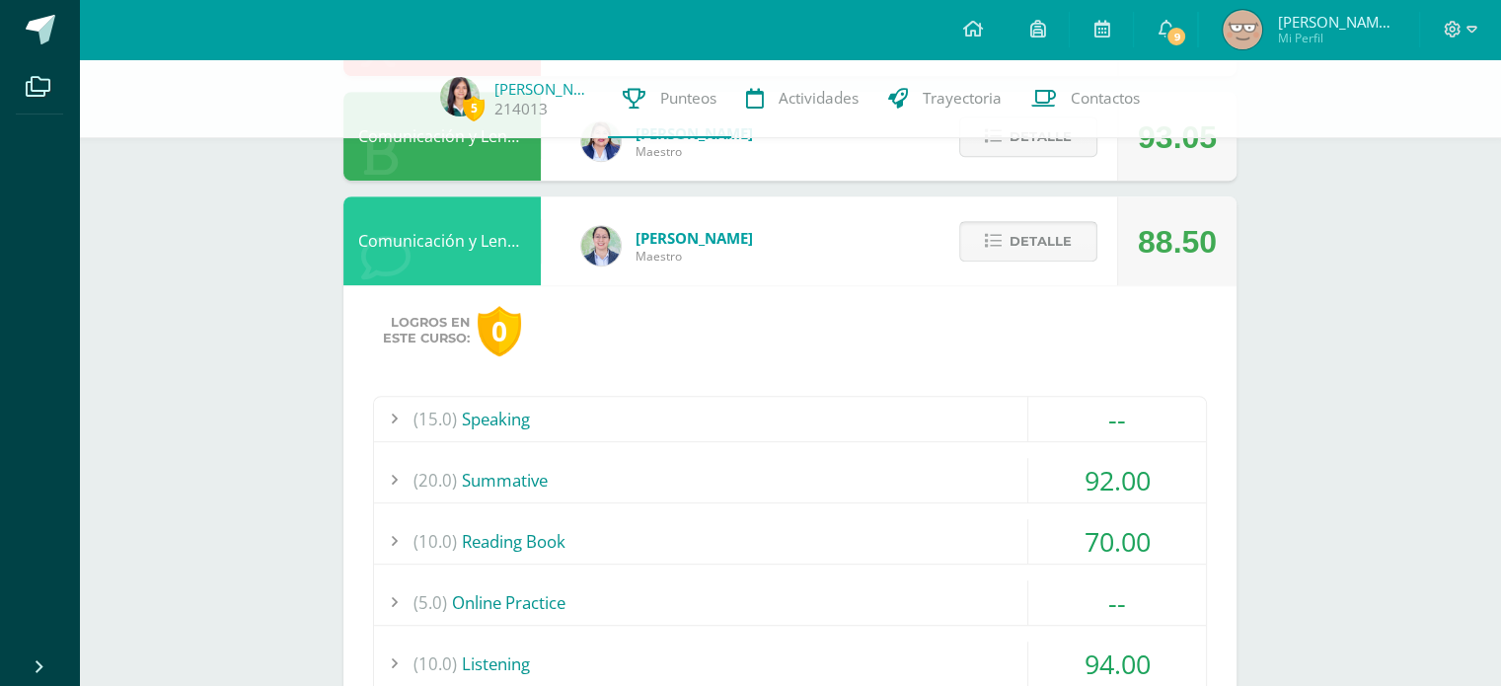
click at [983, 240] on button "Detalle" at bounding box center [1028, 241] width 138 height 40
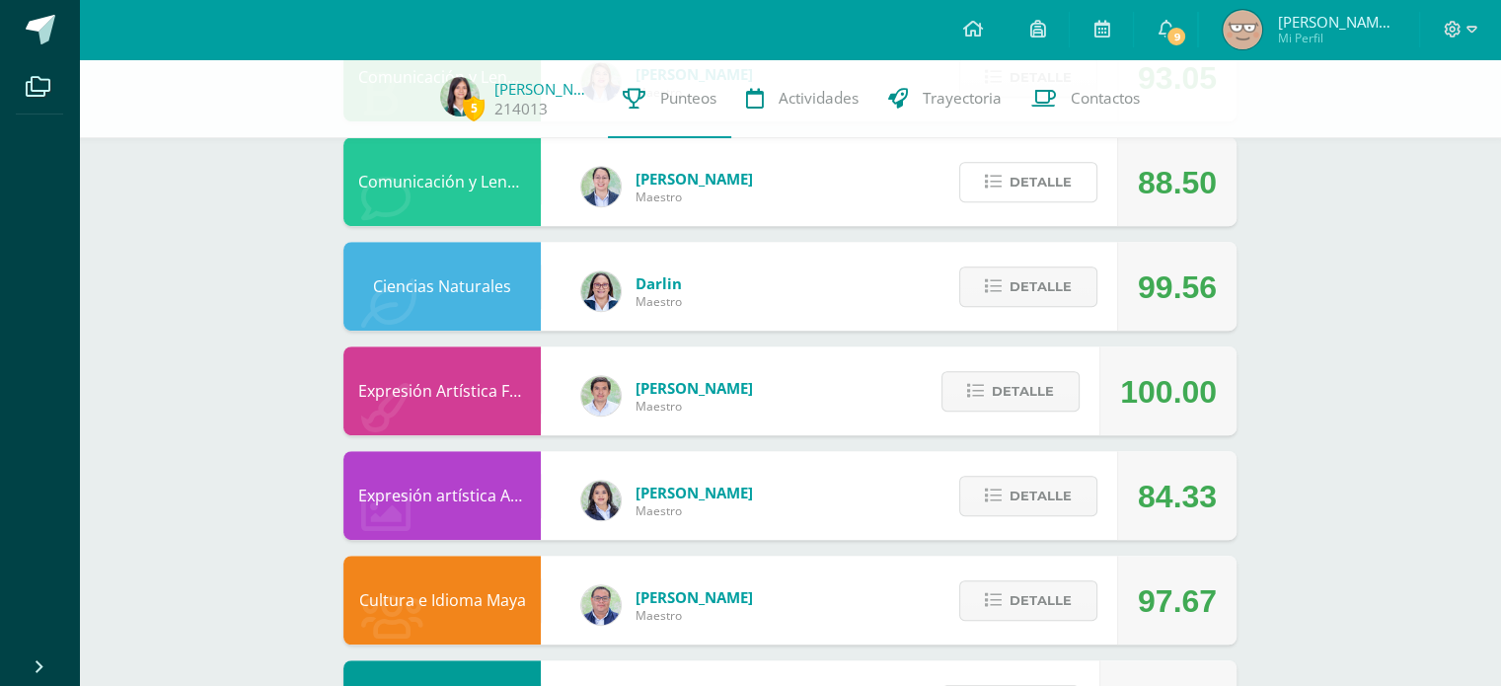
scroll to position [1013, 0]
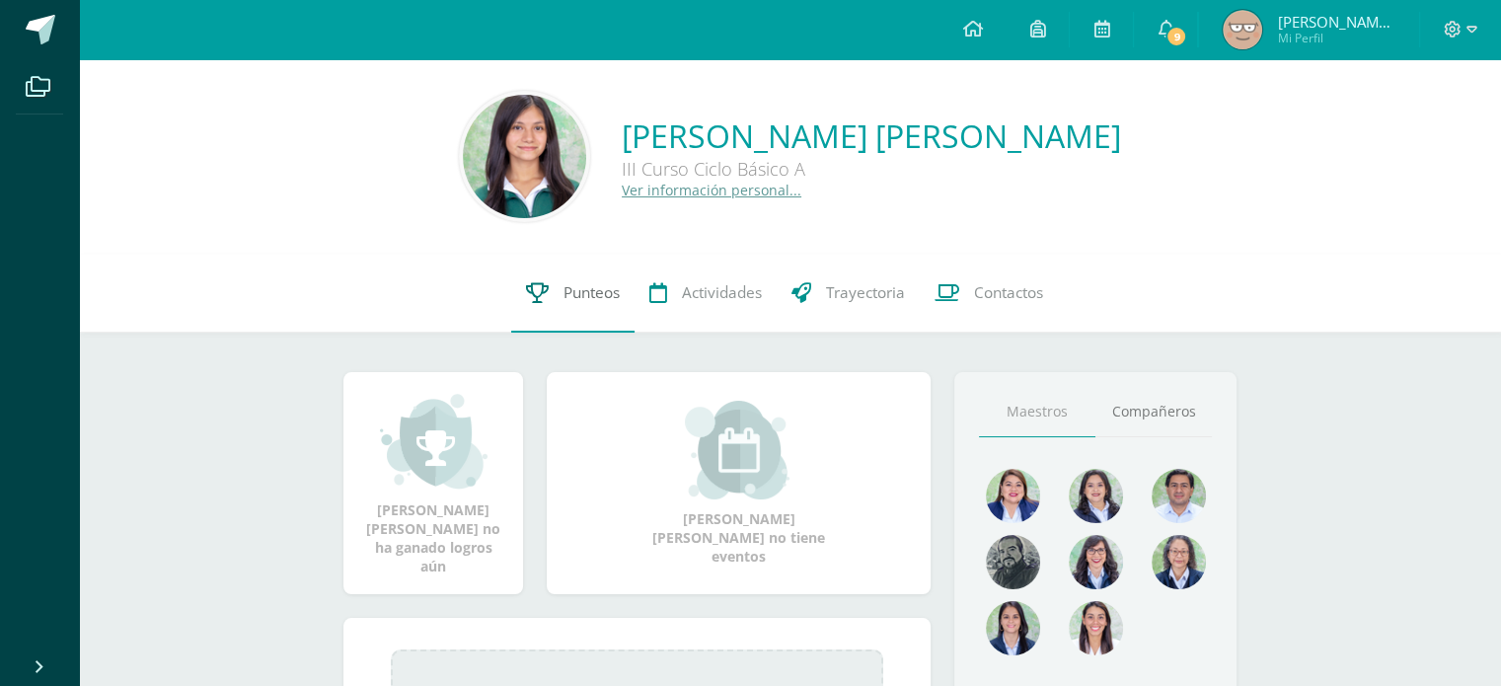
click at [573, 307] on link "Punteos" at bounding box center [572, 293] width 123 height 79
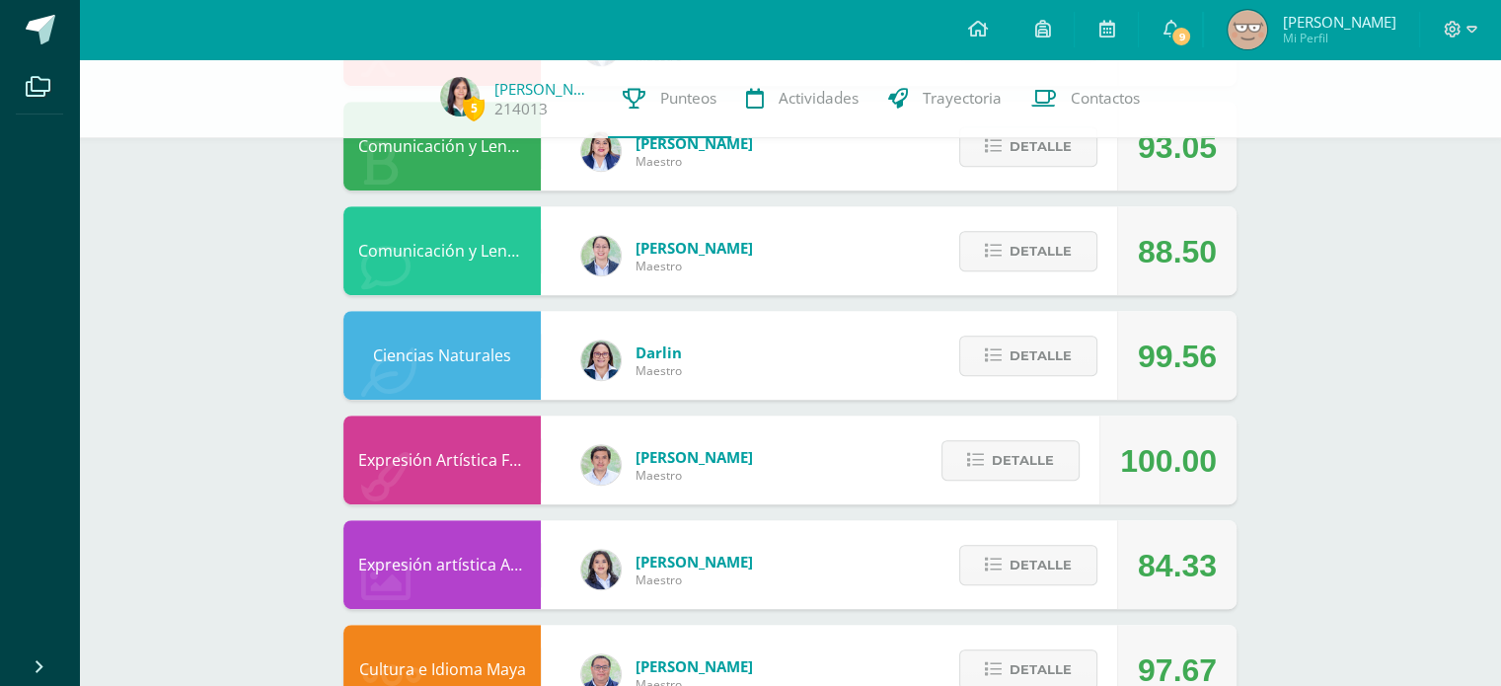
scroll to position [1218, 0]
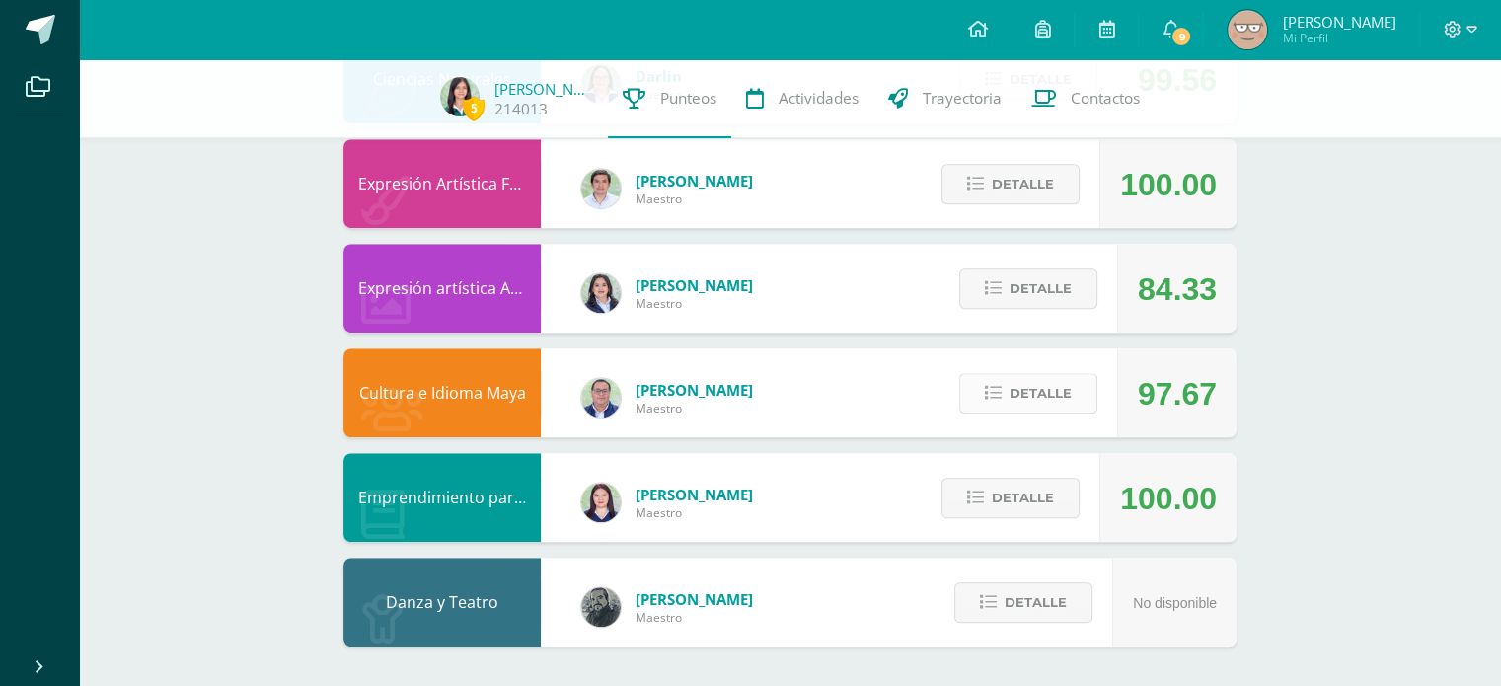
click at [1022, 404] on span "Detalle" at bounding box center [1041, 393] width 62 height 37
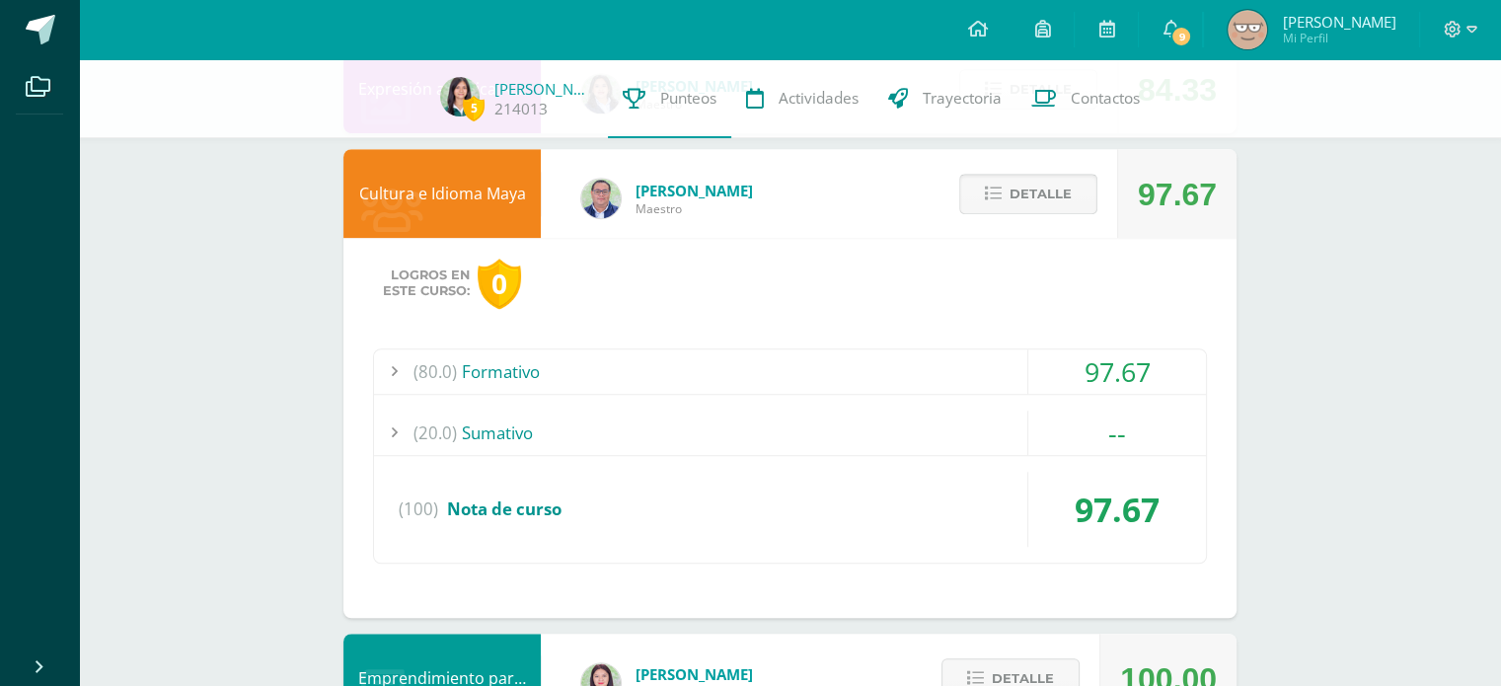
scroll to position [1418, 0]
click at [1019, 364] on div "(80.0) Formativo" at bounding box center [790, 370] width 832 height 44
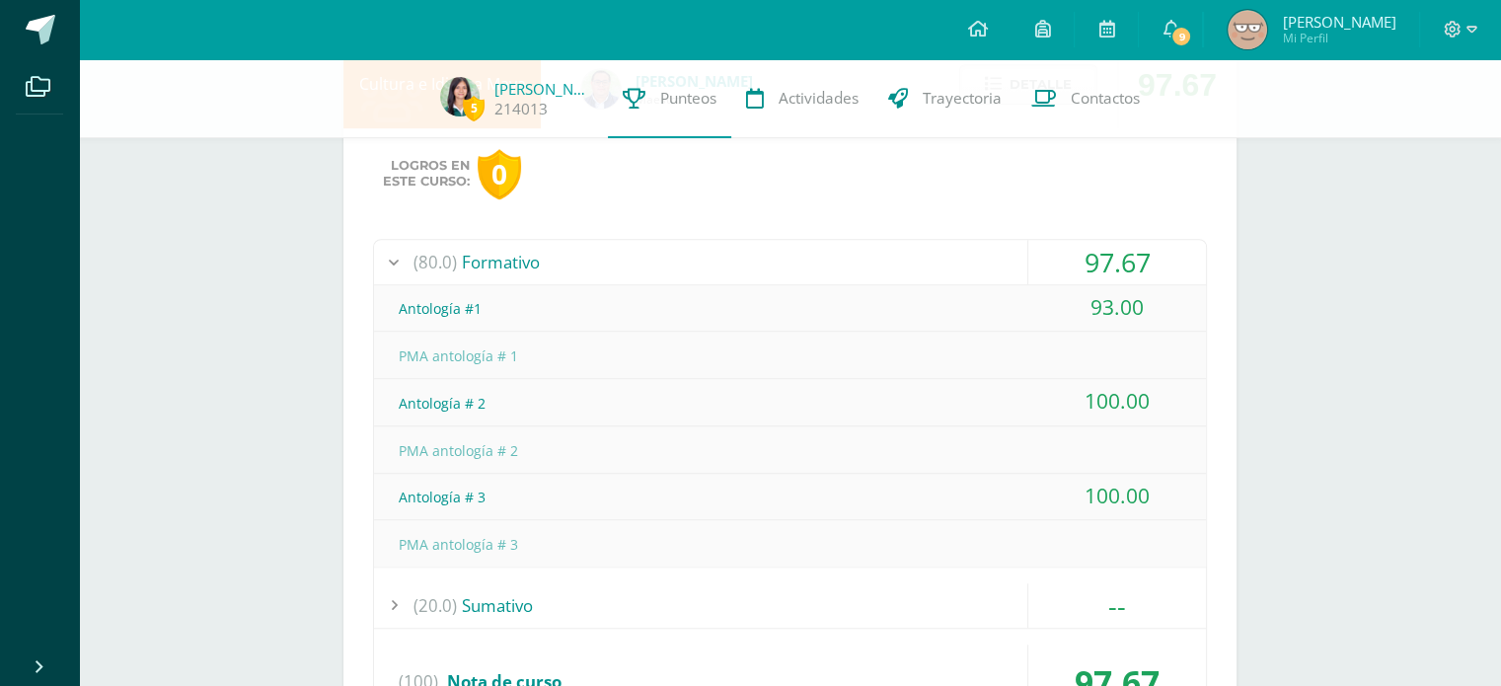
scroll to position [1528, 0]
click at [1027, 263] on div "97.67" at bounding box center [1116, 261] width 179 height 44
